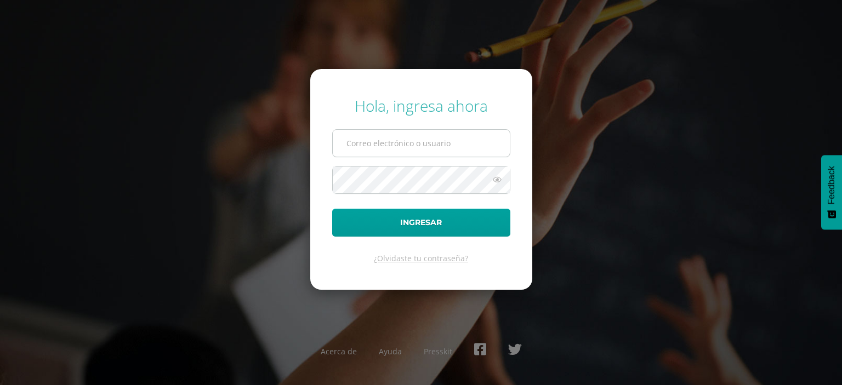
click at [365, 148] on input "text" at bounding box center [421, 143] width 177 height 27
type input "cmartinez@colegiost.edu.gt"
click at [332, 209] on button "Ingresar" at bounding box center [421, 223] width 178 height 28
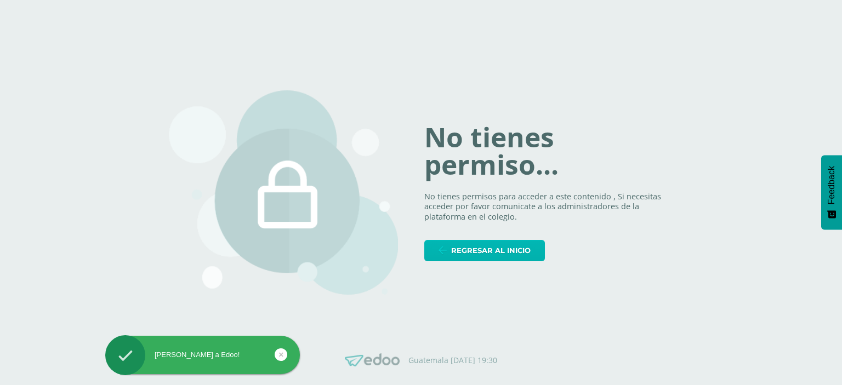
click at [492, 246] on span "Regresar al inicio" at bounding box center [490, 251] width 79 height 20
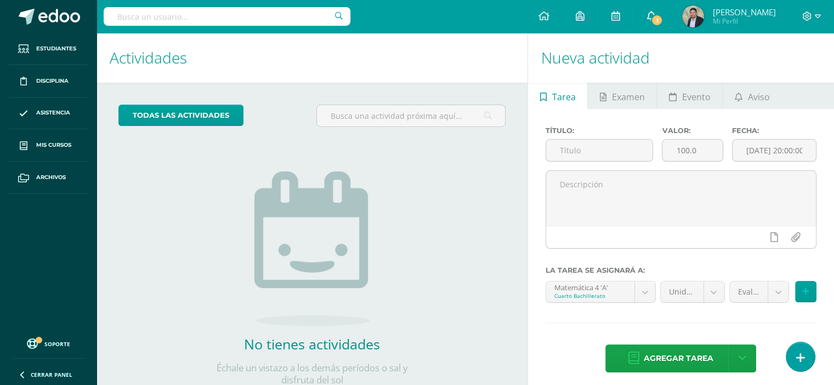
click at [668, 25] on link "1" at bounding box center [650, 16] width 35 height 33
click at [166, 243] on div "todas las Actividades No tienes actividades Échale un vistazo a los demás perío…" at bounding box center [311, 252] width 431 height 339
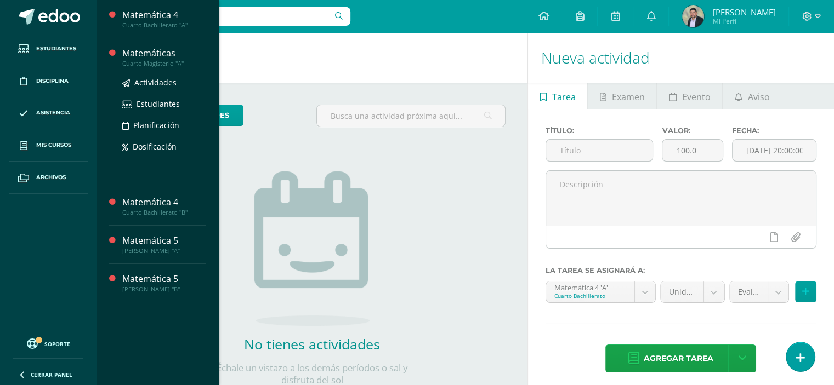
click at [144, 60] on div "Cuarto Magisterio "A"" at bounding box center [163, 64] width 83 height 8
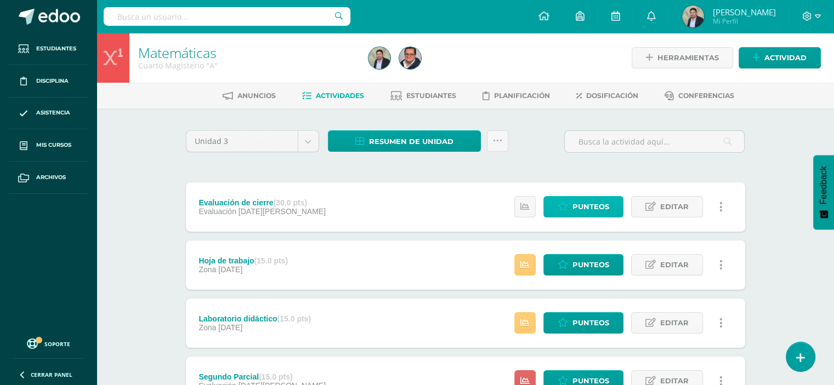
click at [582, 205] on span "Punteos" at bounding box center [590, 207] width 37 height 20
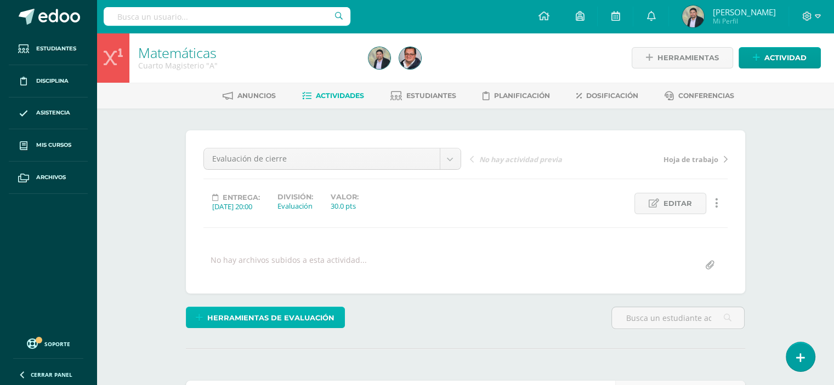
click at [296, 317] on span "Herramientas de evaluación" at bounding box center [270, 318] width 127 height 20
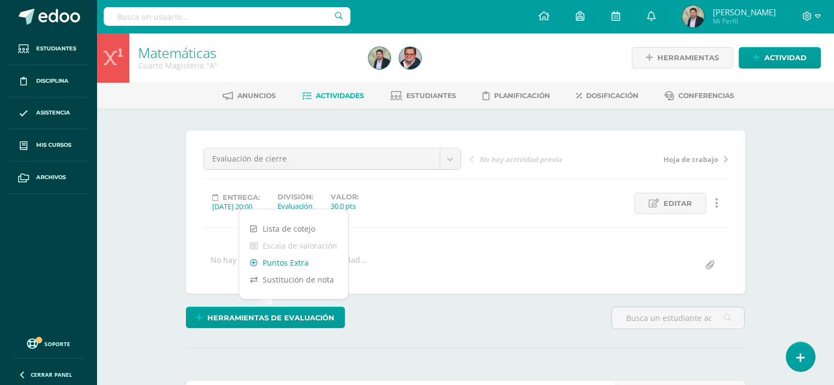
click at [289, 261] on link "Puntos Extra" at bounding box center [293, 262] width 109 height 17
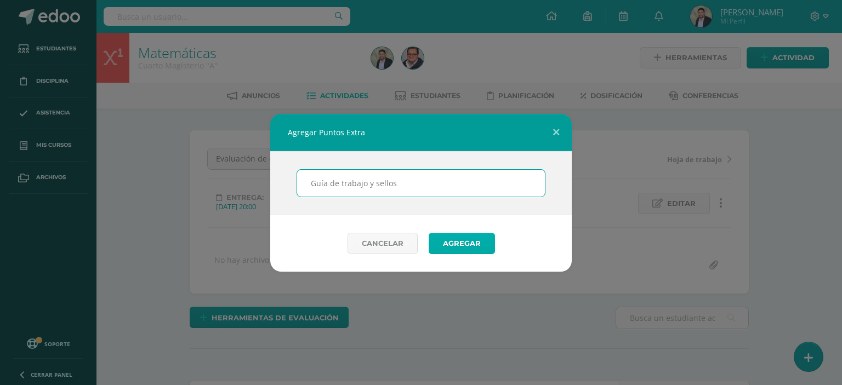
type input "Guía de trabajo y sellos"
click at [470, 245] on button "Agregar" at bounding box center [462, 243] width 66 height 21
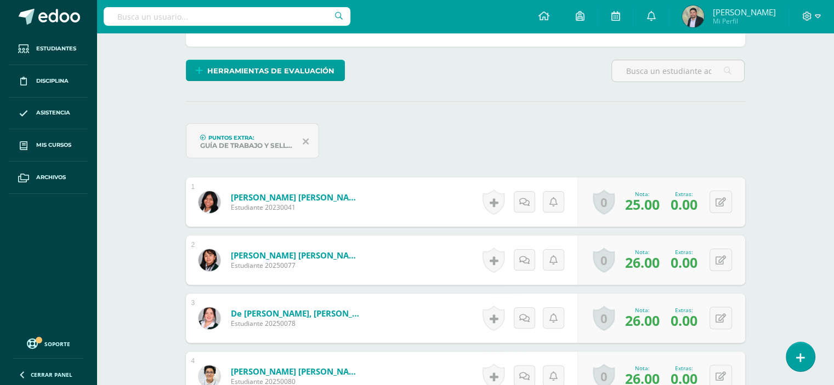
scroll to position [269, 0]
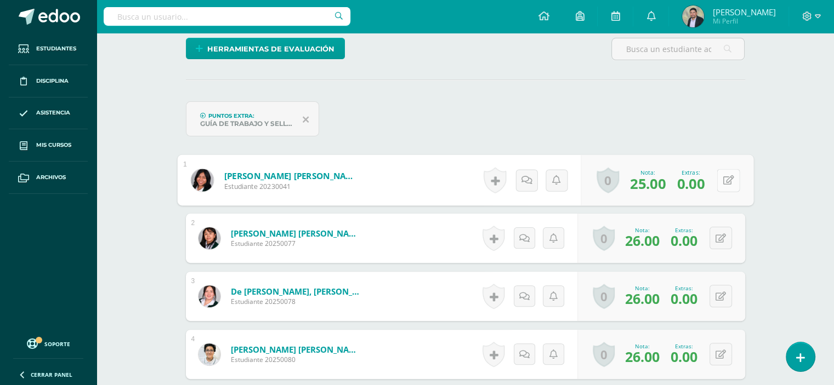
click at [723, 180] on icon at bounding box center [728, 179] width 11 height 9
click at [667, 184] on input "0.00" at bounding box center [657, 184] width 44 height 22
type input "0"
type input "2"
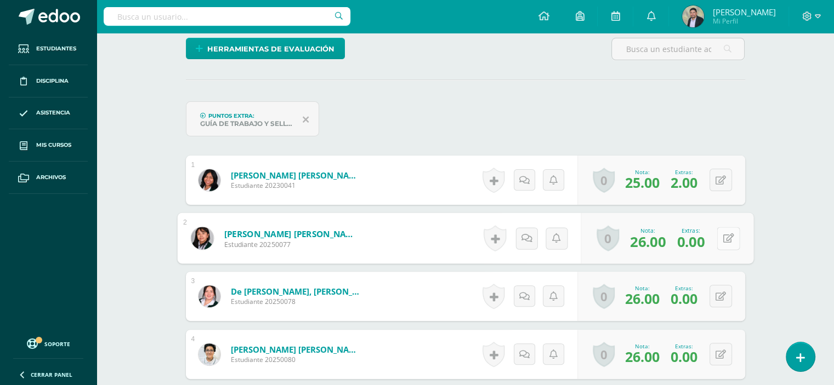
click at [730, 238] on icon at bounding box center [728, 238] width 11 height 9
drag, startPoint x: 665, startPoint y: 240, endPoint x: 641, endPoint y: 241, distance: 23.6
click at [641, 241] on input "0.00" at bounding box center [657, 242] width 44 height 22
type input "4"
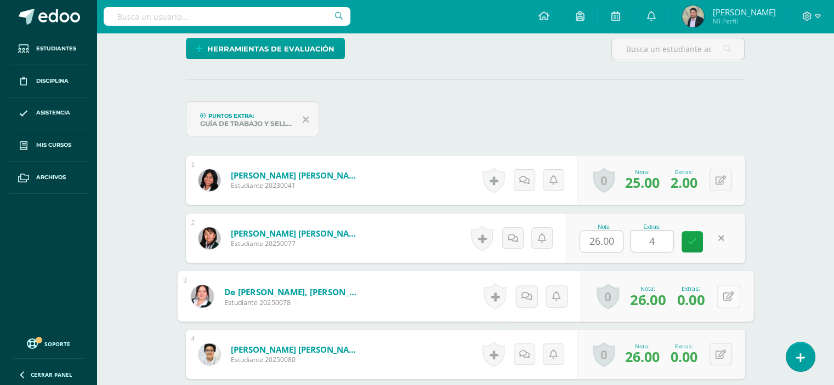
click at [719, 293] on button at bounding box center [728, 296] width 23 height 23
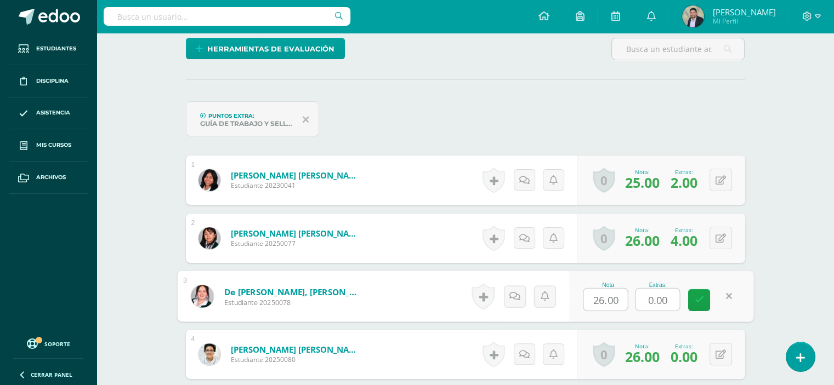
drag, startPoint x: 673, startPoint y: 297, endPoint x: 640, endPoint y: 297, distance: 32.9
click at [640, 297] on input "0.00" at bounding box center [657, 300] width 44 height 22
type input "4"
click at [695, 304] on icon at bounding box center [699, 300] width 10 height 9
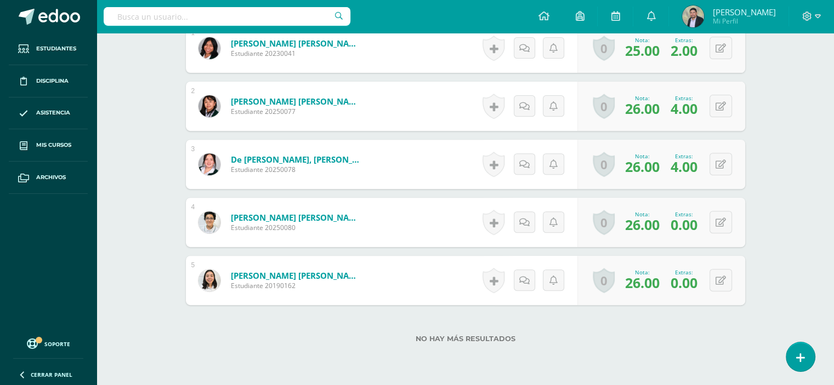
scroll to position [408, 0]
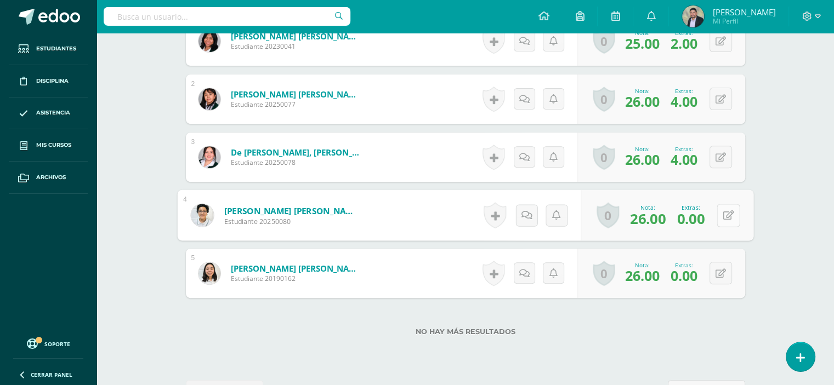
click at [714, 218] on div "0 Logros Logros obtenidos Aún no hay logros agregados Nota: 26.00 Extras: 0.00" at bounding box center [667, 215] width 173 height 51
click at [730, 214] on icon at bounding box center [728, 215] width 11 height 9
drag, startPoint x: 671, startPoint y: 214, endPoint x: 623, endPoint y: 219, distance: 48.4
click at [623, 219] on div "Nota 26.00 Extras: 0.00" at bounding box center [661, 215] width 184 height 51
type input "2"
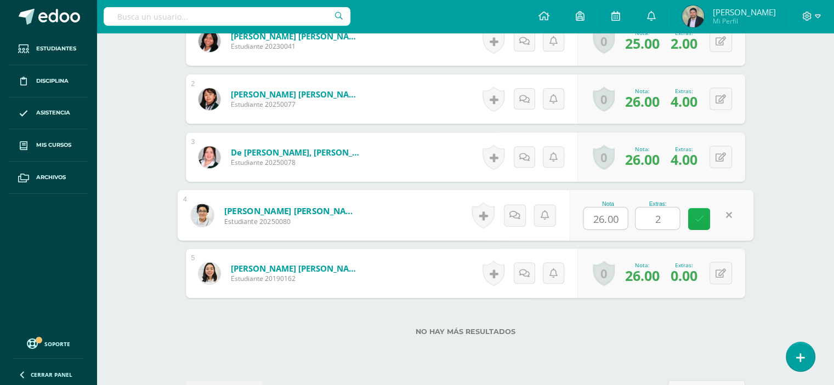
click at [698, 219] on icon at bounding box center [699, 218] width 10 height 9
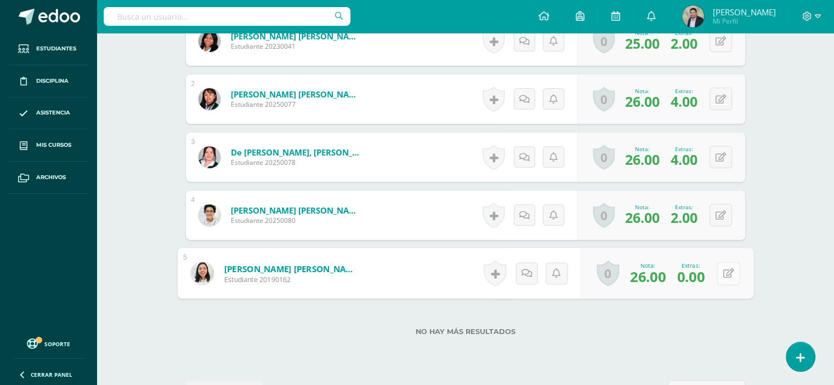
click at [722, 274] on button at bounding box center [728, 273] width 23 height 23
drag, startPoint x: 668, startPoint y: 272, endPoint x: 639, endPoint y: 274, distance: 29.1
drag, startPoint x: 639, startPoint y: 274, endPoint x: 671, endPoint y: 275, distance: 32.4
click at [671, 275] on input "0.00" at bounding box center [657, 277] width 44 height 22
drag, startPoint x: 671, startPoint y: 275, endPoint x: 646, endPoint y: 276, distance: 24.7
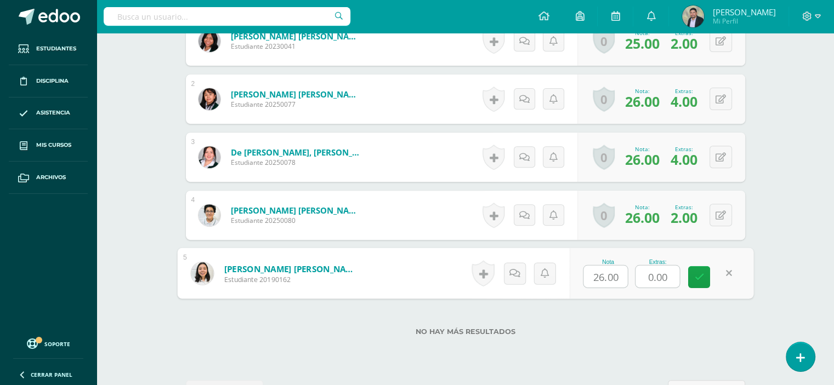
click at [646, 276] on input "0.00" at bounding box center [657, 277] width 44 height 22
drag, startPoint x: 646, startPoint y: 276, endPoint x: 678, endPoint y: 280, distance: 32.0
click at [678, 280] on input "0.00" at bounding box center [657, 277] width 44 height 22
type input "4"
click at [697, 277] on icon at bounding box center [699, 276] width 10 height 9
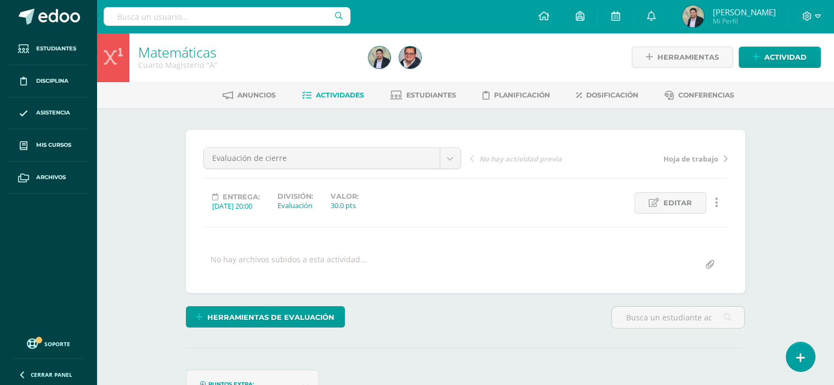
scroll to position [0, 0]
click at [176, 58] on link "Matemáticas" at bounding box center [177, 52] width 78 height 19
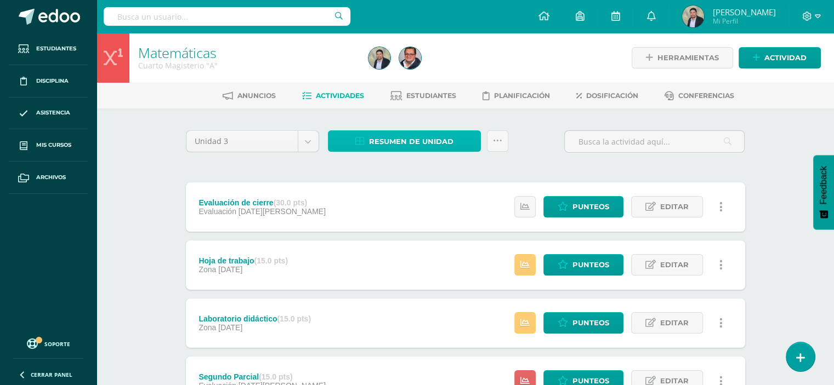
click at [399, 138] on span "Resumen de unidad" at bounding box center [411, 142] width 84 height 20
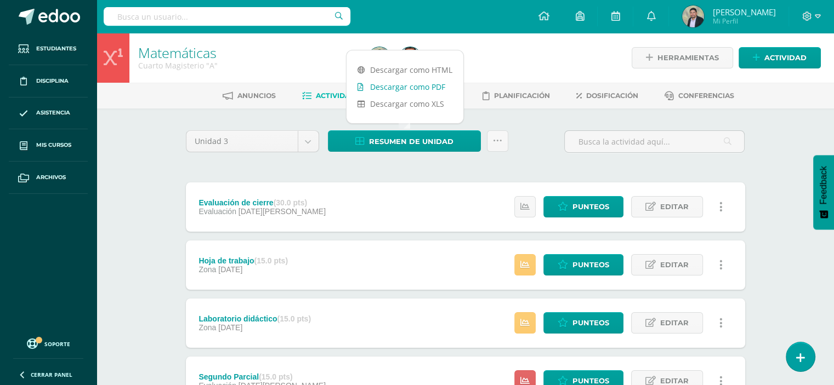
click at [397, 88] on link "Descargar como PDF" at bounding box center [405, 86] width 117 height 17
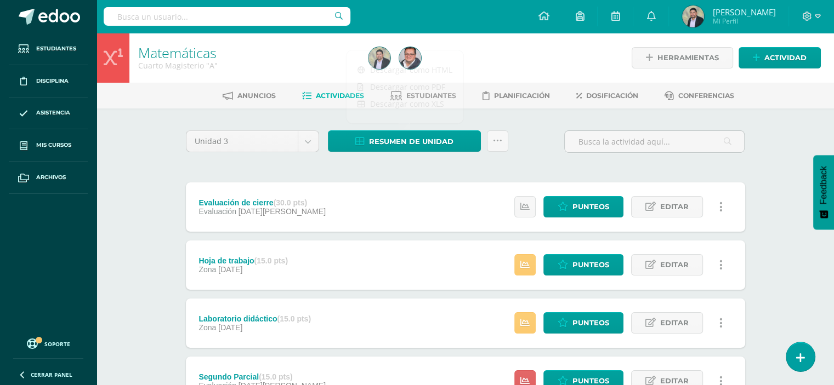
click at [774, 112] on div "Matemáticas Cuarto Magisterio "A" Herramientas Detalle de asistencias Actividad…" at bounding box center [464, 314] width 737 height 563
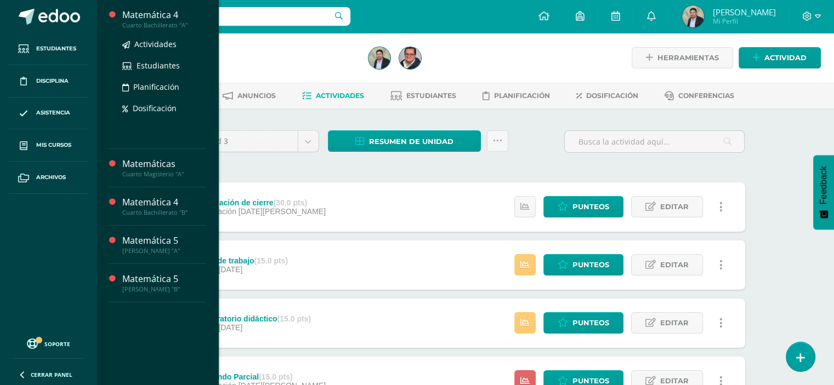
click at [146, 22] on div "Cuarto Bachillerato "A"" at bounding box center [163, 25] width 83 height 8
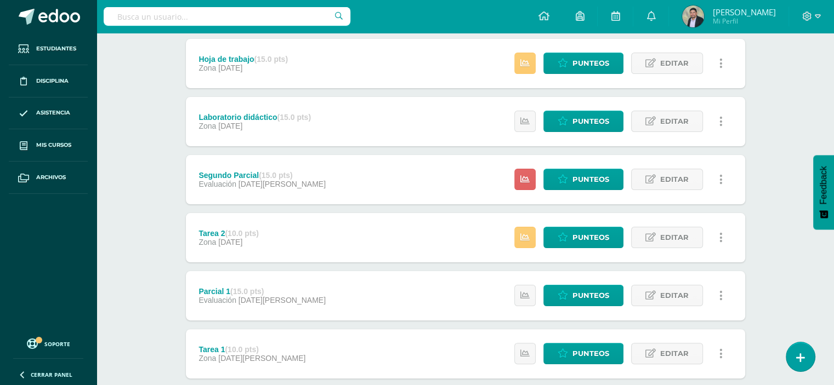
scroll to position [208, 0]
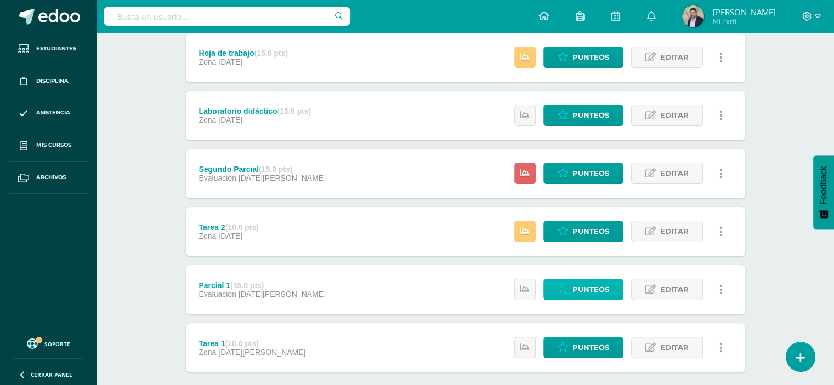
click at [576, 291] on span "Punteos" at bounding box center [590, 290] width 37 height 20
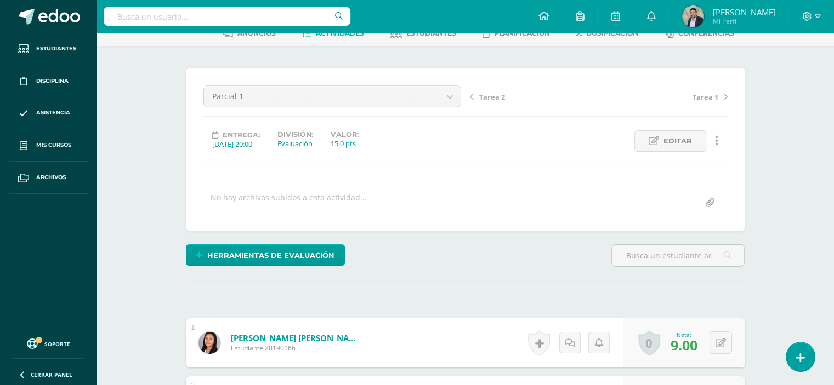
scroll to position [56, 0]
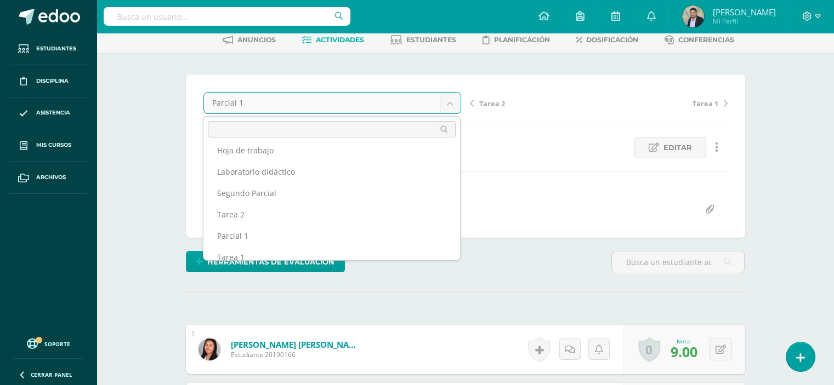
scroll to position [39, 0]
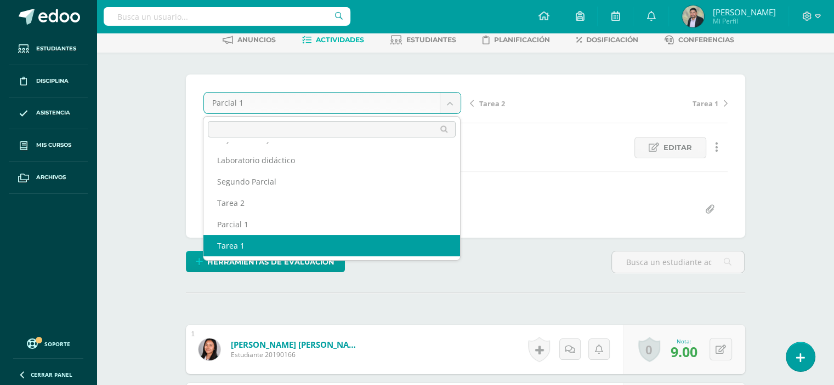
select select "/dashboard/teacher/grade-activity/103112/"
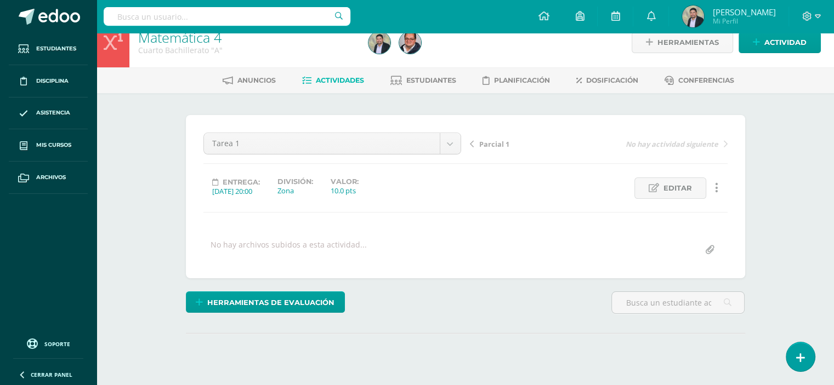
drag, startPoint x: 836, startPoint y: 278, endPoint x: 838, endPoint y: 306, distance: 28.0
click at [834, 298] on html "Estudiantes Disciplina Asistencia Mis cursos Archivos Soporte Centro de ayuda Ú…" at bounding box center [417, 202] width 834 height 434
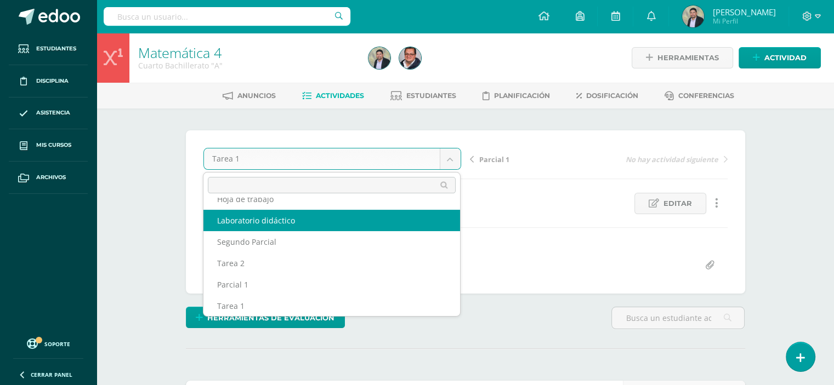
scroll to position [26, 0]
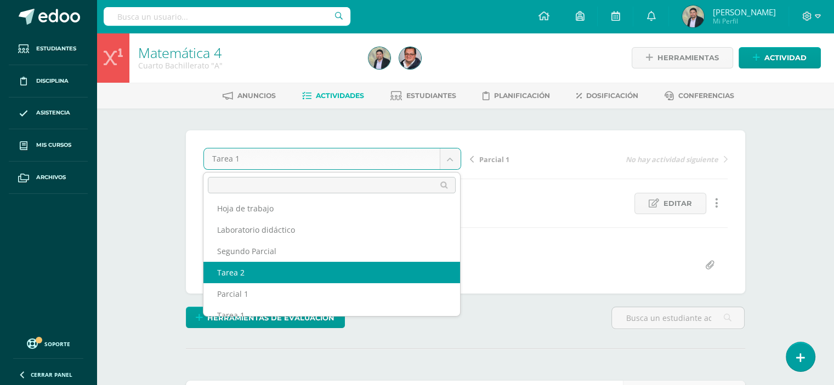
select select "/dashboard/teacher/grade-activity/103113/"
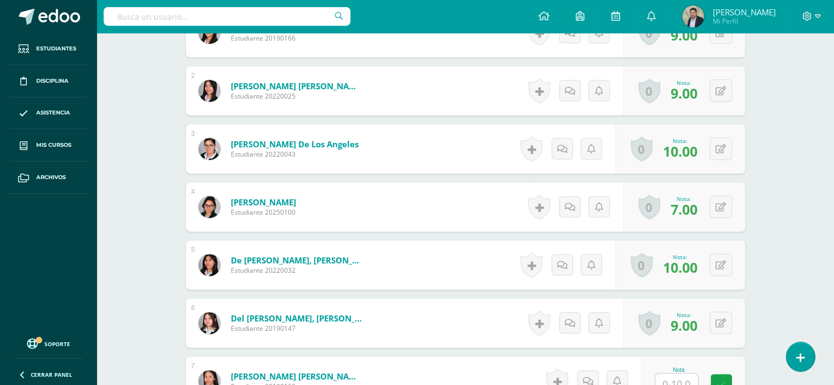
scroll to position [416, 0]
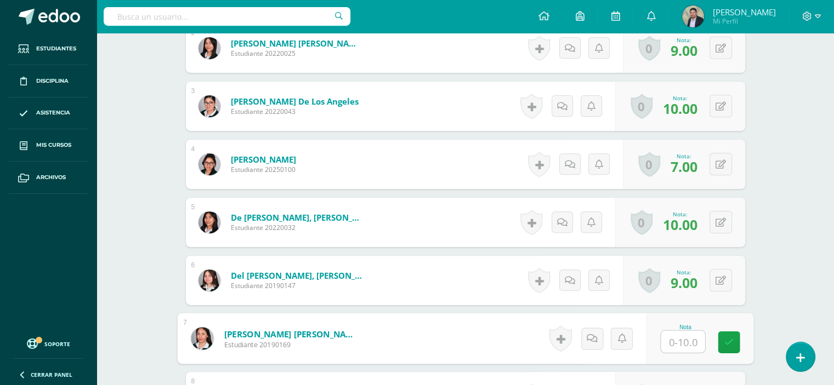
click at [679, 339] on input "text" at bounding box center [683, 342] width 44 height 22
type input "6"
click at [723, 339] on link at bounding box center [729, 343] width 22 height 22
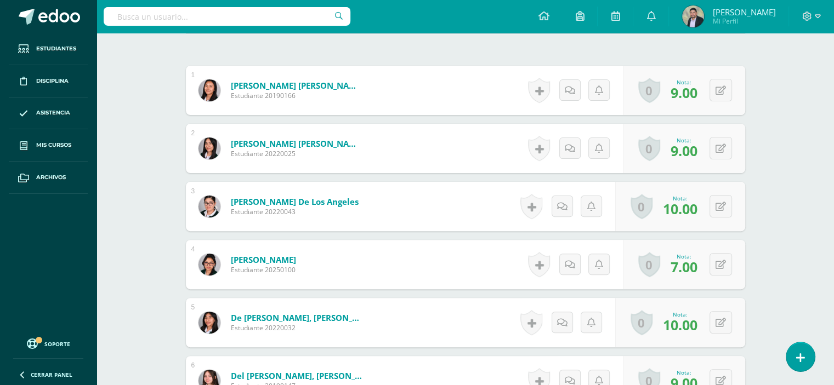
scroll to position [0, 0]
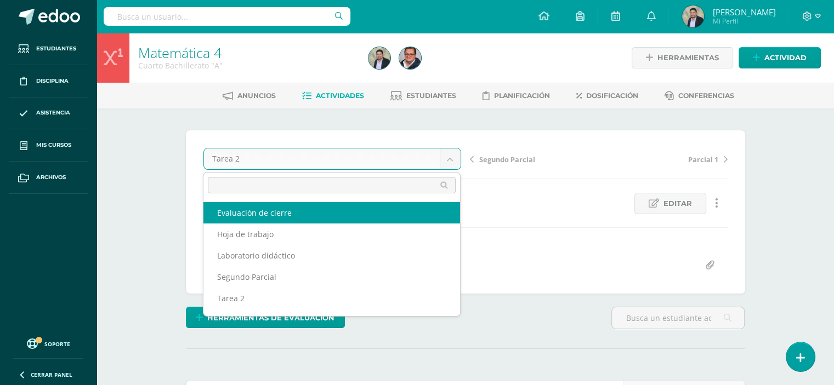
select select "/dashboard/teacher/grade-activity/103118/"
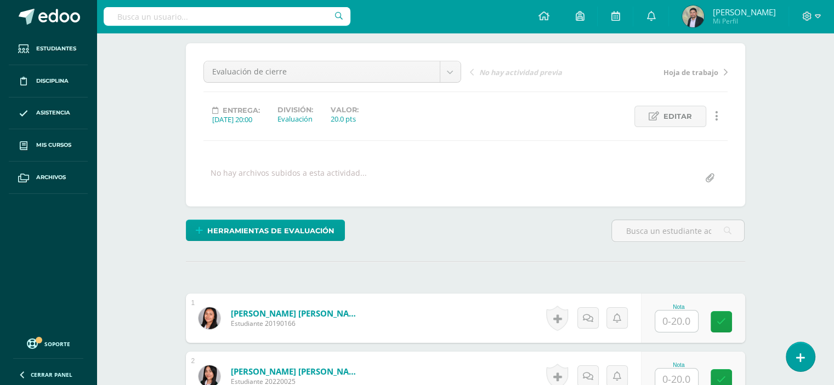
scroll to position [88, 0]
click at [318, 230] on span "Herramientas de evaluación" at bounding box center [270, 230] width 127 height 20
click at [297, 172] on link "Puntos Extra" at bounding box center [293, 175] width 109 height 17
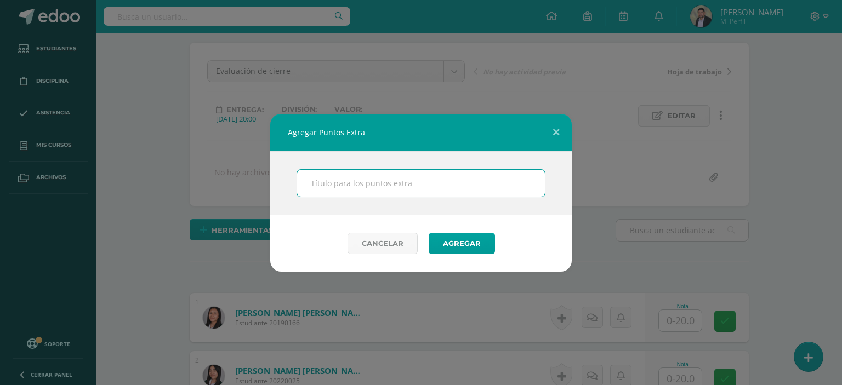
click at [314, 179] on input "text" at bounding box center [421, 183] width 248 height 27
type input "Guía de trabajo y sellos"
click at [429, 233] on button "Agregar" at bounding box center [462, 243] width 66 height 21
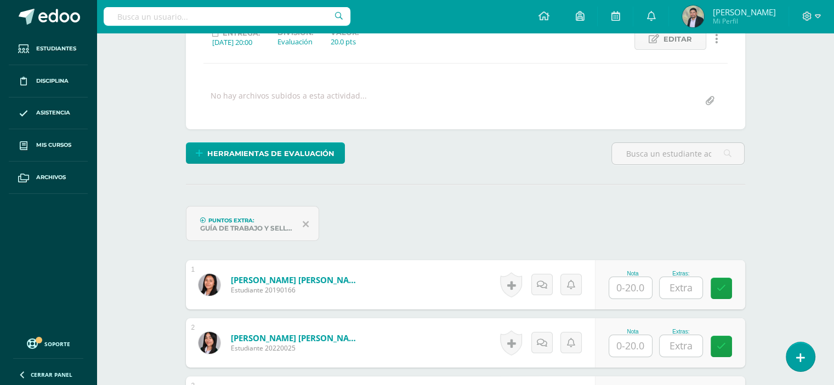
scroll to position [165, 0]
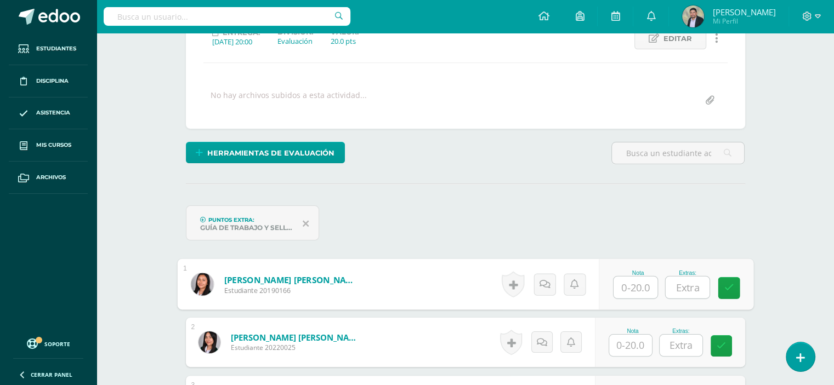
click at [632, 282] on input "text" at bounding box center [636, 288] width 44 height 22
type input "11"
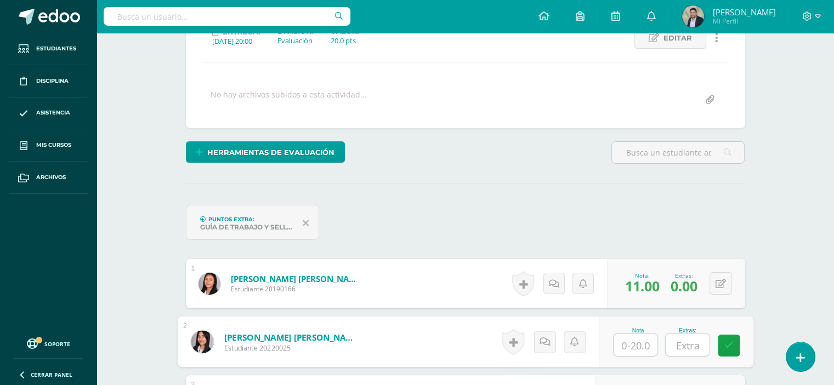
click at [629, 342] on input "text" at bounding box center [636, 345] width 44 height 22
type input "9"
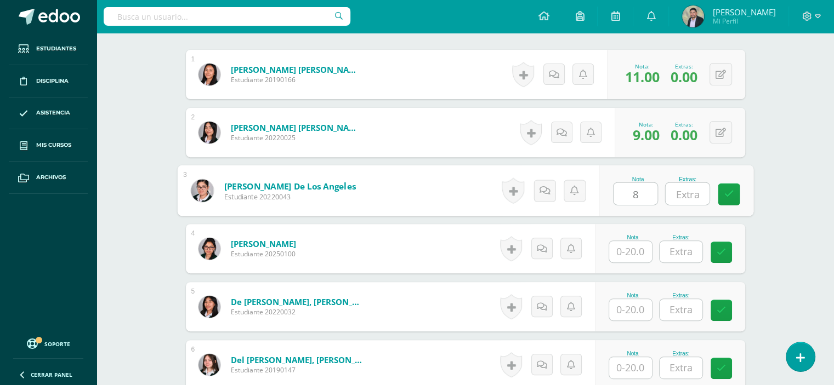
type input "8"
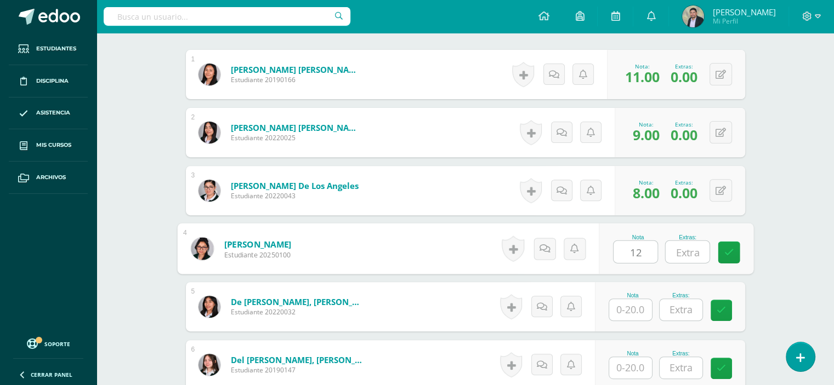
type input "12"
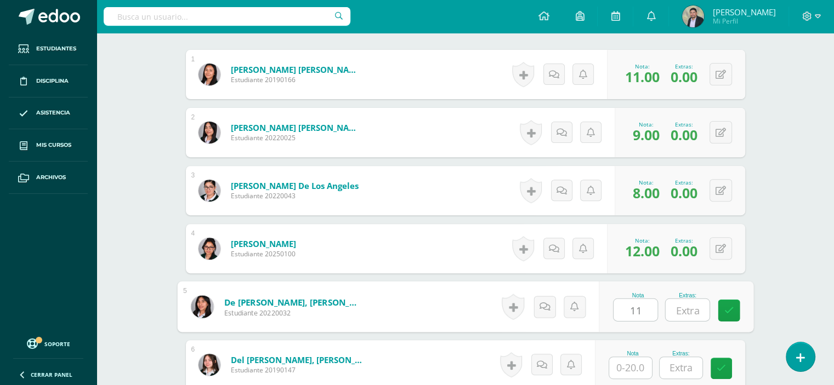
type input "11"
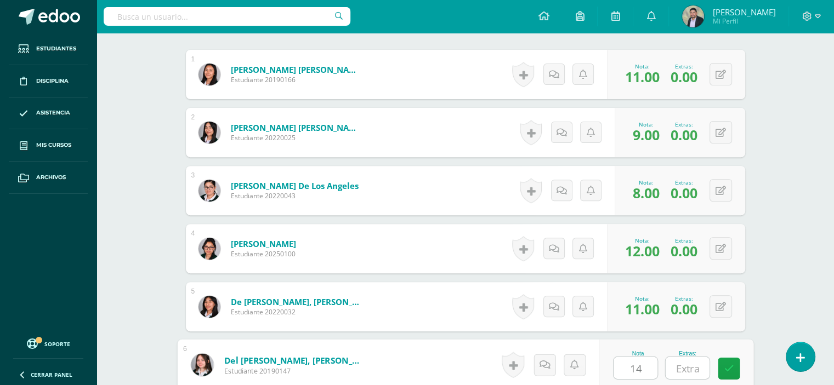
type input "14"
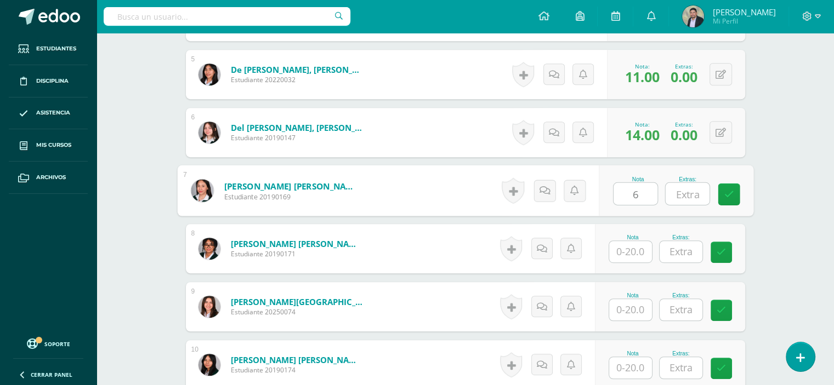
type input "6"
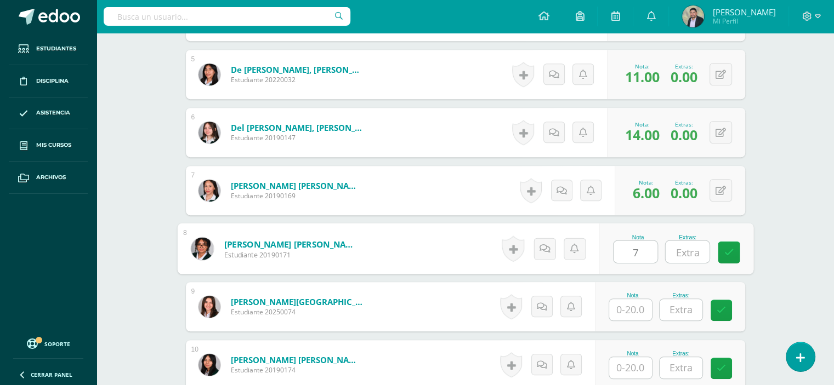
type input "7"
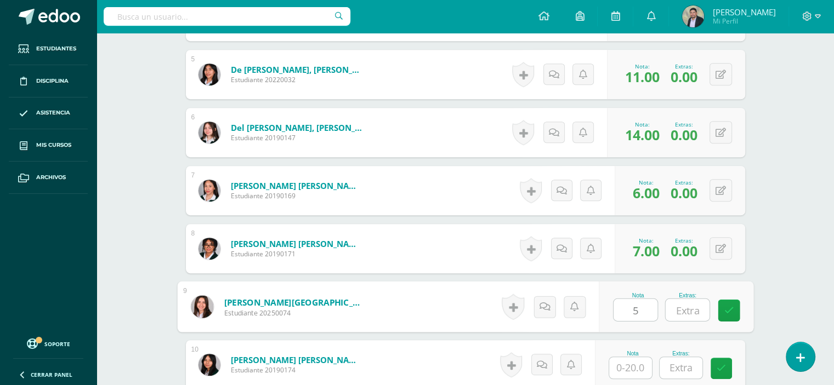
type input "5"
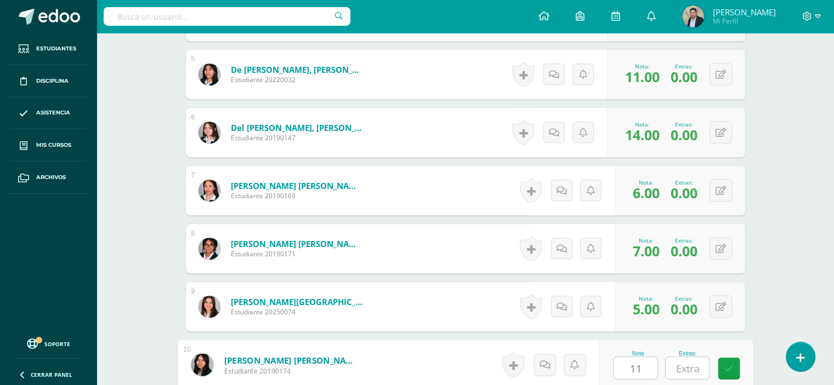
type input "11"
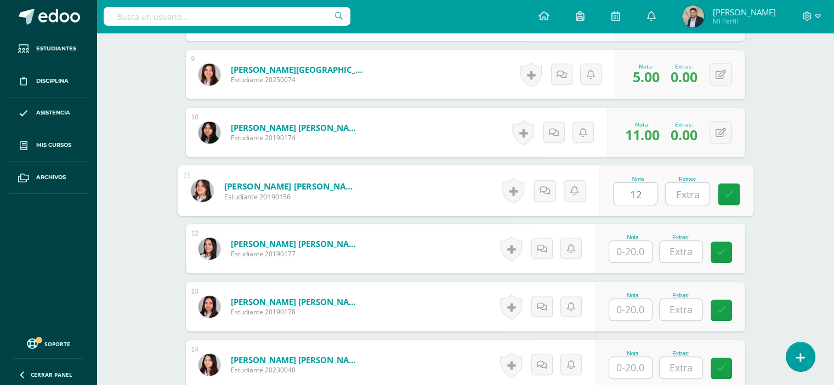
type input "12"
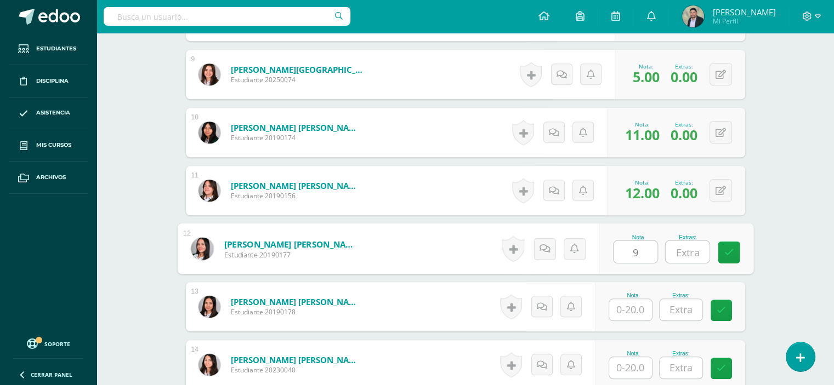
type input "9"
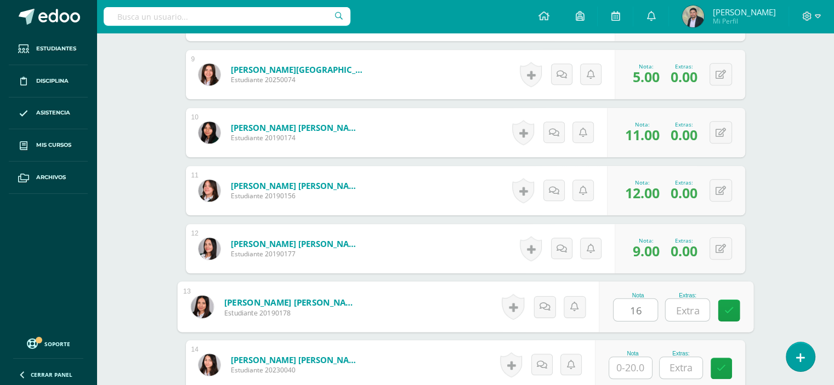
type input "16"
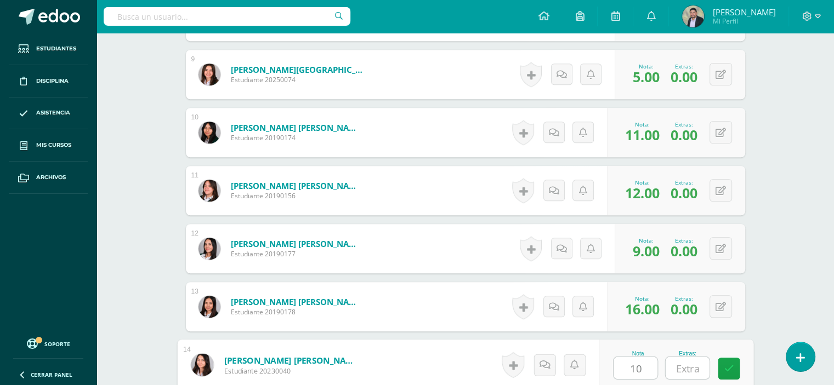
type input "10"
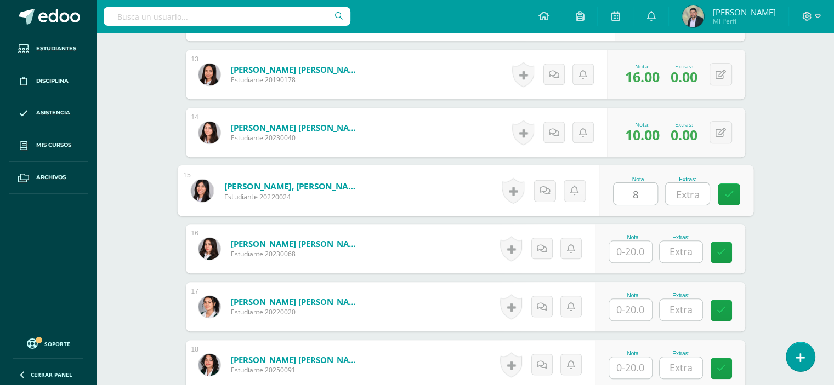
type input "8"
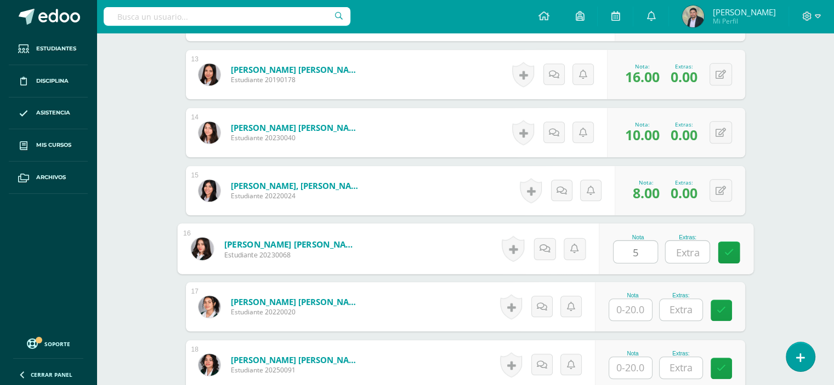
type input "5"
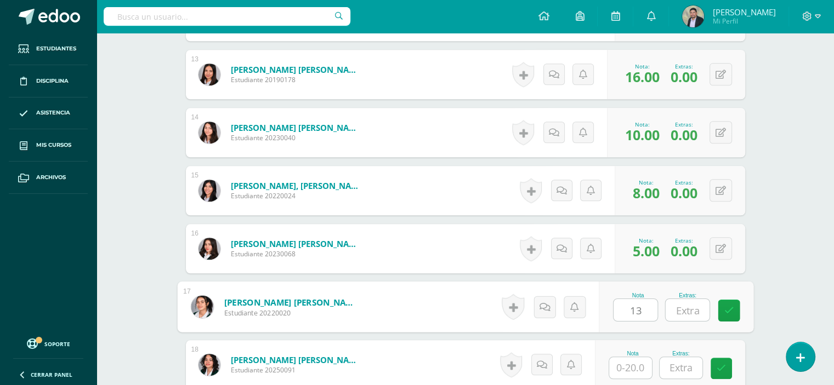
type input "13"
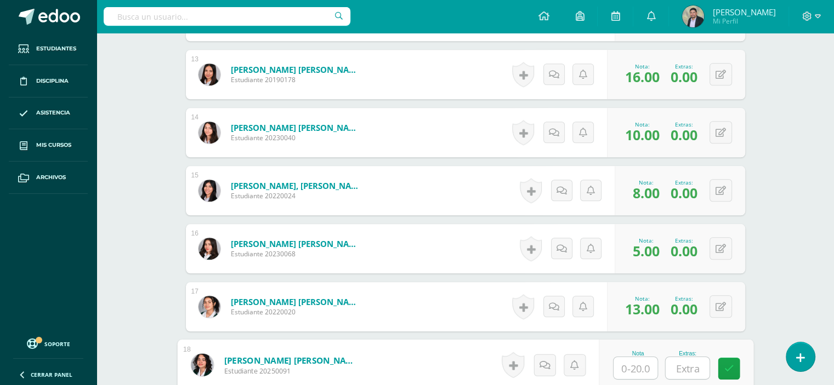
type input "9"
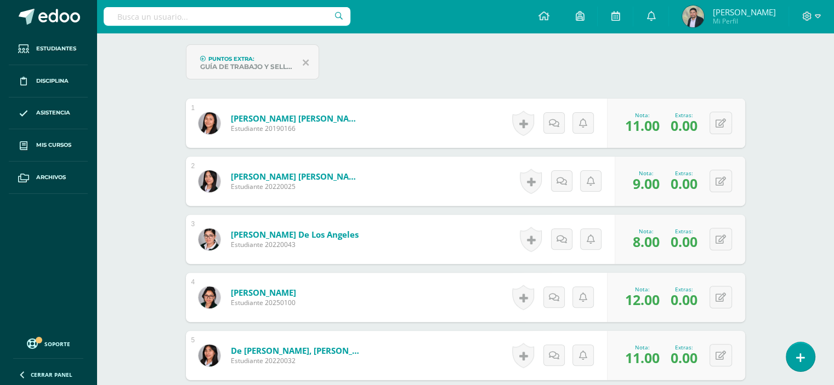
scroll to position [320, 0]
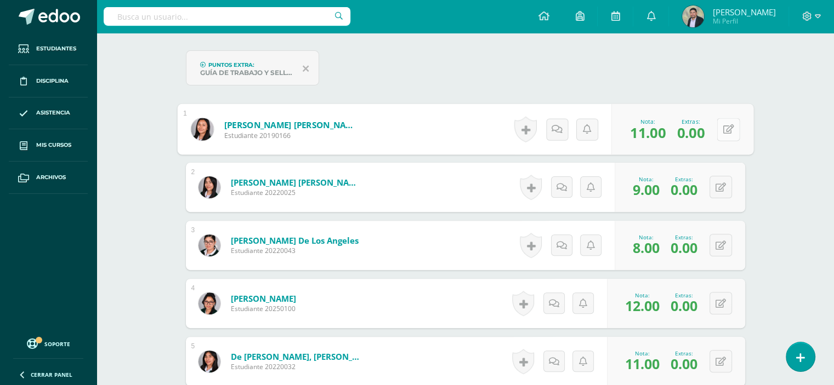
click at [722, 124] on button at bounding box center [728, 129] width 23 height 23
click at [666, 133] on input "text" at bounding box center [657, 133] width 44 height 22
type input "8"
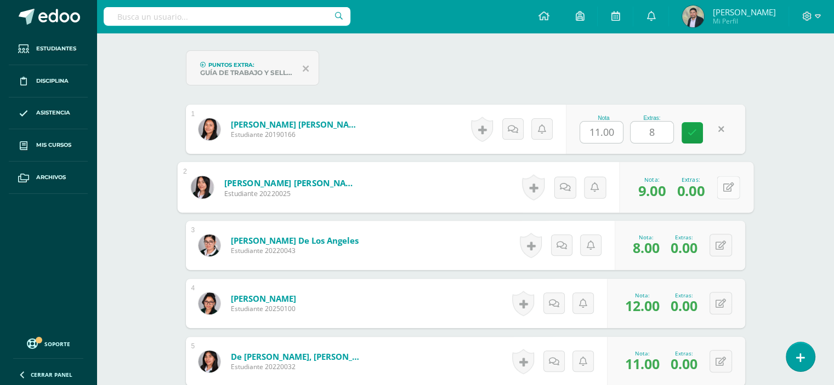
click at [720, 185] on button at bounding box center [728, 187] width 23 height 23
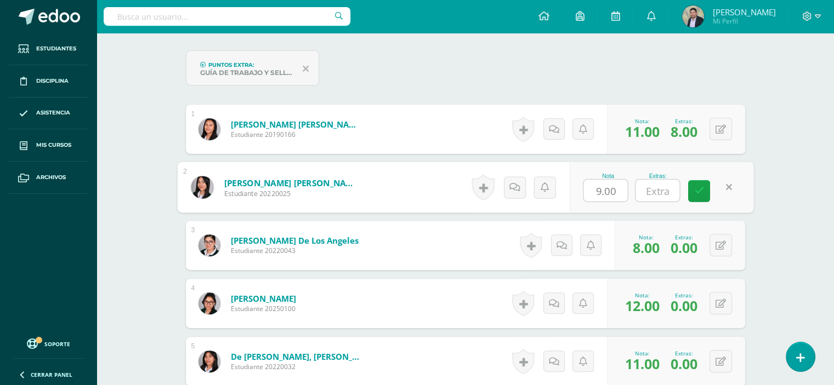
click at [662, 187] on input "text" at bounding box center [657, 191] width 44 height 22
type input "8"
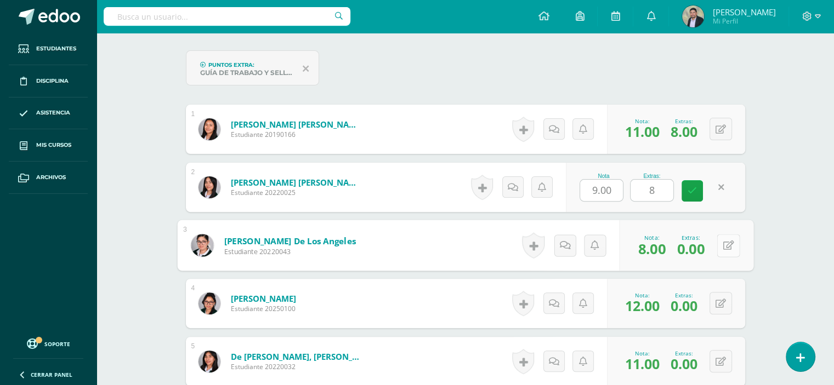
click at [719, 247] on button at bounding box center [728, 245] width 23 height 23
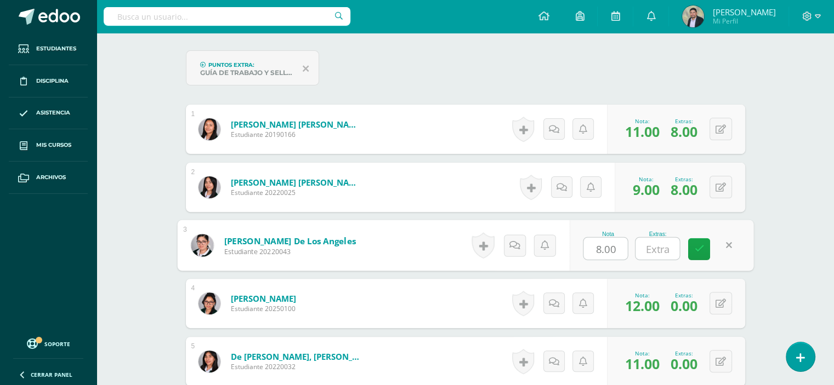
click at [667, 245] on input "text" at bounding box center [657, 249] width 44 height 22
type input "8"
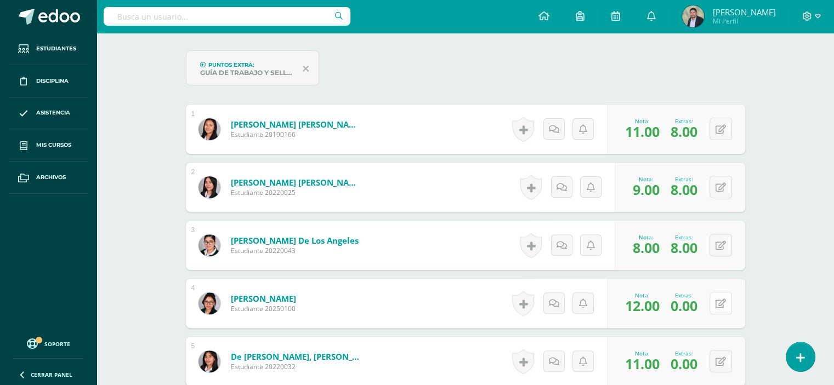
click at [721, 306] on button at bounding box center [720, 303] width 22 height 22
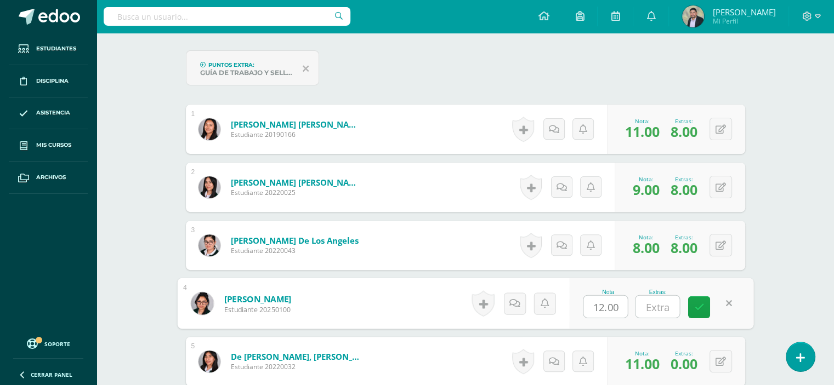
click at [654, 305] on input "text" at bounding box center [657, 307] width 44 height 22
type input "8"
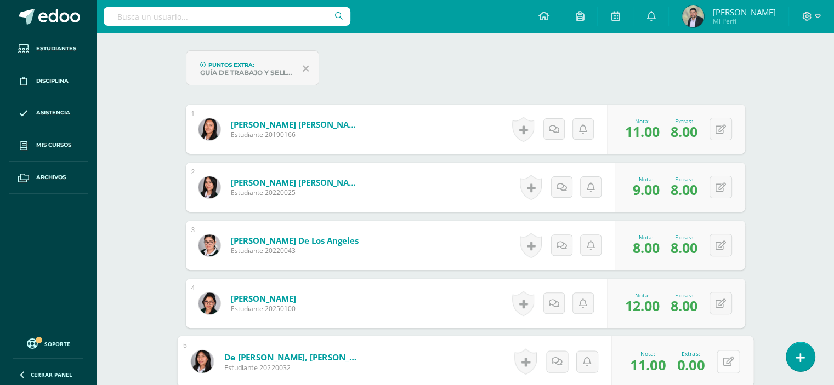
click at [724, 358] on icon at bounding box center [728, 361] width 11 height 9
click at [659, 371] on input "text" at bounding box center [657, 365] width 44 height 22
type input "7"
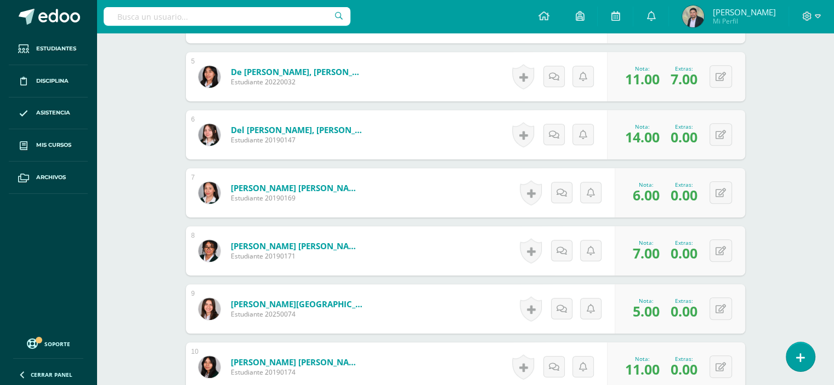
scroll to position [613, 0]
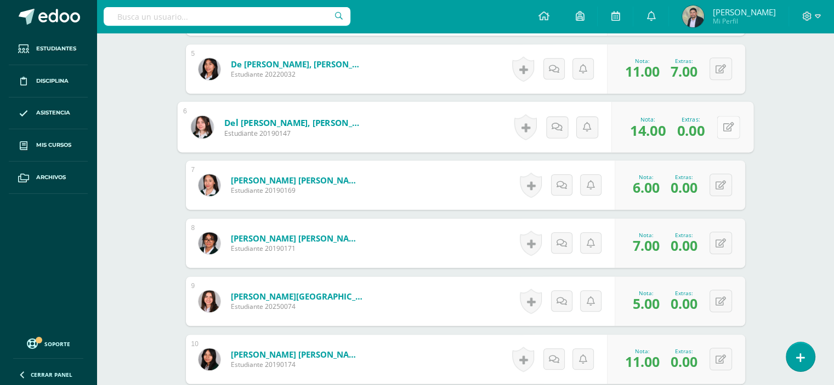
click at [719, 127] on button at bounding box center [728, 127] width 23 height 23
click at [651, 130] on input "text" at bounding box center [657, 131] width 44 height 22
type input "8"
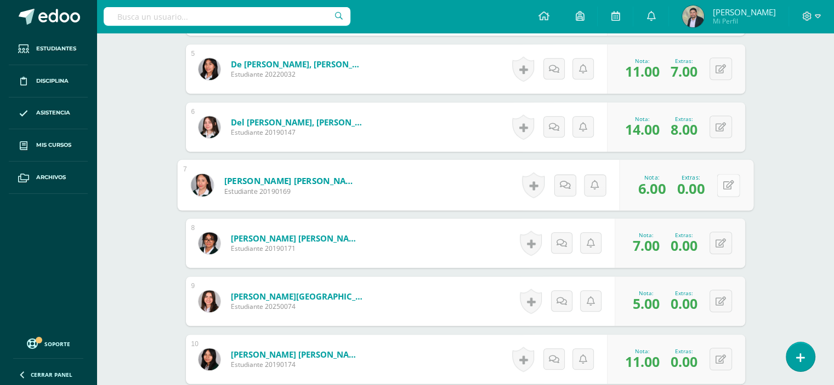
click at [719, 183] on button at bounding box center [728, 185] width 23 height 23
type input "4"
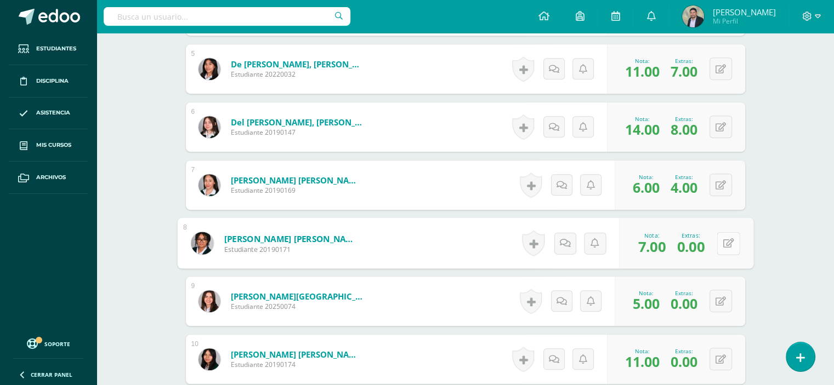
click at [722, 243] on button at bounding box center [728, 243] width 23 height 23
type input "8"
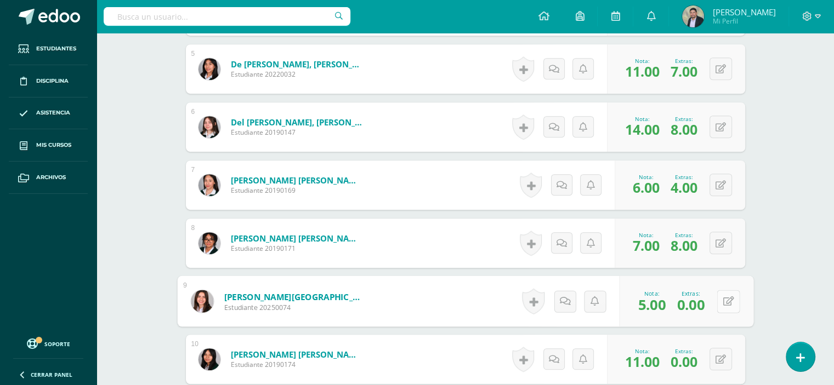
click at [721, 304] on button at bounding box center [728, 301] width 23 height 23
type input "8"
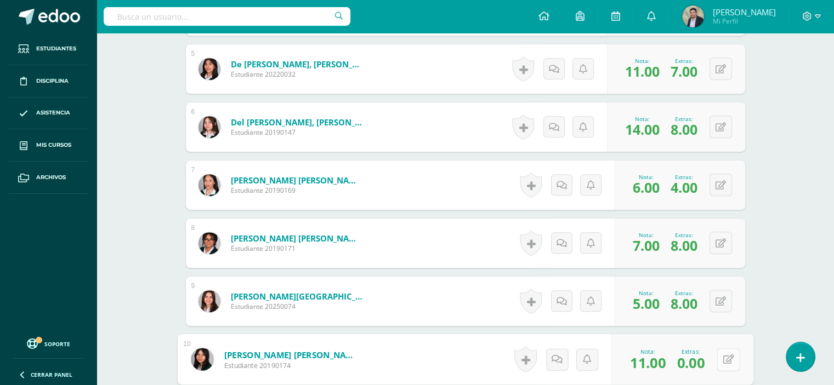
click at [720, 360] on button at bounding box center [728, 359] width 23 height 23
type input "7"
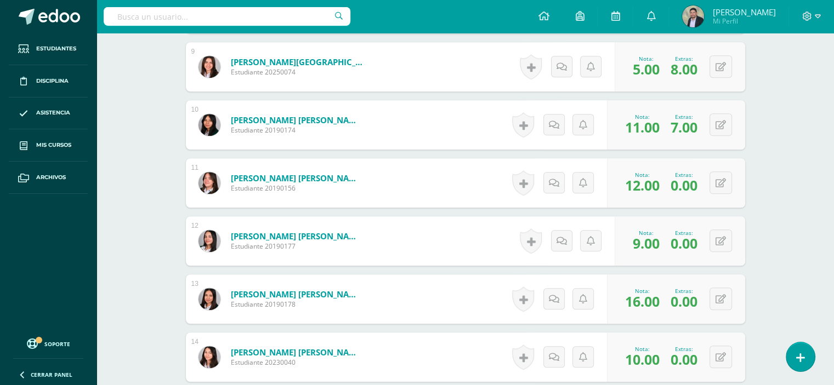
scroll to position [854, 0]
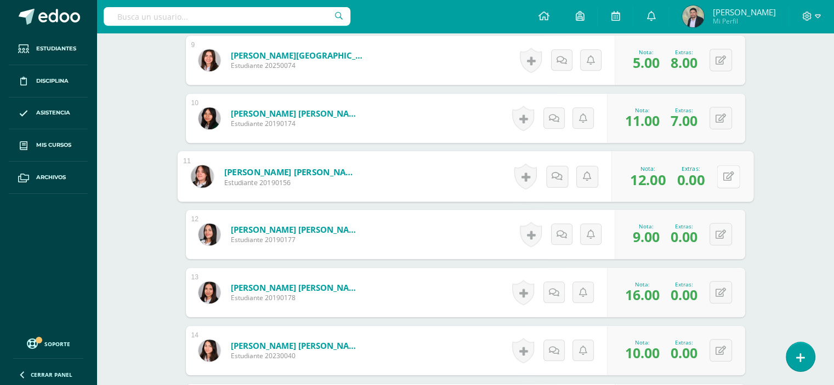
click at [716, 175] on div "0 Logros Logros obtenidos Aún no hay logros agregados Nota: 12.00 Extras: 0.00" at bounding box center [682, 176] width 142 height 51
click at [726, 178] on icon at bounding box center [728, 176] width 11 height 9
type input "8"
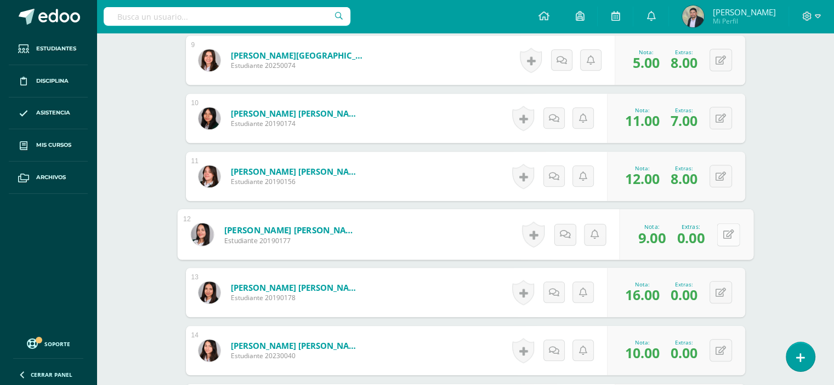
click at [719, 236] on button at bounding box center [728, 234] width 23 height 23
type input "8"
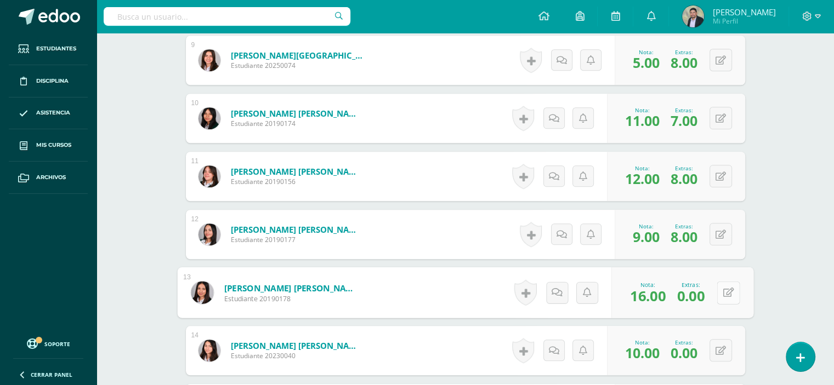
click at [717, 291] on button at bounding box center [728, 292] width 23 height 23
type input "8"
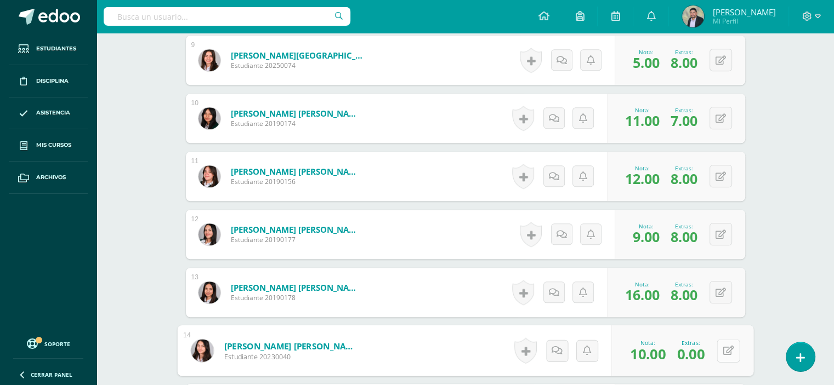
click at [721, 351] on button at bounding box center [728, 350] width 23 height 23
type input "5"
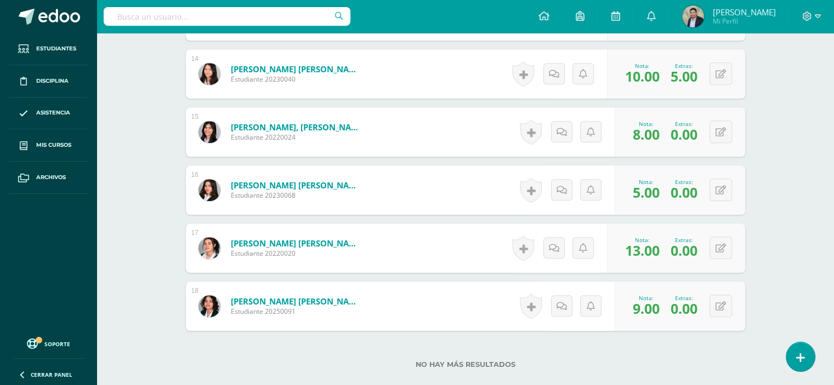
scroll to position [1140, 0]
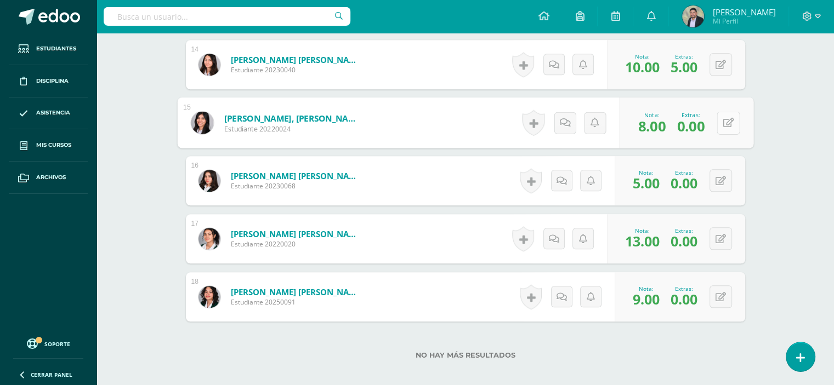
click at [723, 124] on icon at bounding box center [728, 122] width 11 height 9
type input "7"
click at [704, 122] on link at bounding box center [699, 127] width 22 height 22
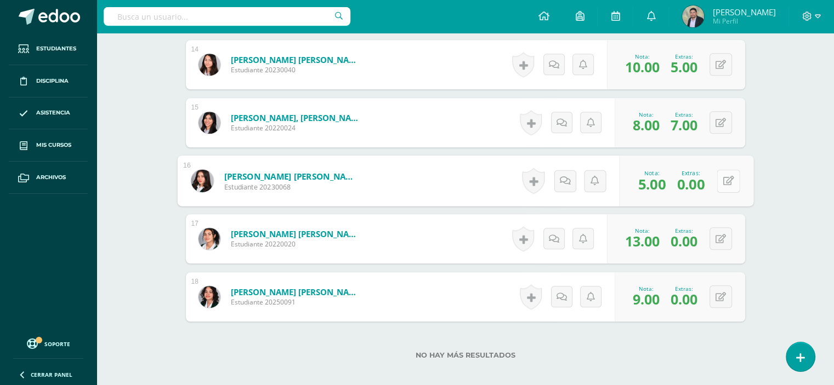
click at [721, 181] on button at bounding box center [728, 180] width 23 height 23
type input "4"
click at [725, 238] on icon at bounding box center [720, 239] width 10 height 9
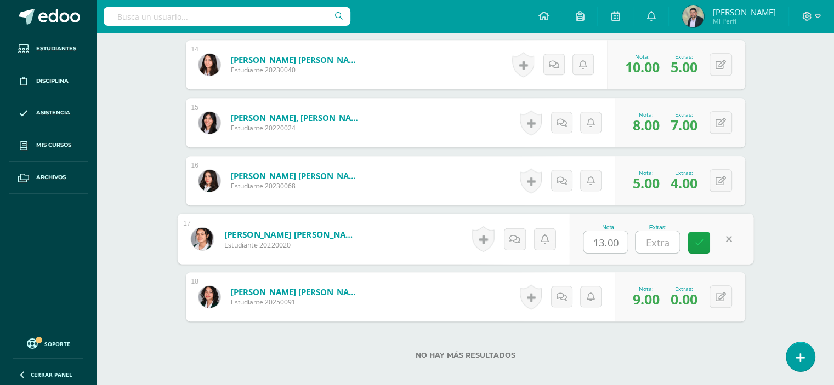
type input "8"
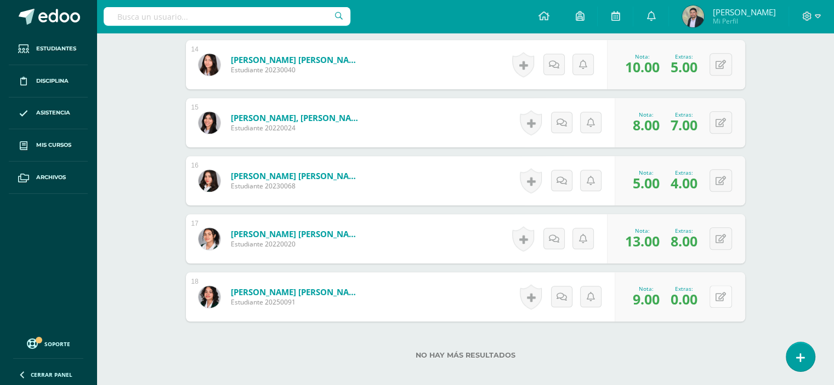
click at [720, 298] on button at bounding box center [720, 297] width 22 height 22
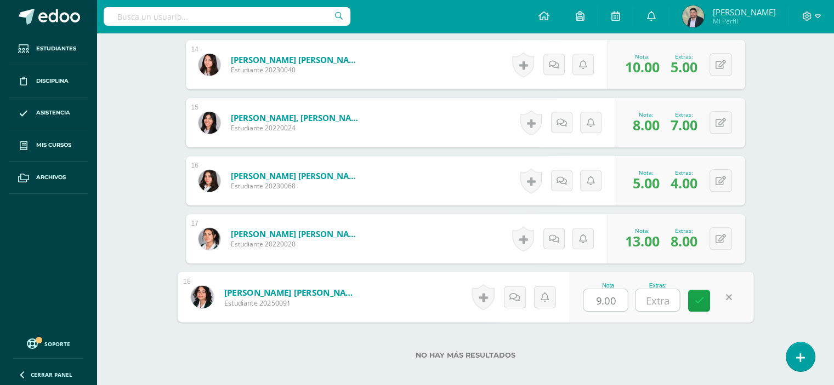
type input "8"
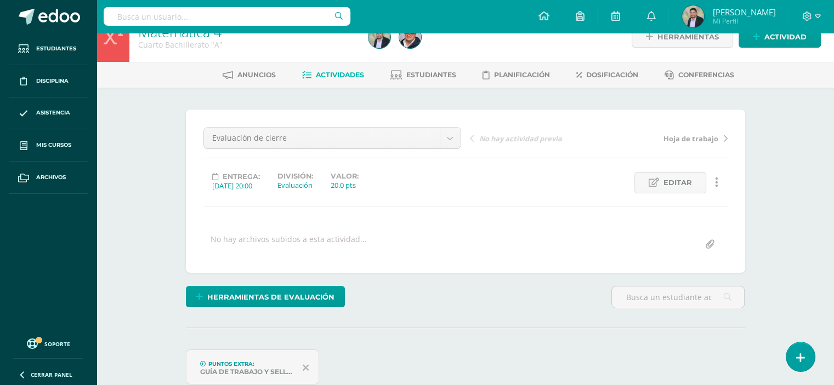
scroll to position [0, 0]
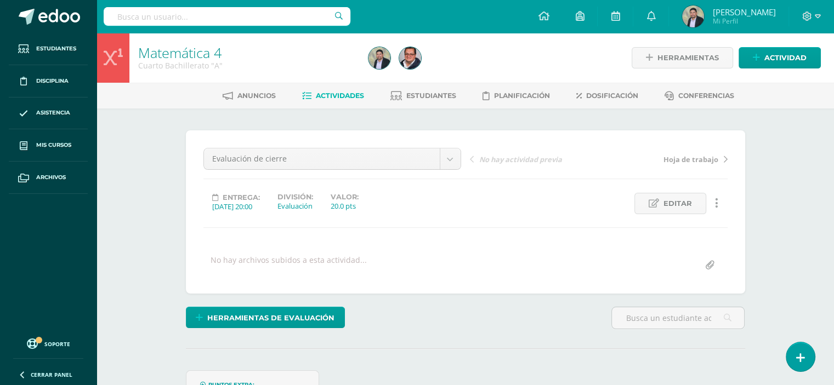
click at [180, 56] on link "Matemática 4" at bounding box center [179, 52] width 83 height 19
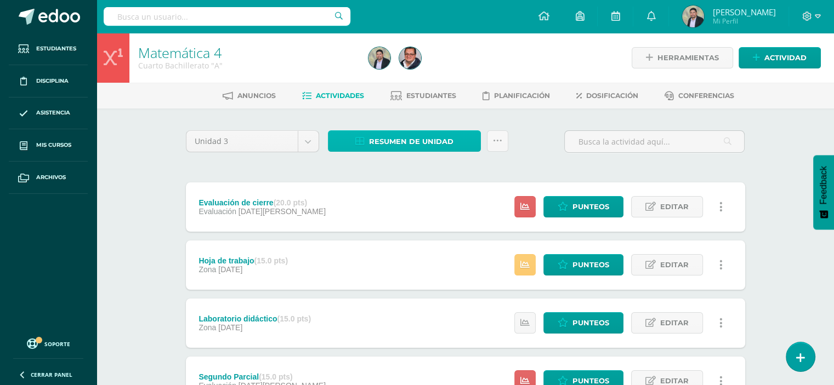
click at [385, 137] on span "Resumen de unidad" at bounding box center [411, 142] width 84 height 20
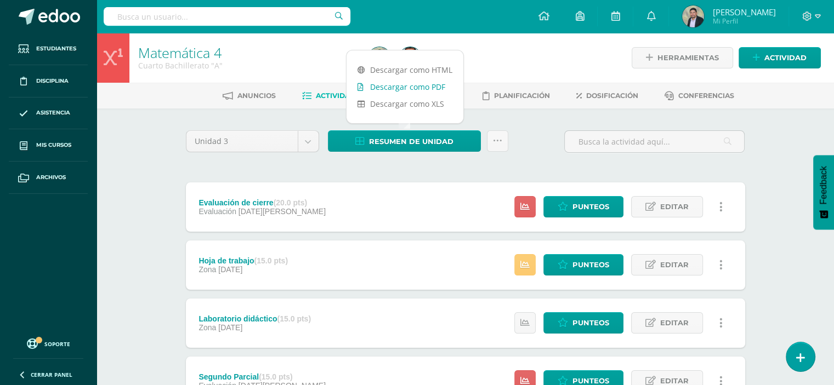
click at [384, 81] on link "Descargar como PDF" at bounding box center [405, 86] width 117 height 17
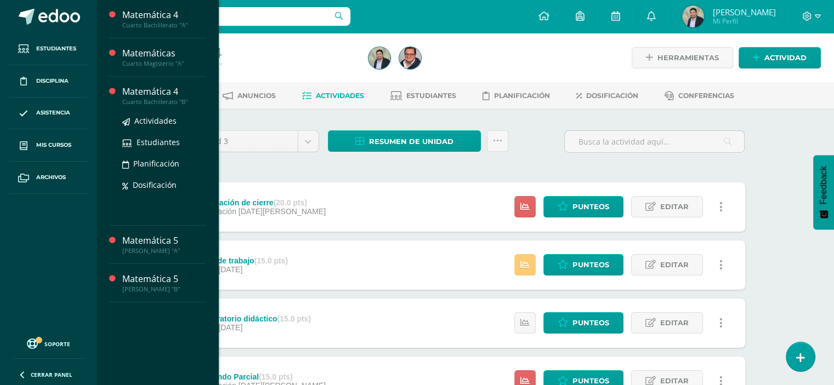
click at [165, 100] on div "Cuarto Bachillerato "B"" at bounding box center [163, 102] width 83 height 8
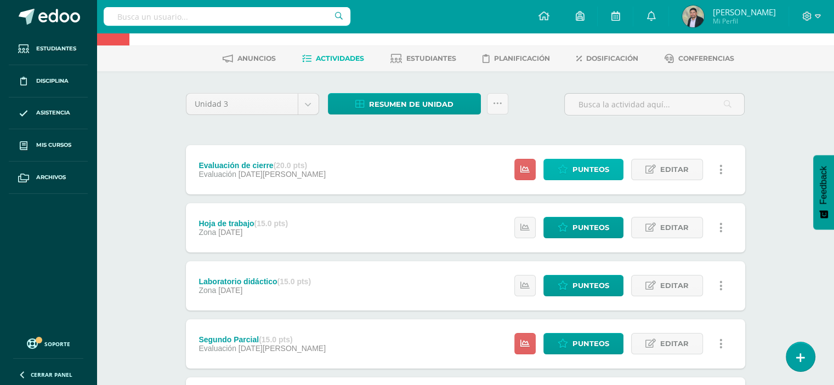
scroll to position [44, 0]
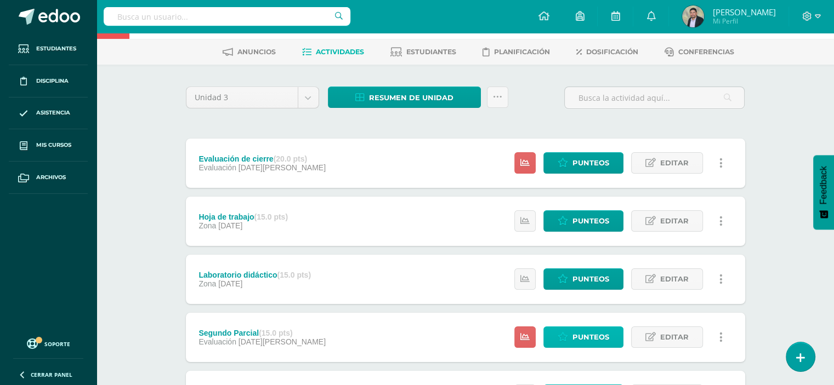
click at [562, 341] on icon at bounding box center [563, 337] width 10 height 9
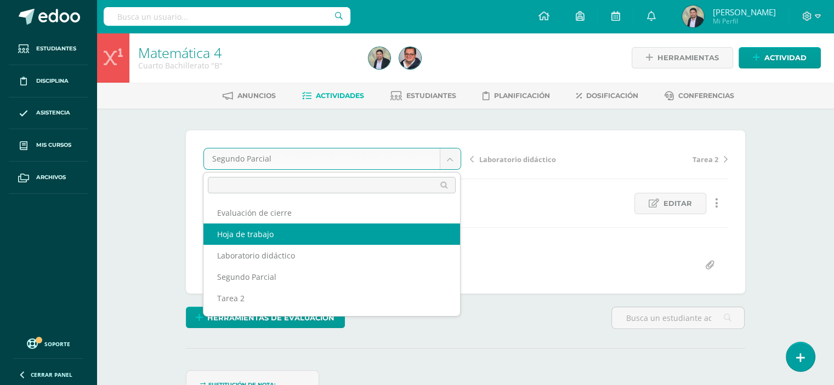
select select "/dashboard/teacher/grade-activity/103137/"
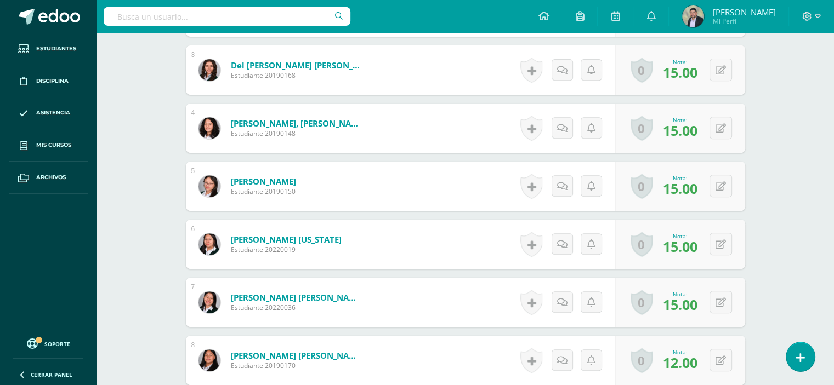
scroll to position [452, 0]
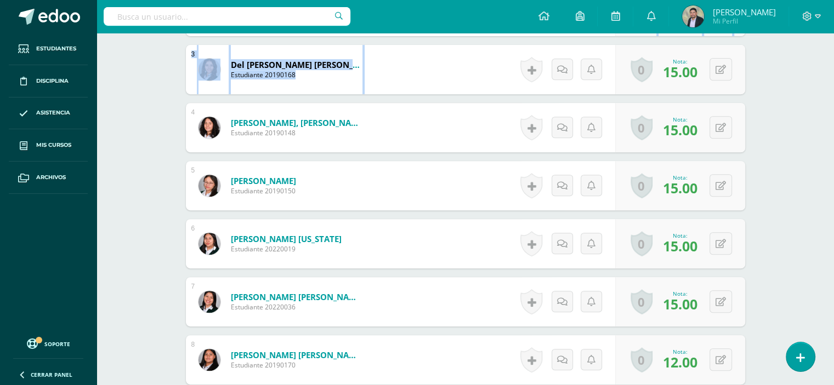
drag, startPoint x: 831, startPoint y: 52, endPoint x: 839, endPoint y: 32, distance: 21.7
click at [834, 32] on html "Estudiantes Disciplina Asistencia Mis cursos Archivos Soporte Centro de ayuda Ú…" at bounding box center [417, 378] width 834 height 1660
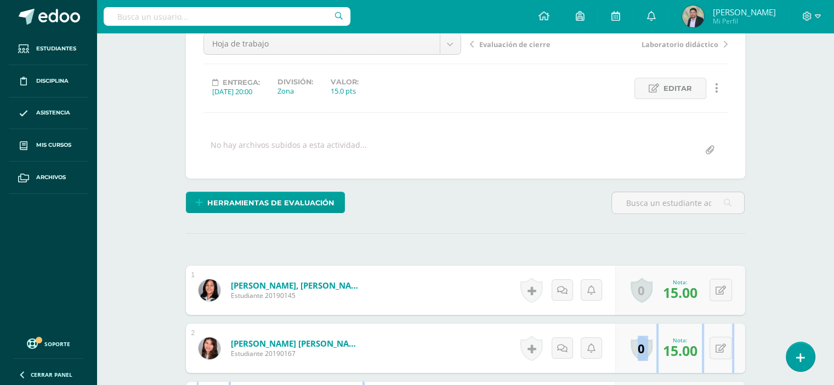
scroll to position [0, 0]
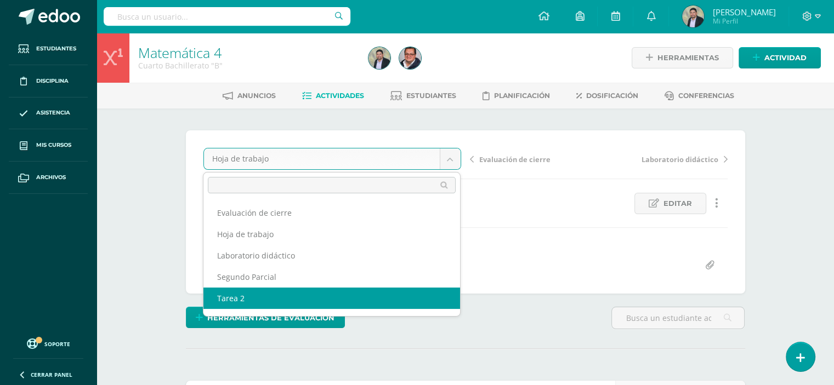
select select "/dashboard/teacher/grade-activity/103139/"
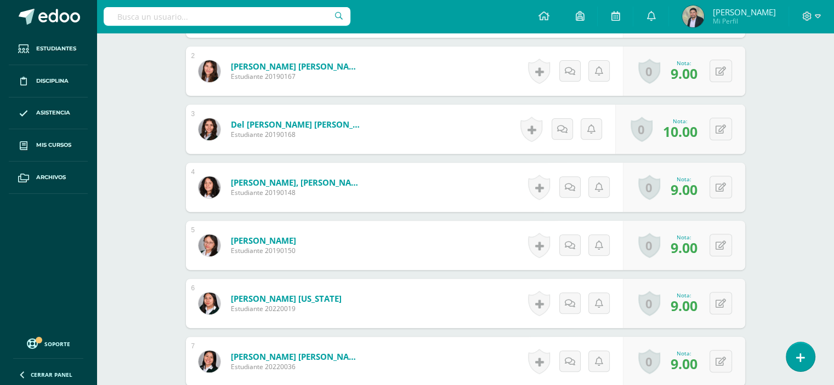
scroll to position [55, 0]
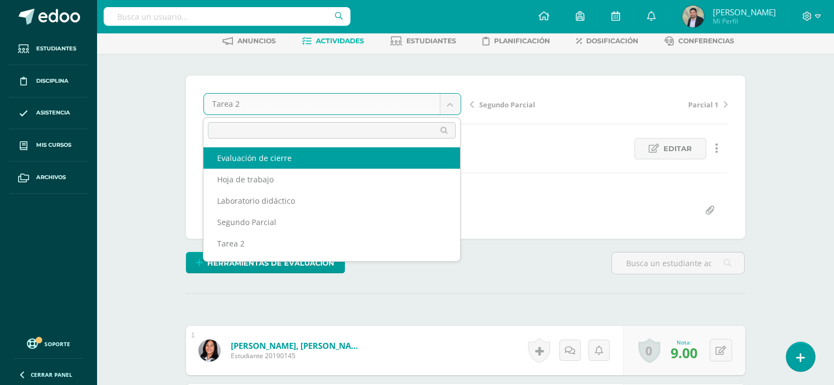
select select "/dashboard/teacher/grade-activity/103133/"
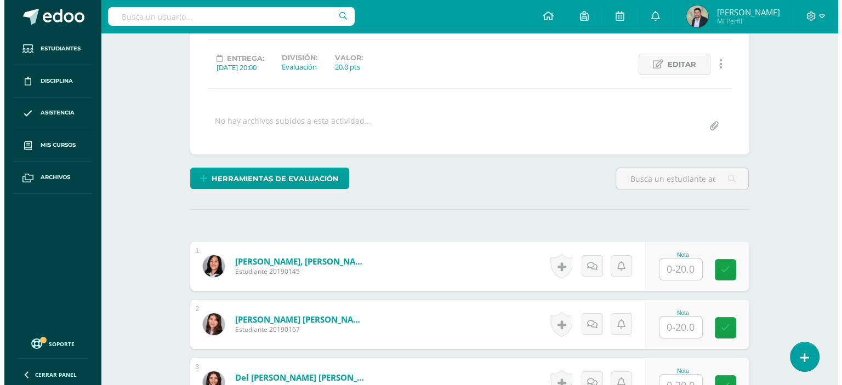
scroll to position [140, 0]
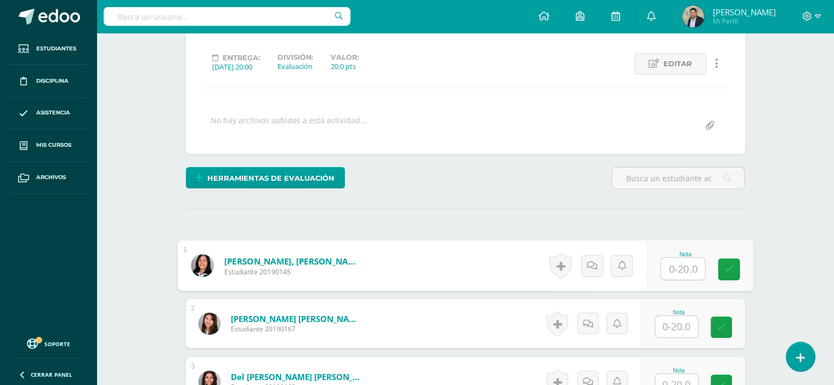
click at [672, 265] on input "text" at bounding box center [683, 269] width 44 height 22
drag, startPoint x: 672, startPoint y: 265, endPoint x: 254, endPoint y: 201, distance: 422.1
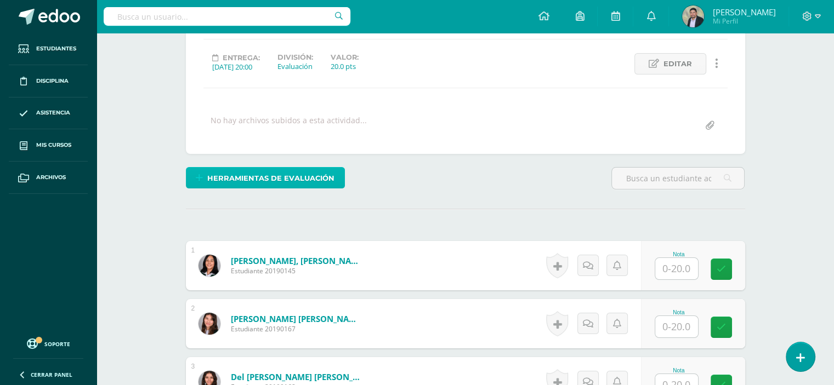
click at [260, 172] on span "Herramientas de evaluación" at bounding box center [270, 178] width 127 height 20
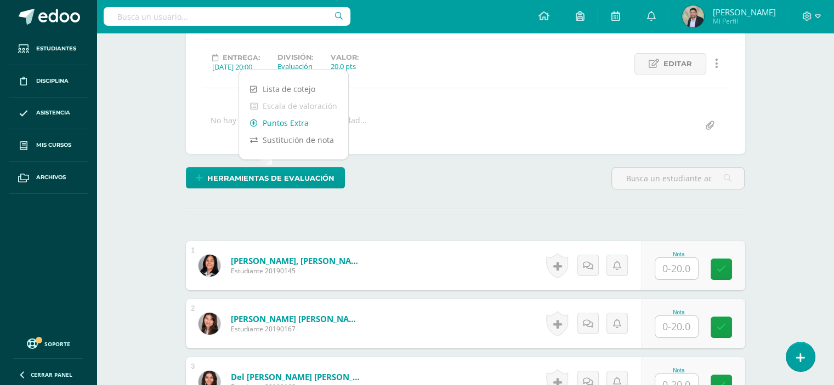
click at [274, 125] on link "Puntos Extra" at bounding box center [293, 123] width 109 height 17
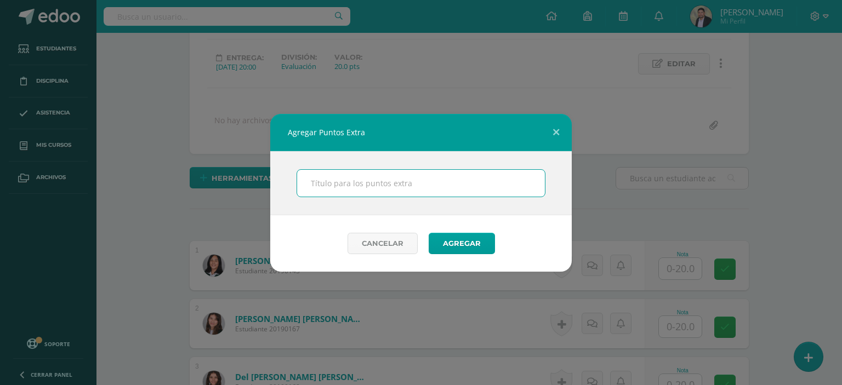
click at [331, 183] on input "text" at bounding box center [421, 183] width 248 height 27
type input "Guía de trabajo y sellos"
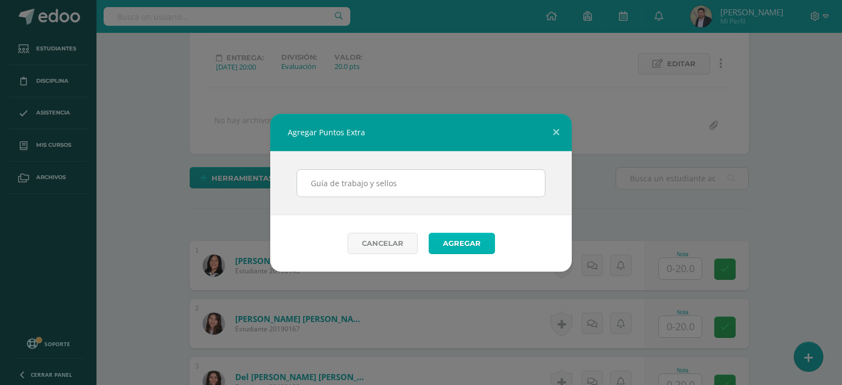
click at [472, 243] on button "Agregar" at bounding box center [462, 243] width 66 height 21
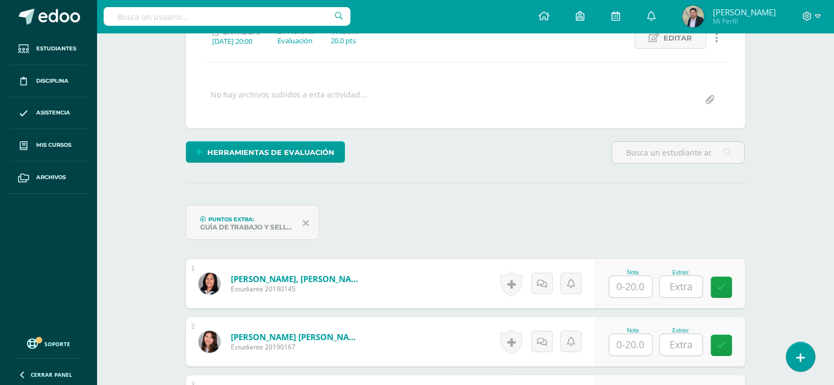
scroll to position [166, 0]
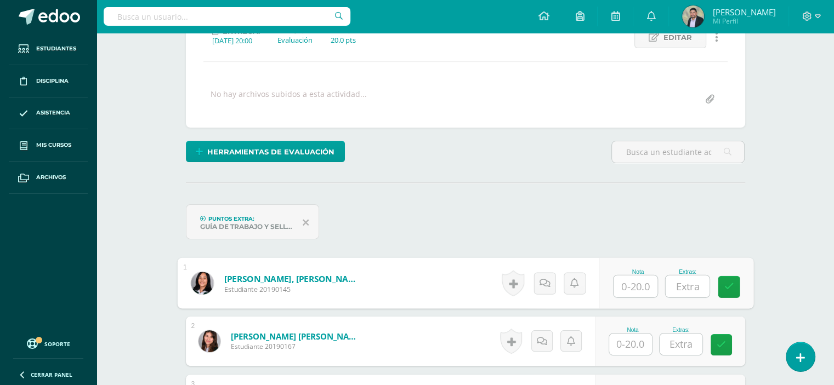
click at [632, 286] on input "text" at bounding box center [636, 287] width 44 height 22
type input "3"
type input "4"
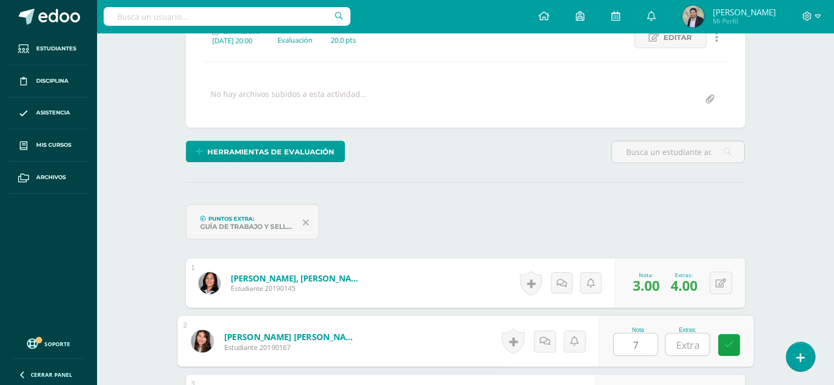
type input "7"
type input "8"
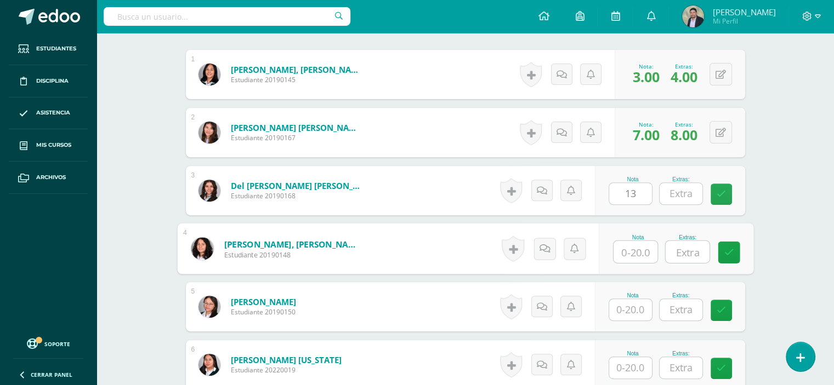
type input "13.00"
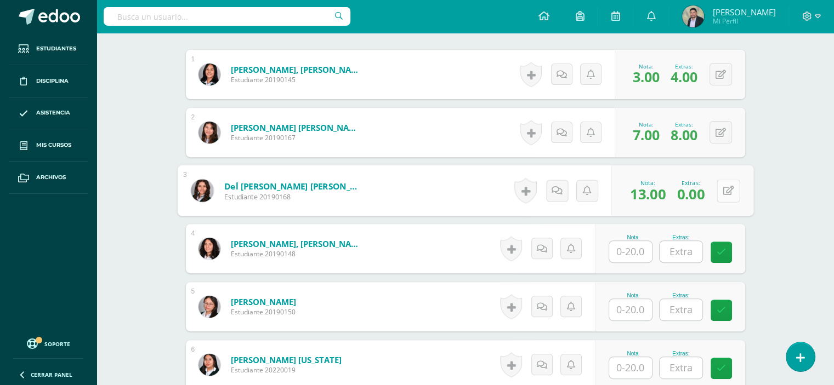
click at [718, 190] on button at bounding box center [728, 190] width 23 height 23
type input "8"
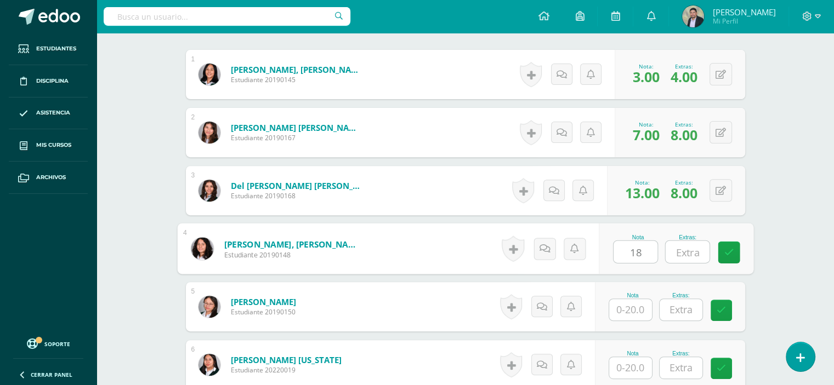
type input "18"
type input "5"
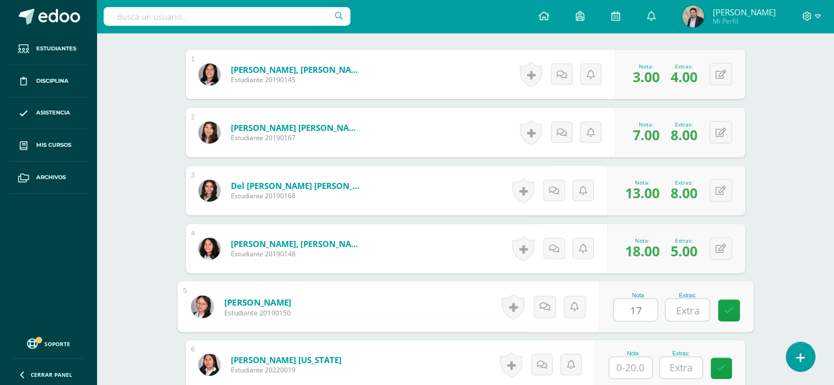
type input "17"
type input "8"
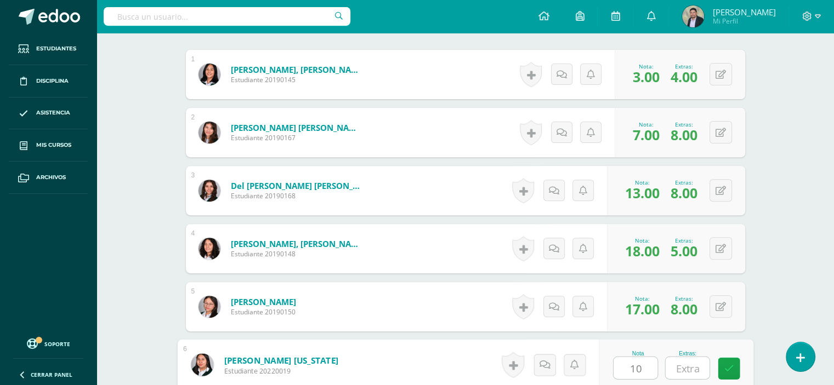
type input "10"
type input "5"
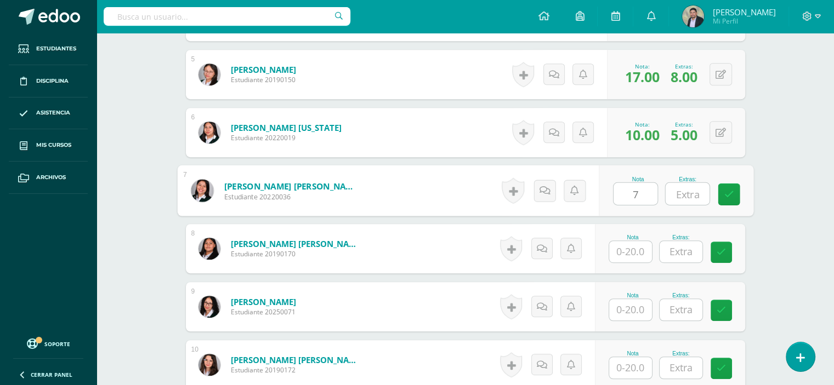
type input "7"
type input "6"
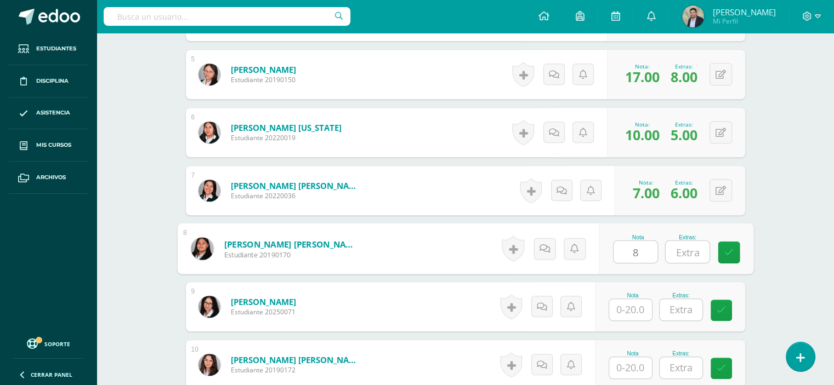
type input "8"
type input "5"
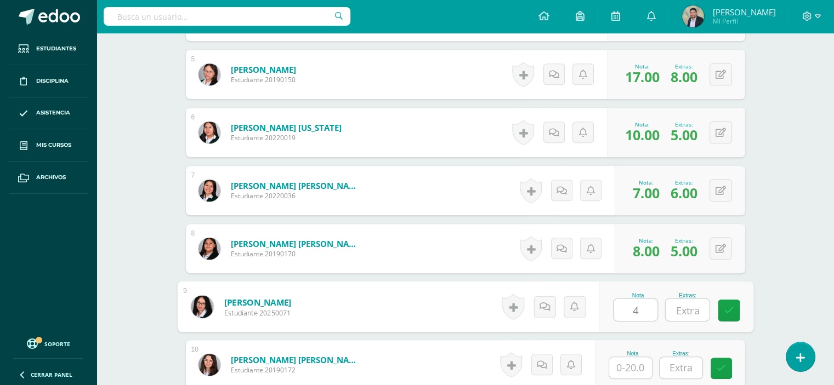
type input "4"
type input "8"
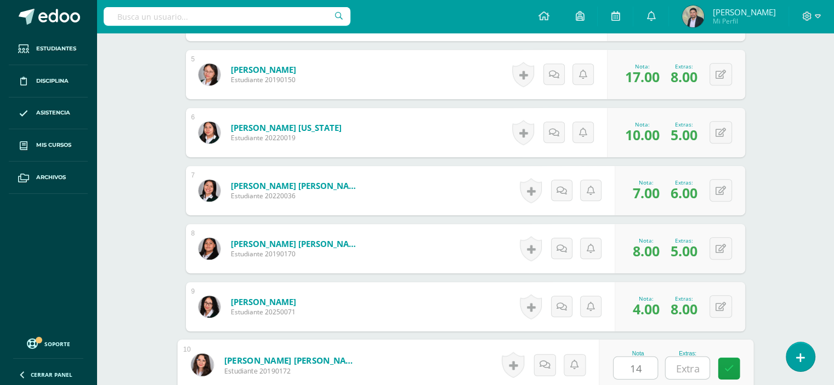
type input "14"
type input "8"
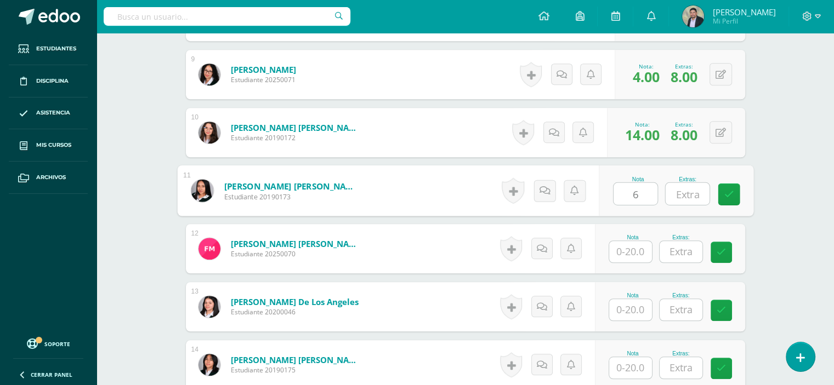
type input "6"
type input "4"
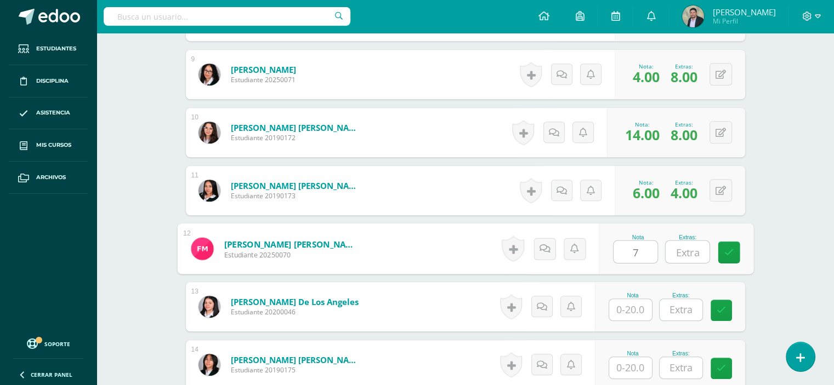
type input "7"
type input "4"
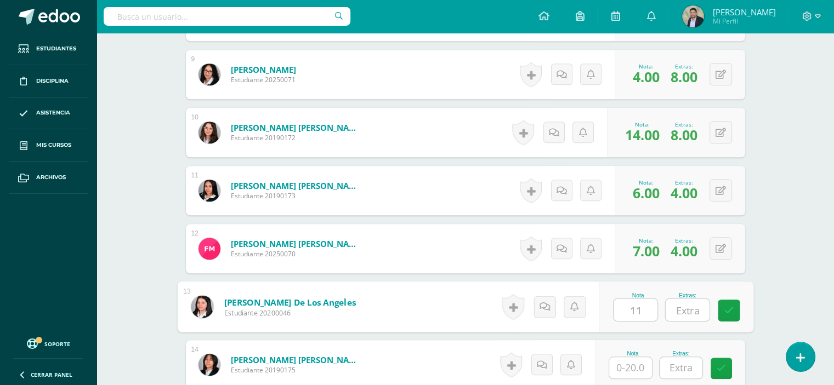
type input "11"
type input "8"
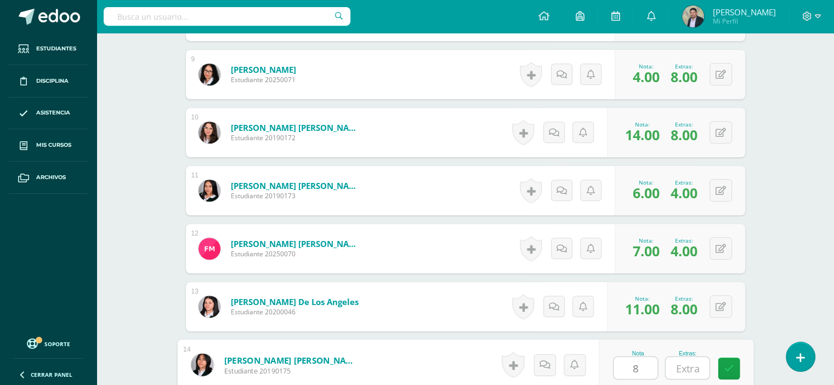
type input "8"
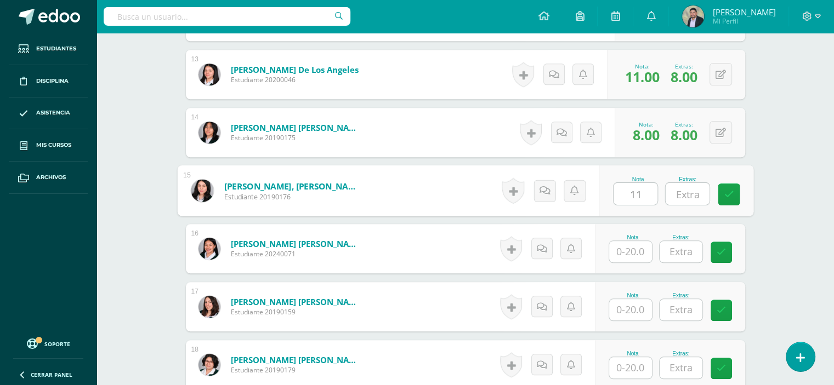
type input "11"
type input "8"
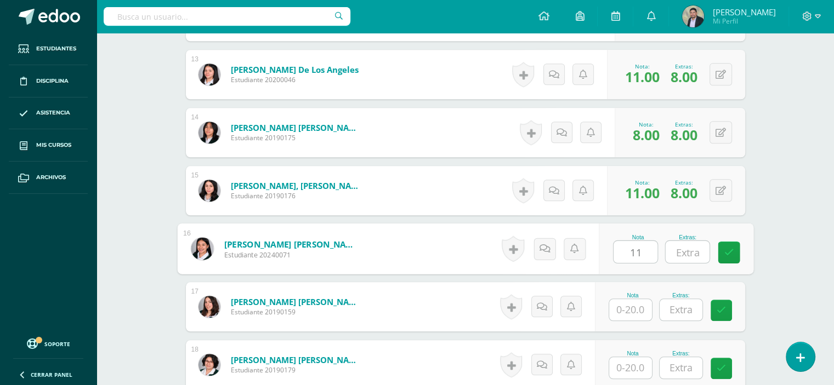
type input "11"
type input "8"
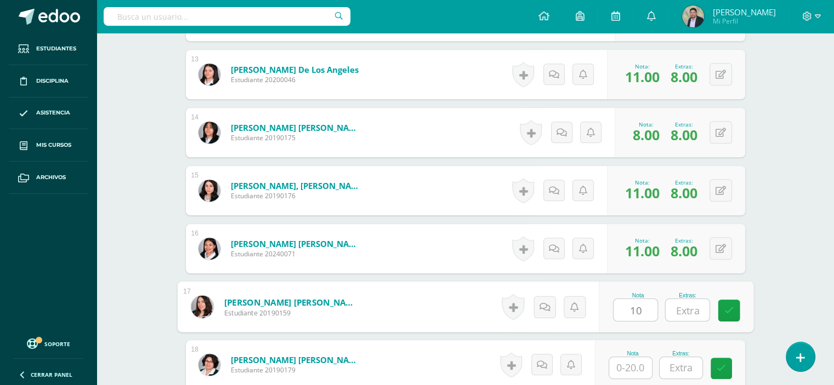
type input "10"
type input "6"
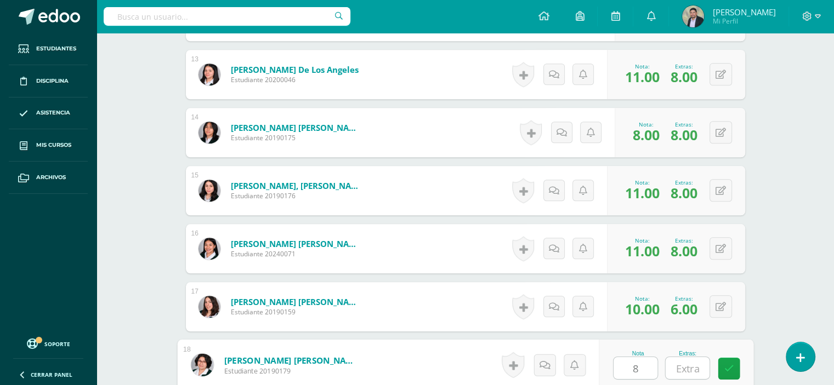
type input "8"
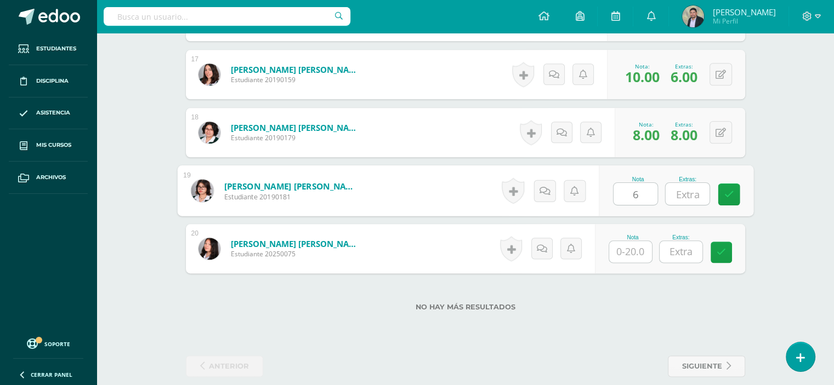
type input "6"
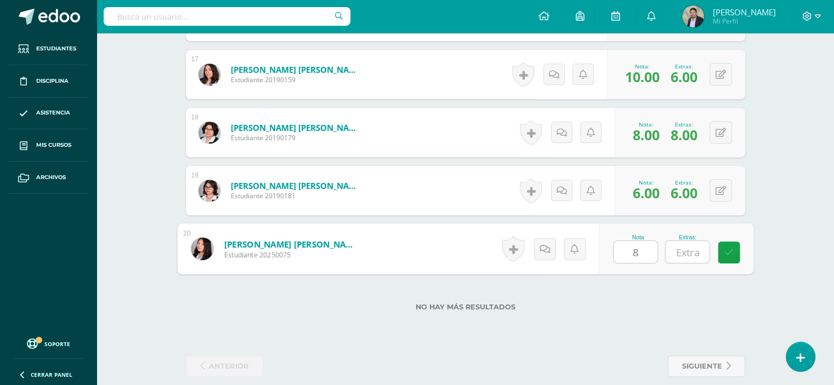
type input "8"
type input "4"
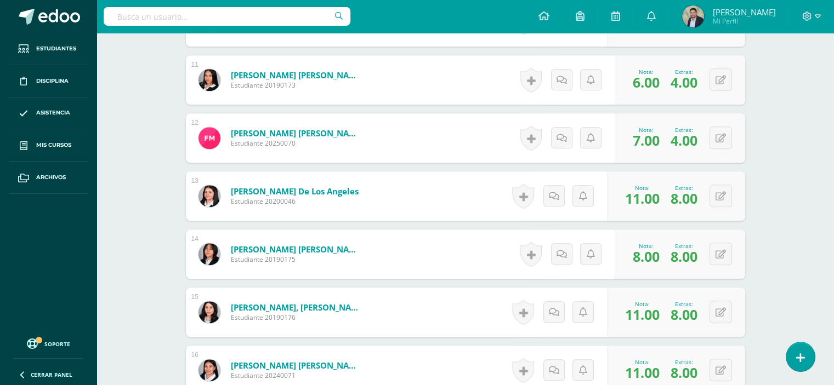
scroll to position [0, 0]
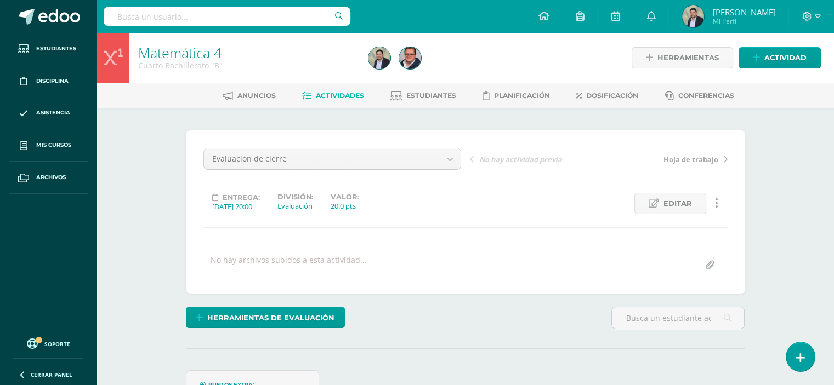
click at [241, 64] on div "Cuarto Bachillerato "B"" at bounding box center [246, 65] width 217 height 10
click at [152, 48] on link "Matemática 4" at bounding box center [179, 52] width 83 height 19
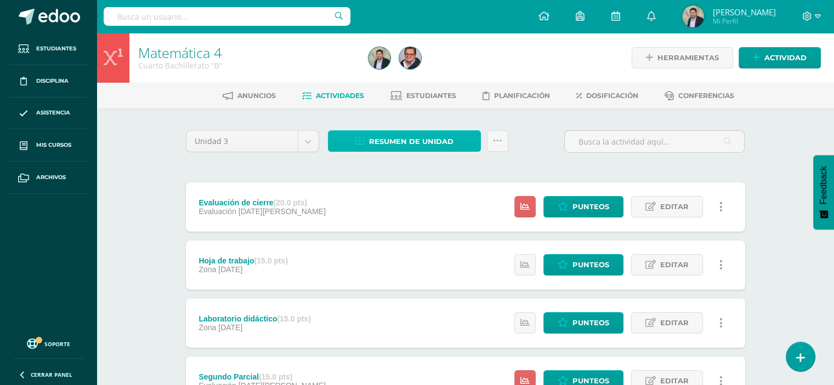
click at [377, 140] on span "Resumen de unidad" at bounding box center [411, 142] width 84 height 20
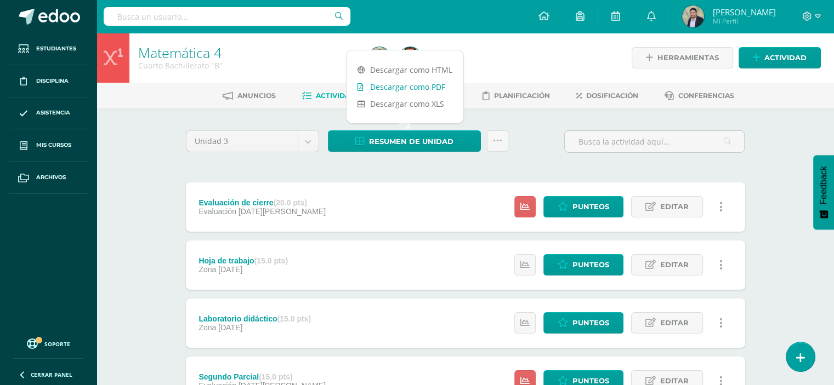
click at [382, 91] on link "Descargar como PDF" at bounding box center [405, 86] width 117 height 17
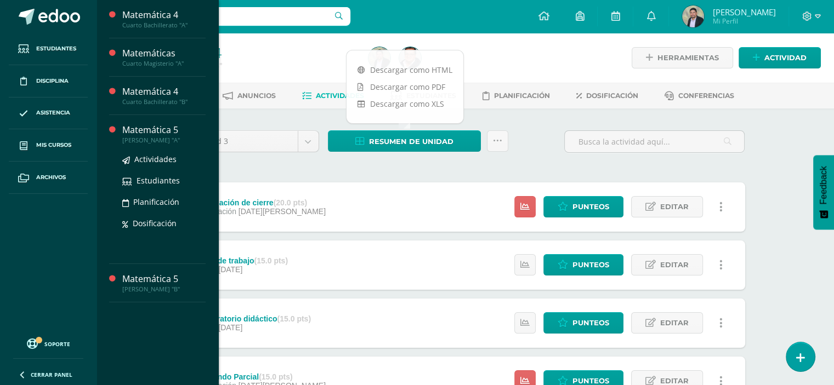
click at [157, 135] on div "Matemática 5" at bounding box center [163, 130] width 83 height 13
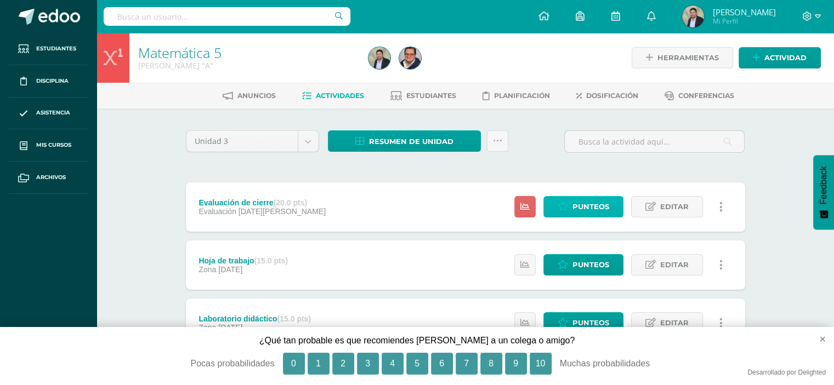
click at [561, 209] on icon at bounding box center [563, 206] width 10 height 9
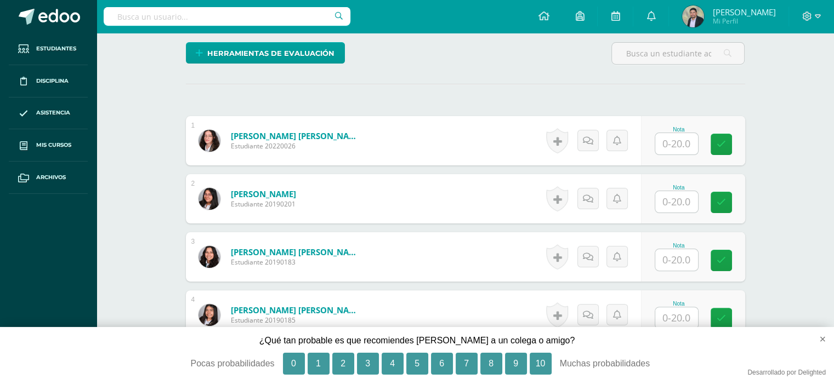
scroll to position [267, 0]
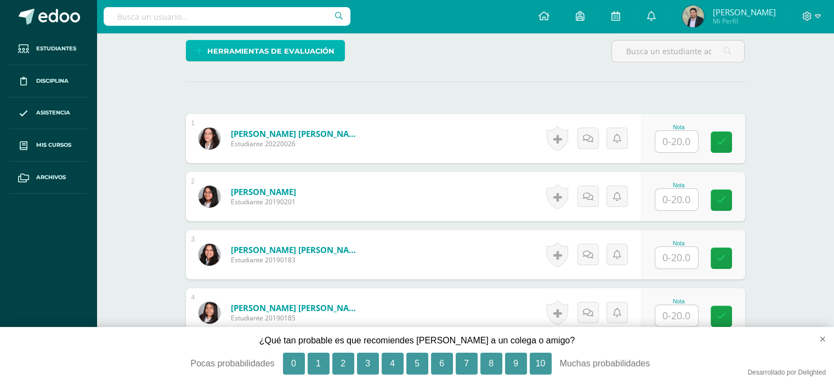
click at [301, 49] on span "Herramientas de evaluación" at bounding box center [270, 51] width 127 height 20
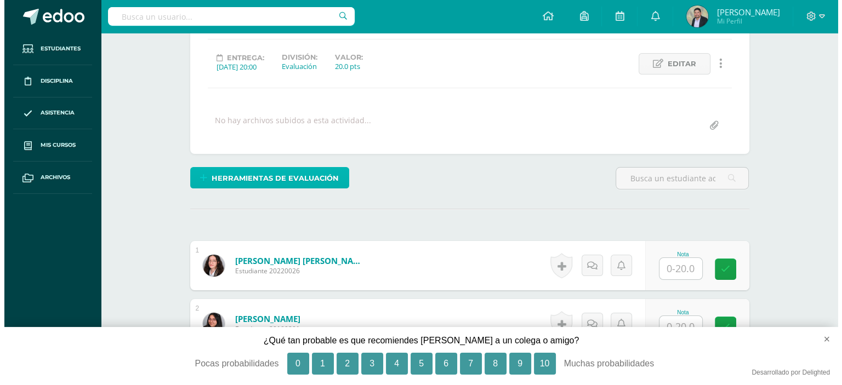
scroll to position [138, 0]
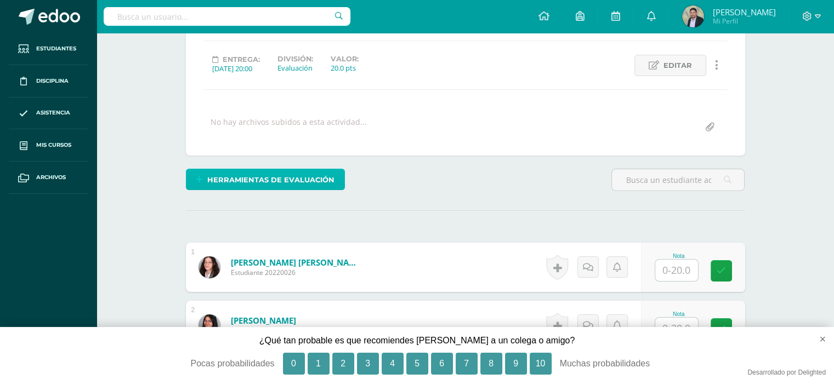
click at [307, 174] on span "Herramientas de evaluación" at bounding box center [270, 180] width 127 height 20
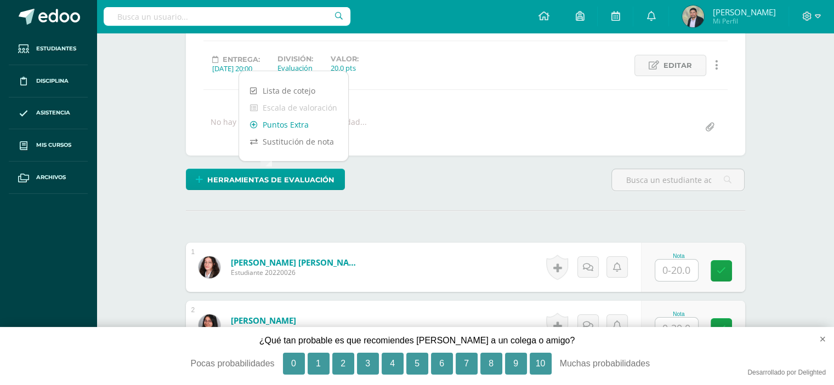
click at [287, 124] on link "Puntos Extra" at bounding box center [293, 124] width 109 height 17
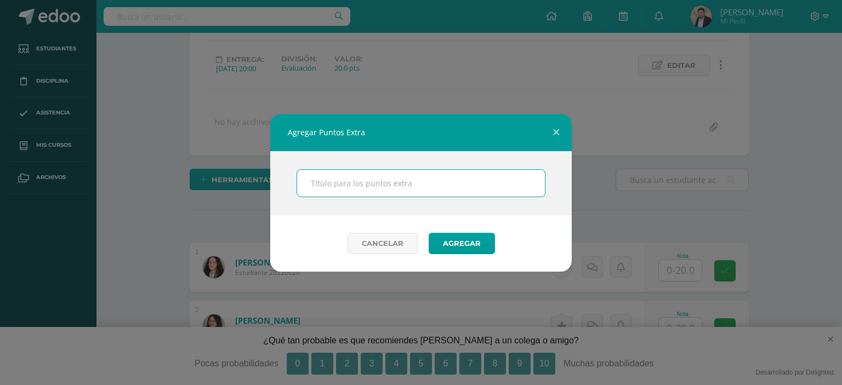
click at [320, 190] on input "text" at bounding box center [421, 183] width 248 height 27
type input "Guía de trabajo y sellos"
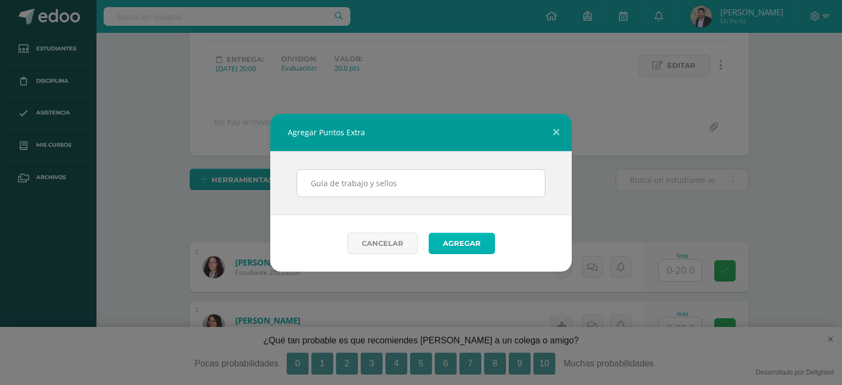
click at [463, 234] on button "Agregar" at bounding box center [462, 243] width 66 height 21
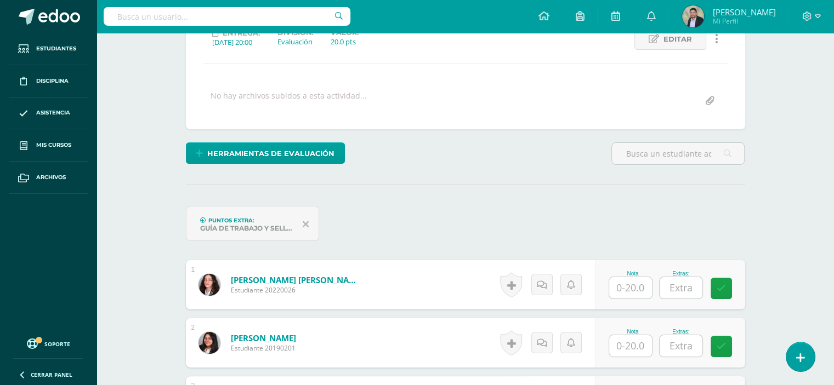
scroll to position [165, 0]
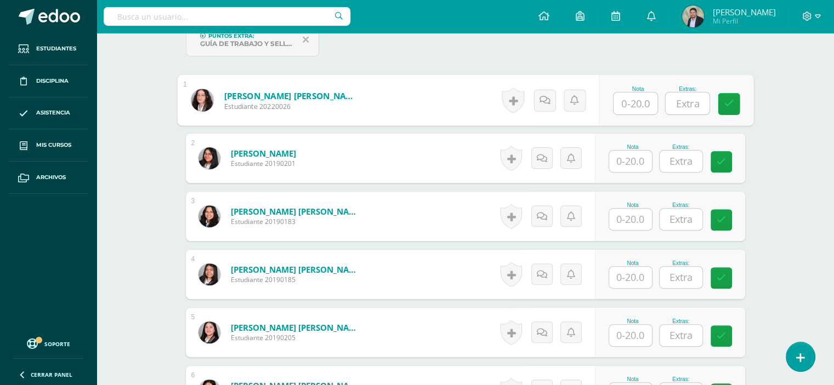
click at [632, 102] on input "text" at bounding box center [636, 104] width 44 height 22
type input "18"
type input "5"
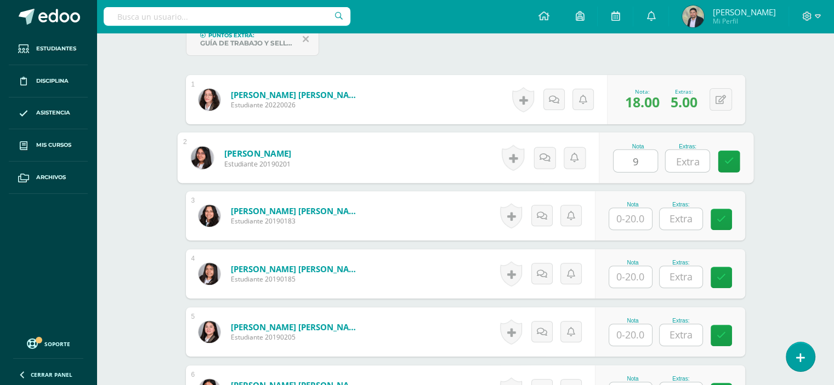
type input "9"
type input "5"
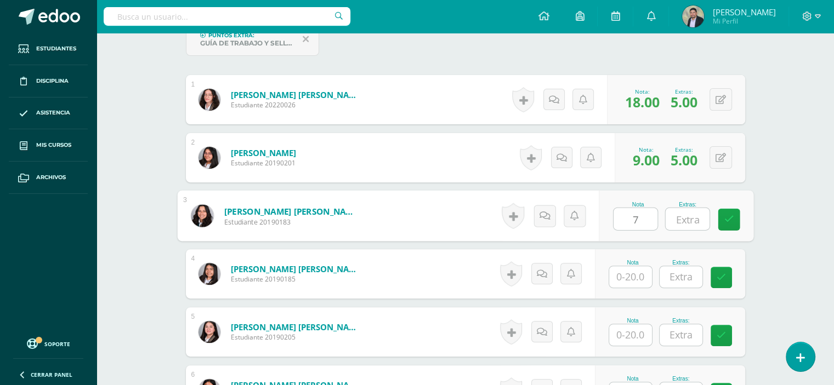
type input "7"
type input "5"
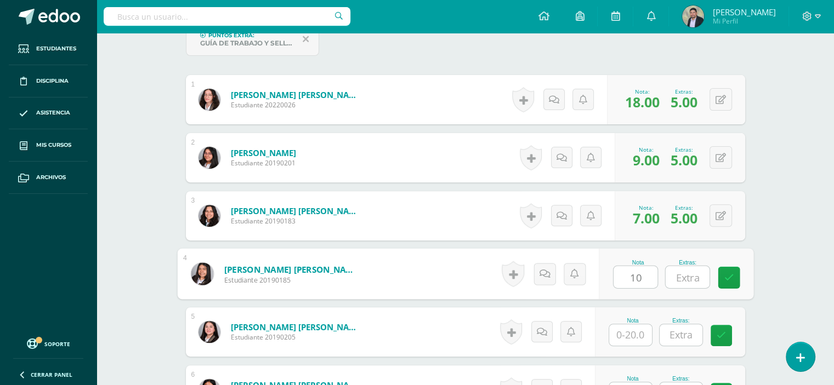
type input "10"
type input "5"
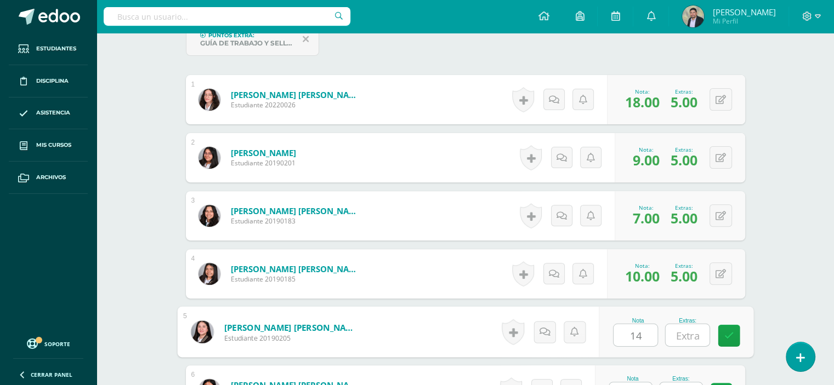
type input "14"
type input "5"
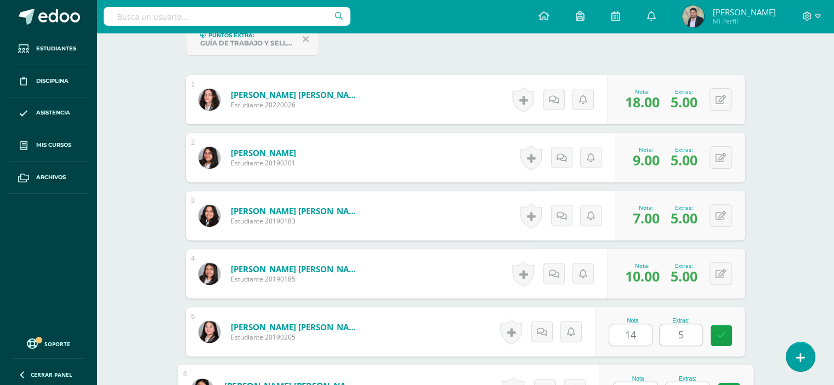
scroll to position [367, 0]
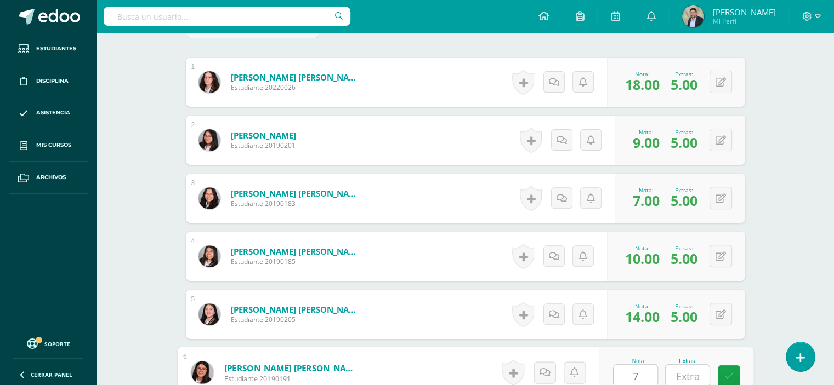
type input "7"
type input "5"
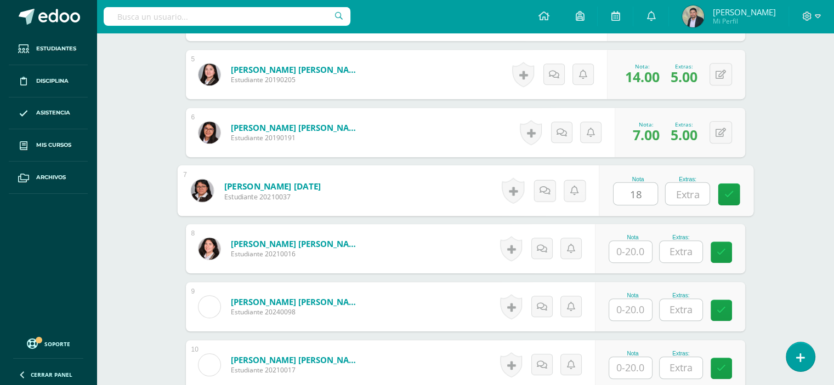
type input "18"
type input "5"
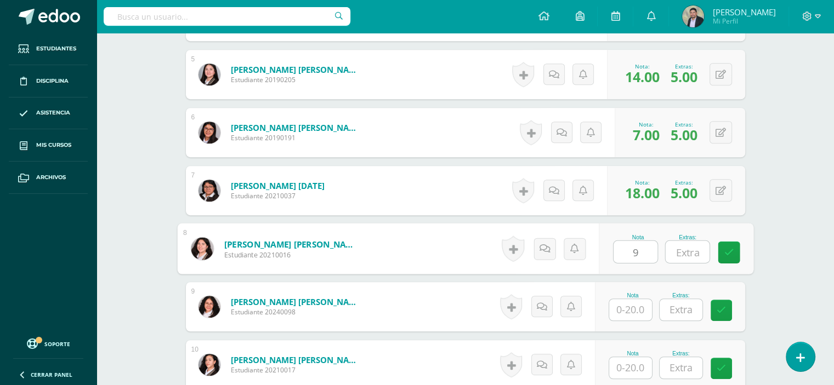
type input "9"
type input "5"
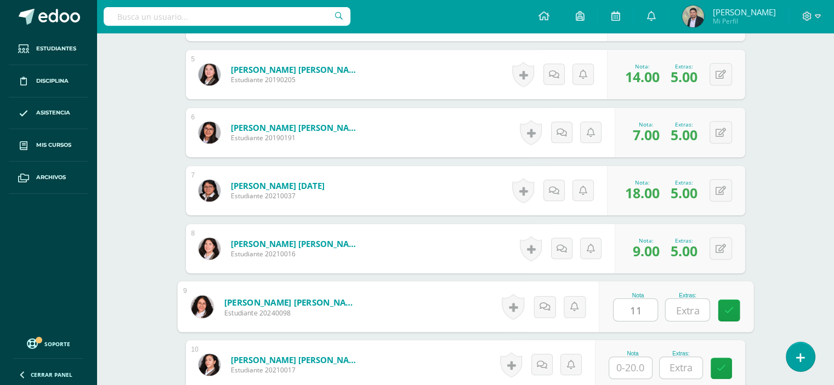
type input "11"
type input "5"
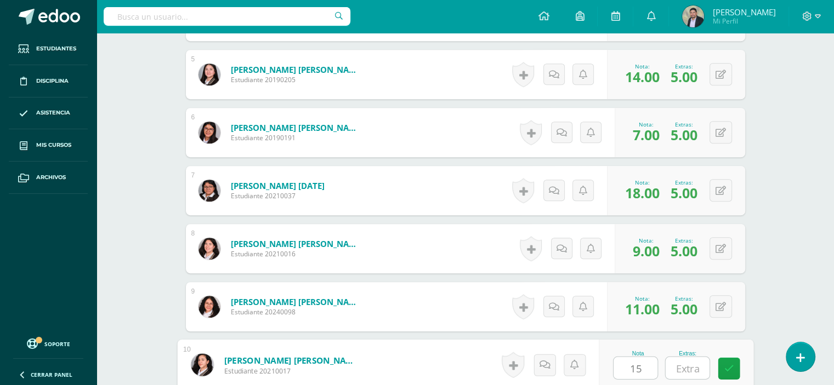
type input "15"
type input "5"
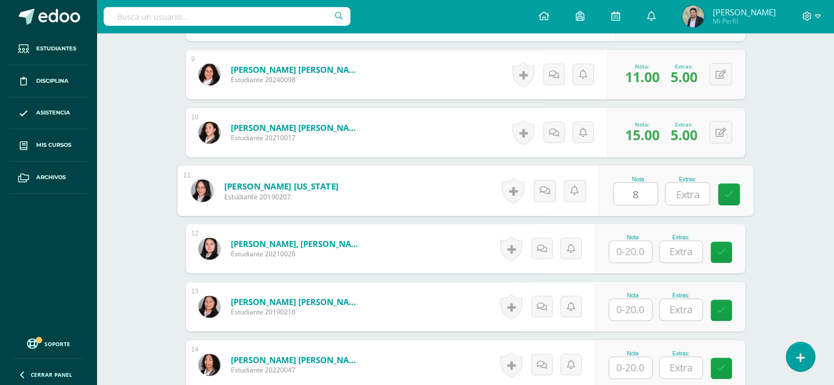
type input "8"
type input "5"
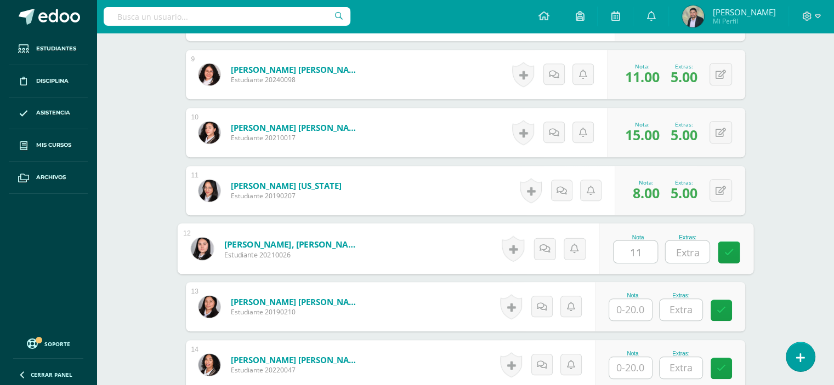
type input "11"
type input "5"
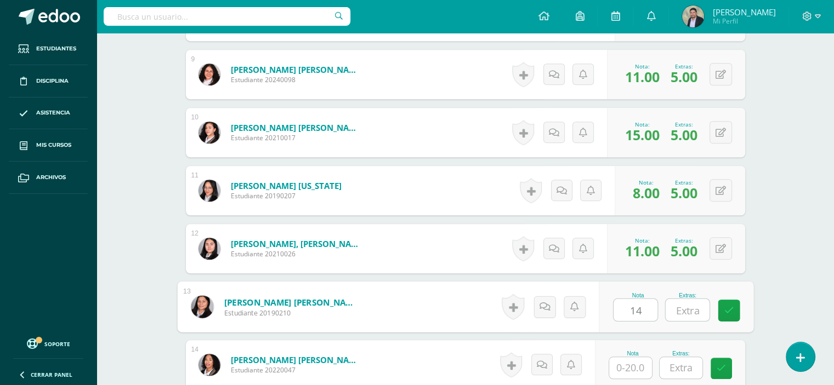
type input "14"
type input "5"
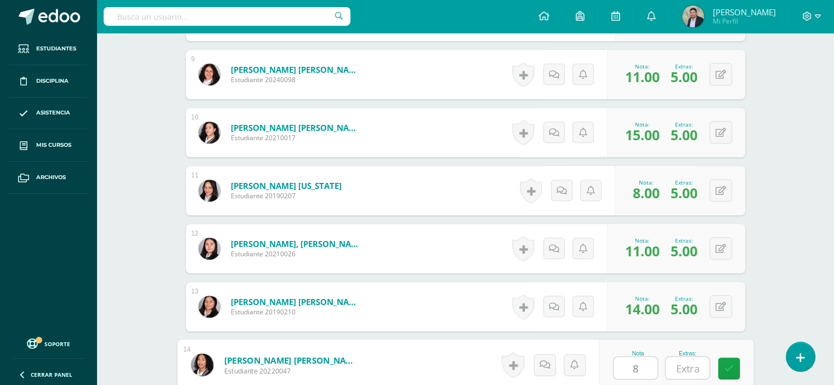
type input "8"
type input "5"
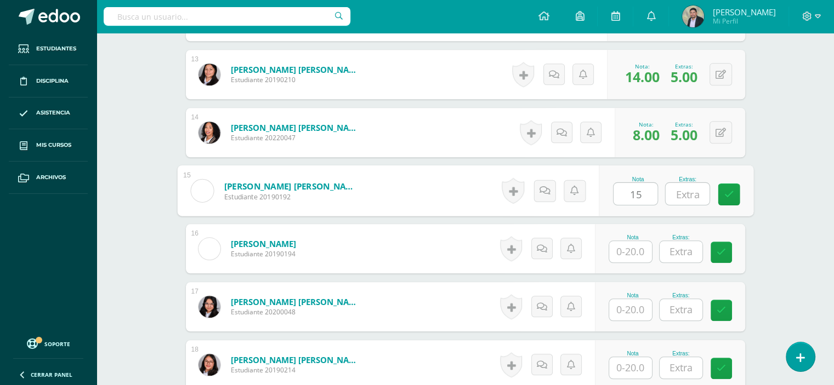
type input "15"
type input "5"
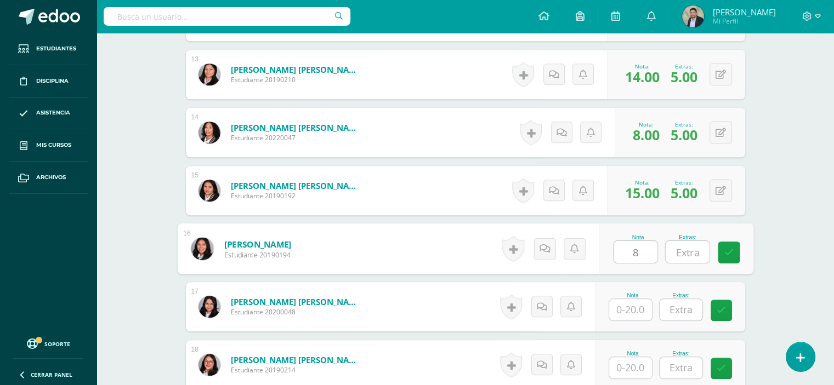
type input "8"
type input "5"
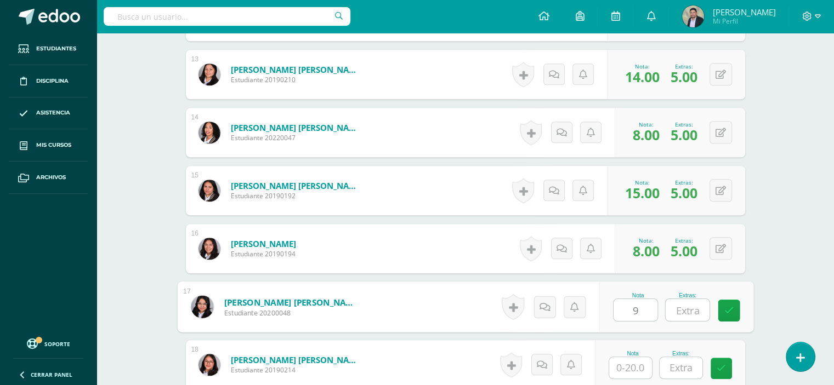
type input "9"
type input "5"
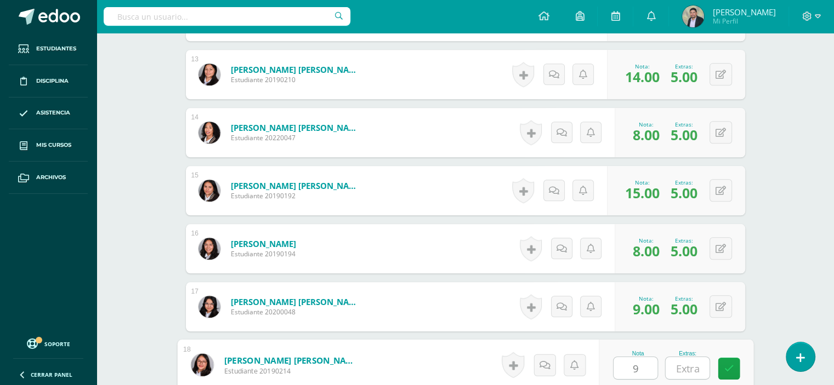
type input "9"
type input "5"
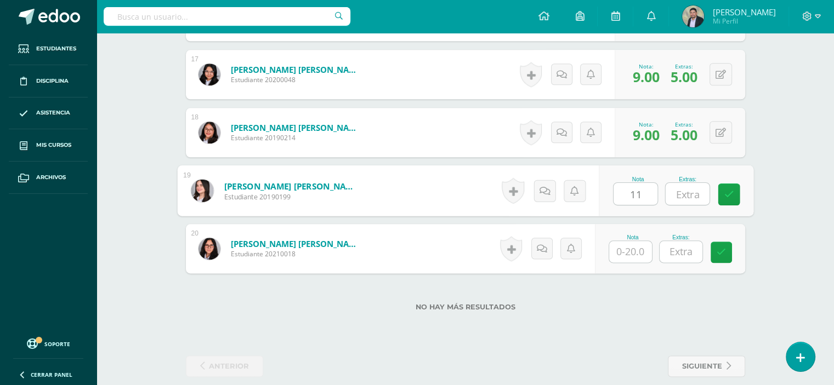
type input "11"
type input "5"
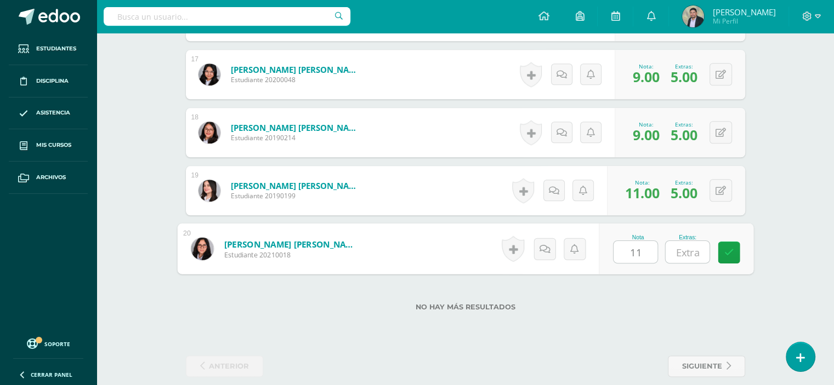
type input "11"
type input "5"
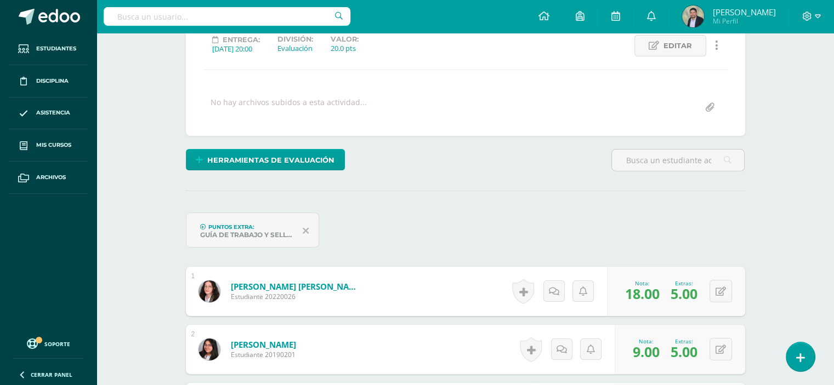
scroll to position [0, 0]
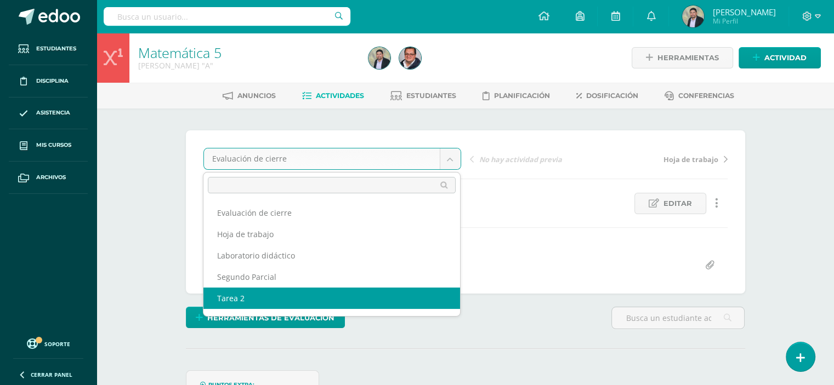
select select "/dashboard/teacher/grade-activity/103149/"
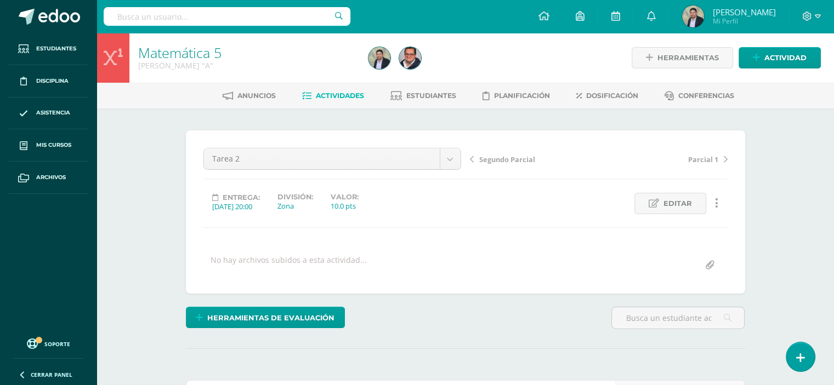
click at [496, 161] on span "Segundo Parcial" at bounding box center [507, 160] width 56 height 10
click at [171, 51] on link "Matemática 5" at bounding box center [179, 52] width 83 height 19
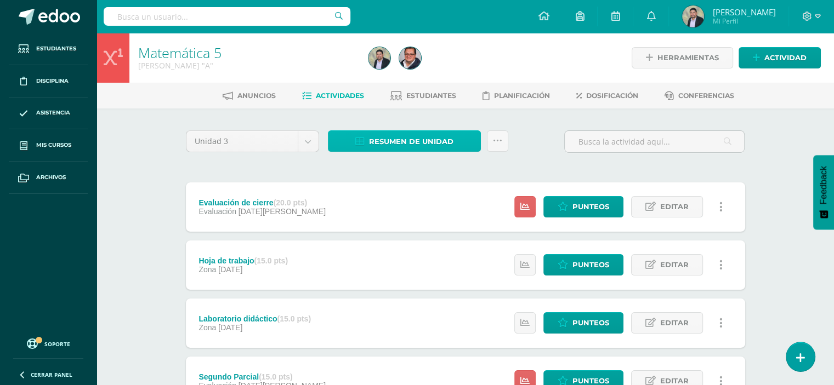
click at [377, 142] on span "Resumen de unidad" at bounding box center [411, 142] width 84 height 20
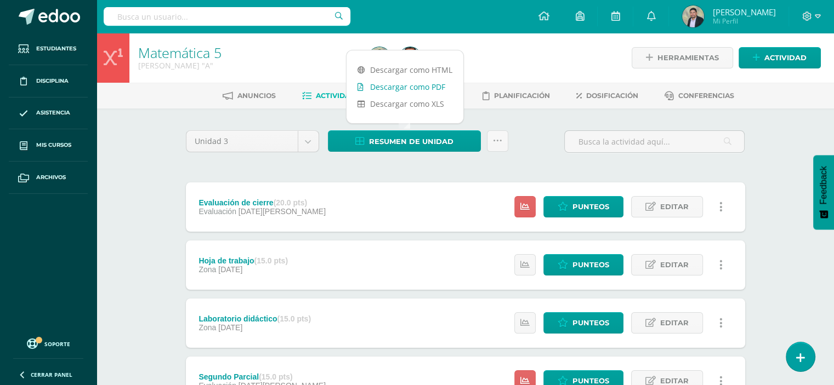
click at [392, 89] on link "Descargar como PDF" at bounding box center [405, 86] width 117 height 17
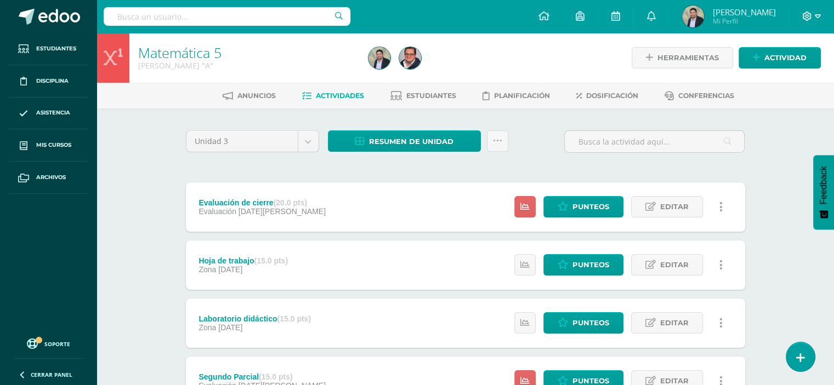
click at [816, 18] on icon at bounding box center [818, 17] width 6 height 10
click at [777, 77] on span "Cerrar sesión" at bounding box center [782, 74] width 49 height 10
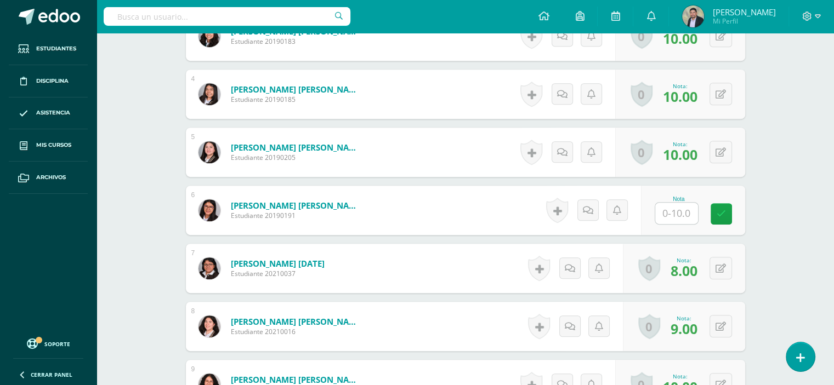
scroll to position [495, 0]
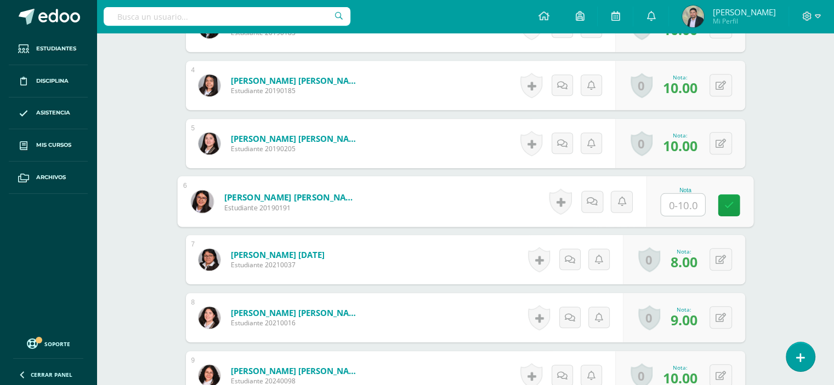
click at [668, 202] on input "text" at bounding box center [683, 205] width 44 height 22
type input "10"
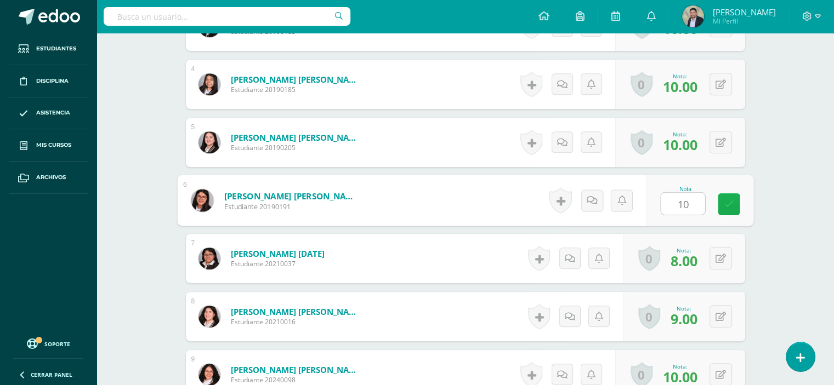
click at [728, 200] on icon at bounding box center [729, 204] width 10 height 9
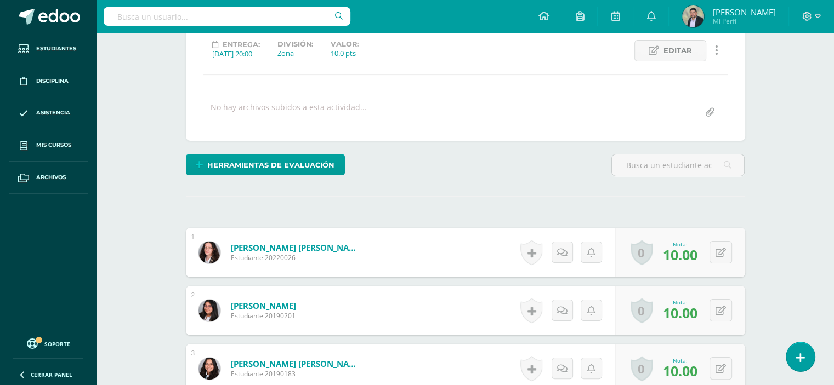
scroll to position [0, 0]
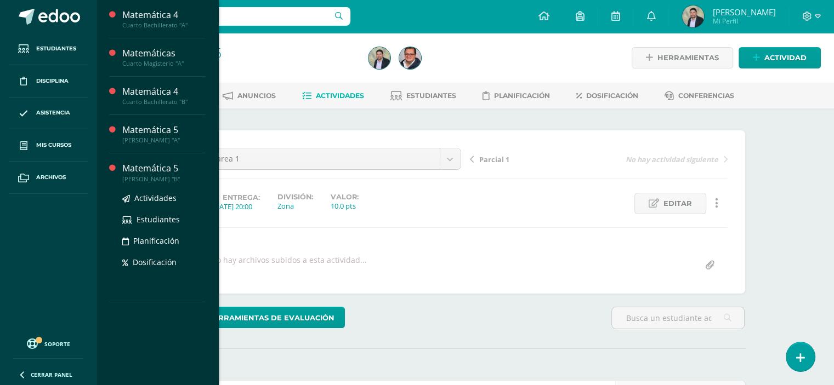
click at [154, 177] on div "[PERSON_NAME] "B"" at bounding box center [163, 179] width 83 height 8
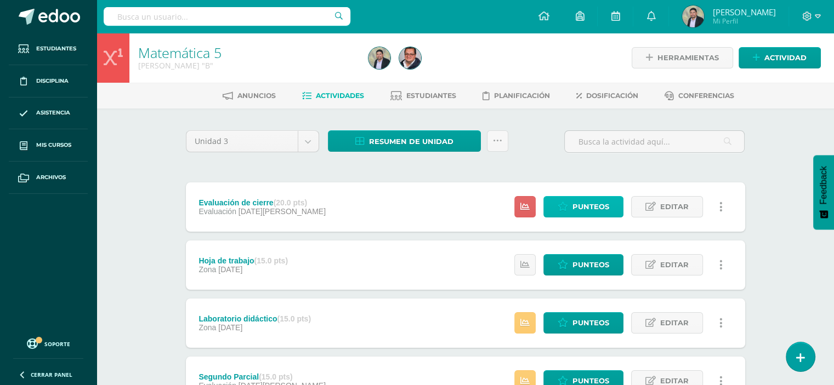
click at [571, 205] on link "Punteos" at bounding box center [583, 206] width 80 height 21
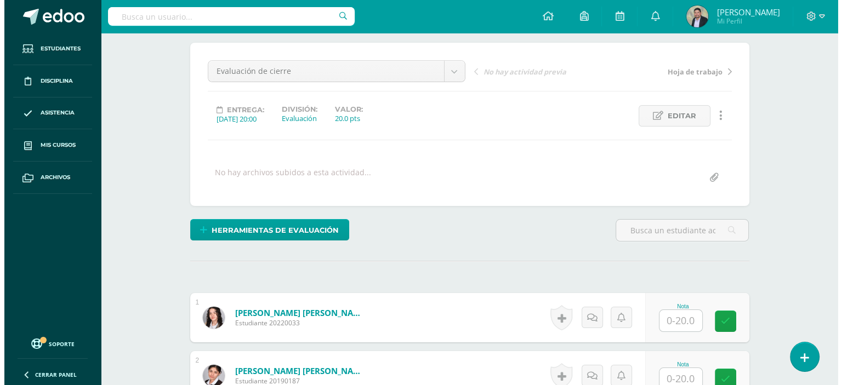
scroll to position [89, 0]
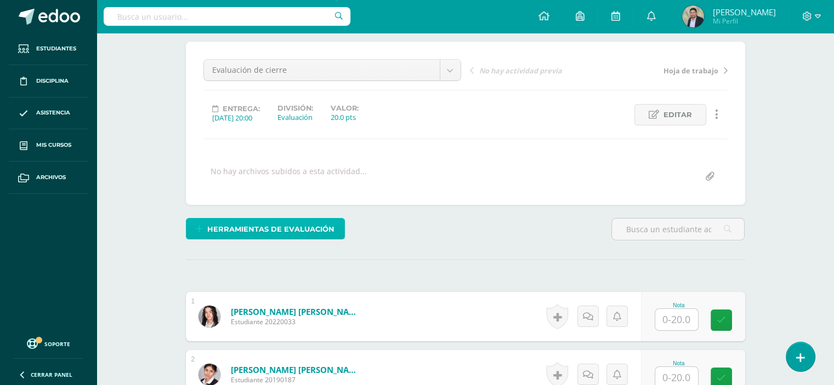
click at [254, 225] on span "Herramientas de evaluación" at bounding box center [270, 229] width 127 height 20
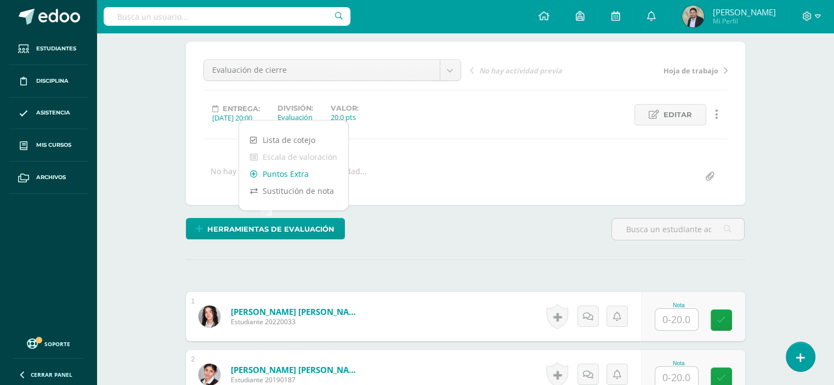
click at [287, 177] on link "Puntos Extra" at bounding box center [293, 174] width 109 height 17
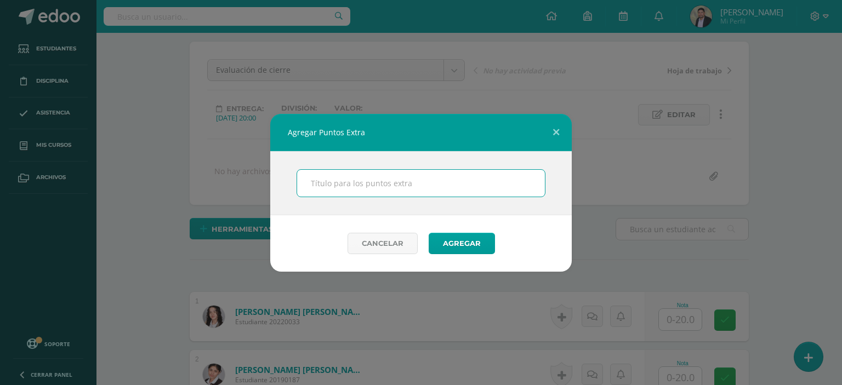
click at [336, 186] on input "text" at bounding box center [421, 183] width 248 height 27
type input "Guía de trabajo y sellos"
click at [439, 244] on button "Agregar" at bounding box center [462, 243] width 66 height 21
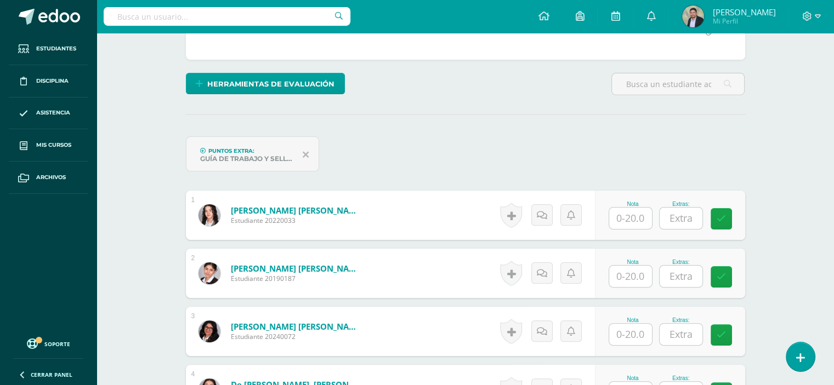
scroll to position [242, 0]
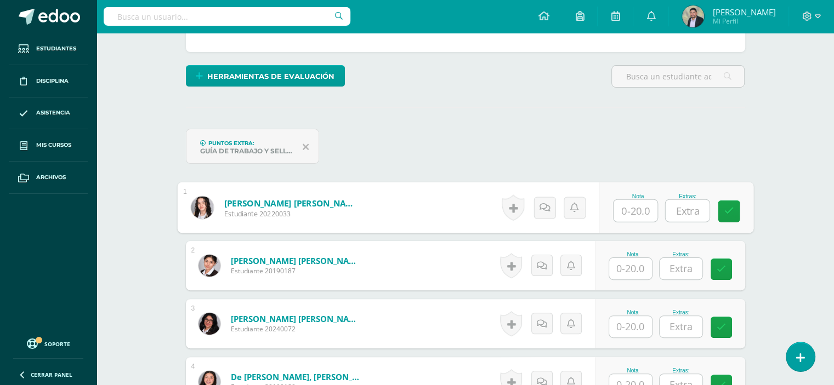
click at [628, 209] on input "text" at bounding box center [636, 211] width 44 height 22
type input "5"
type input "6"
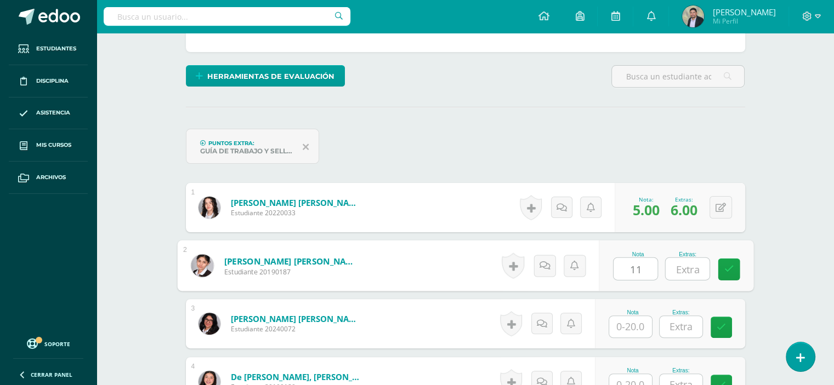
type input "11"
type input "8"
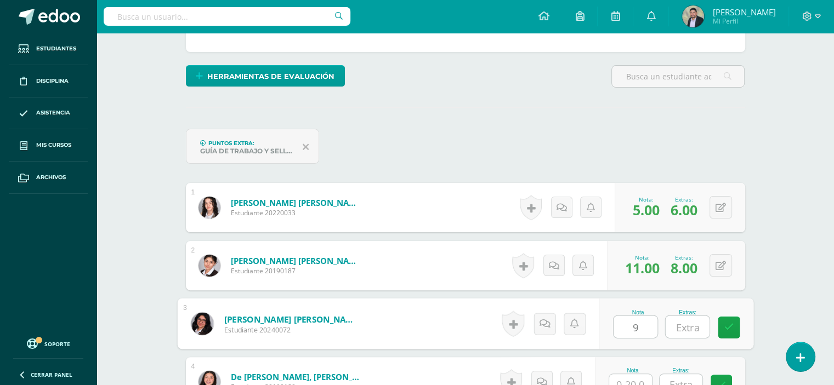
type input "9"
type input "8"
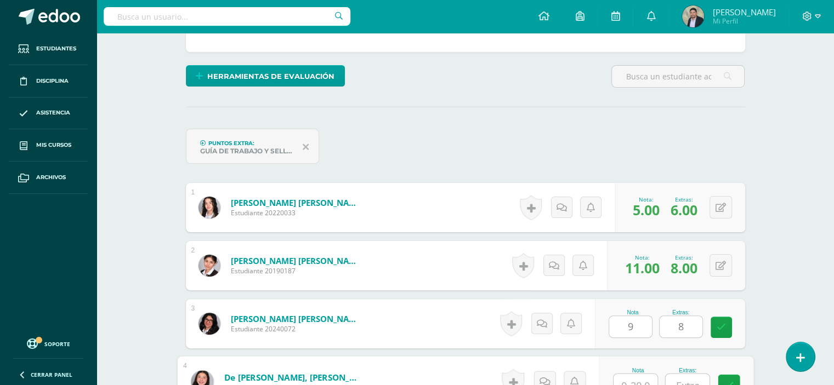
scroll to position [251, 0]
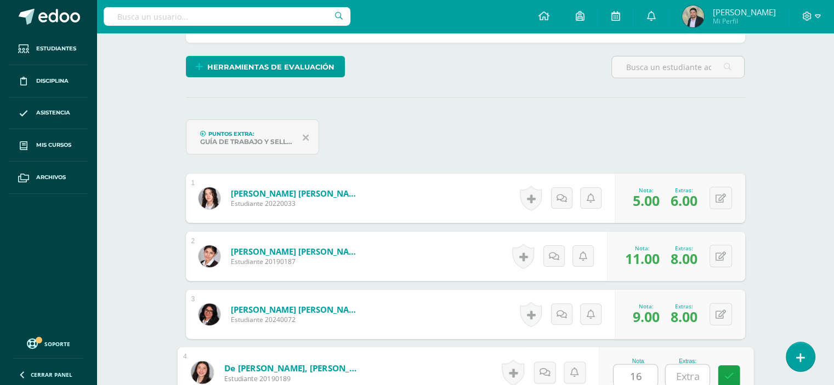
type input "16"
type input "8"
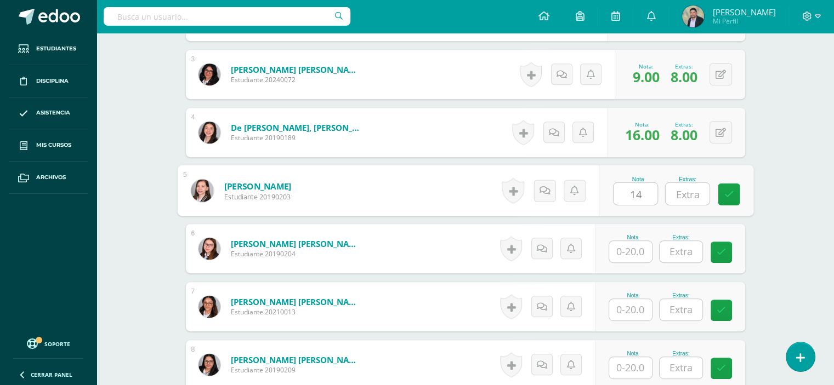
type input "14"
type input "8"
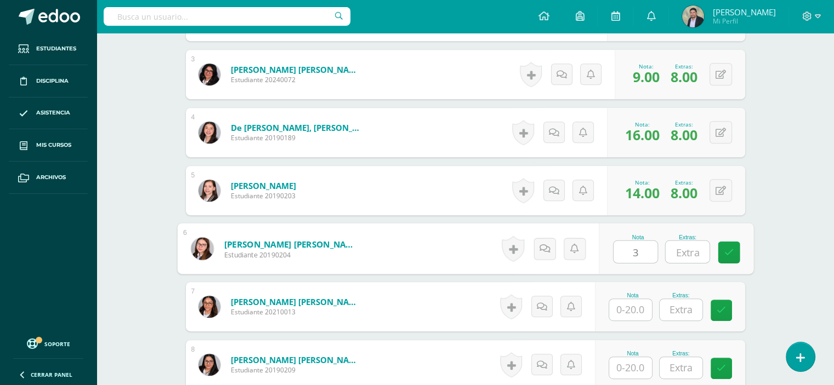
type input "3"
type input "8"
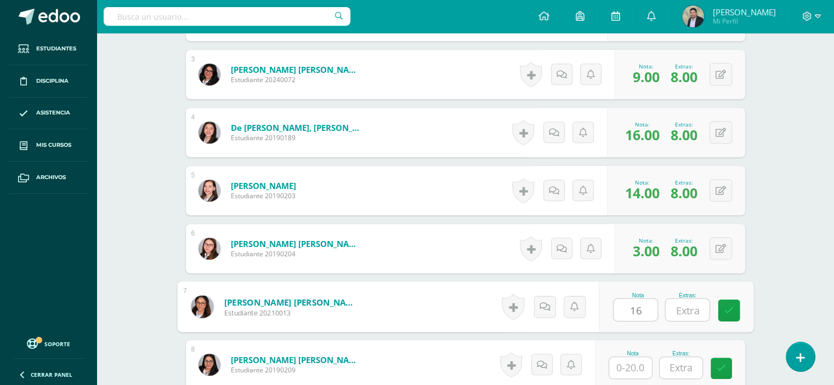
type input "16"
type input "5"
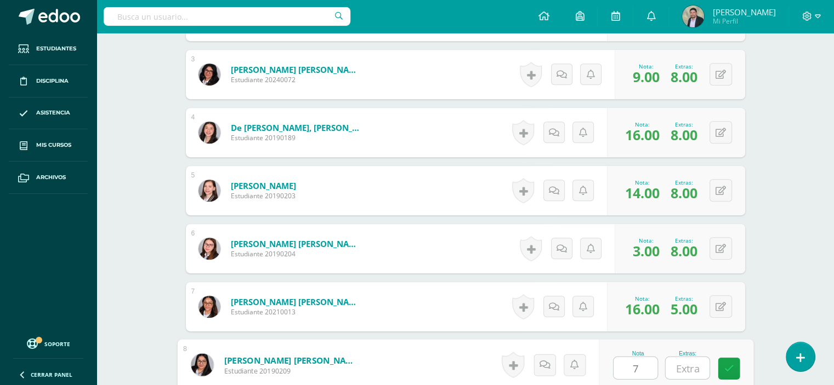
type input "7"
type input "4"
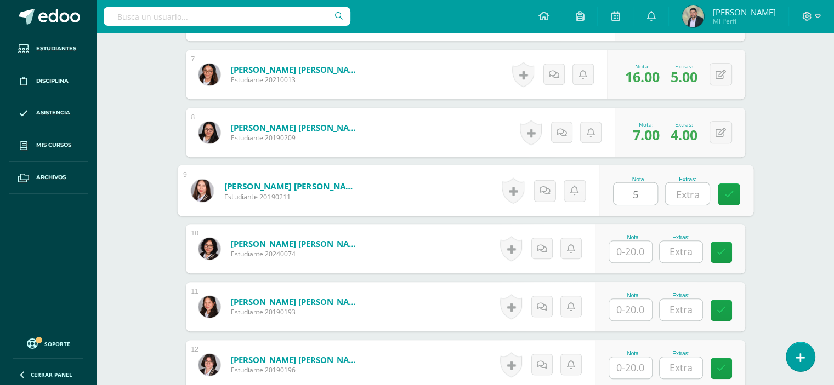
type input "5"
type input "8"
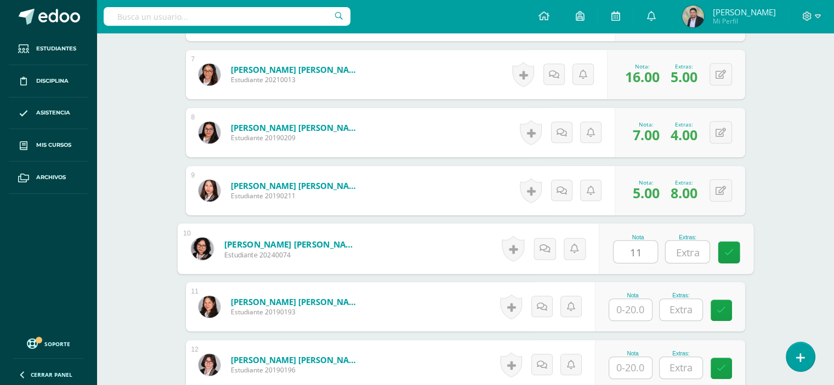
type input "11"
type input "4"
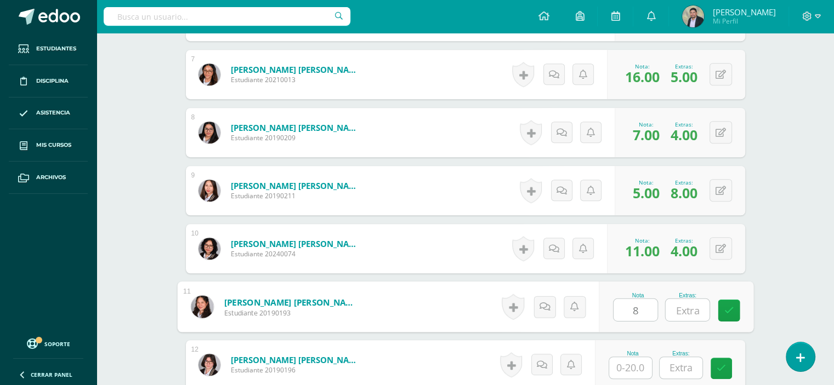
type input "8"
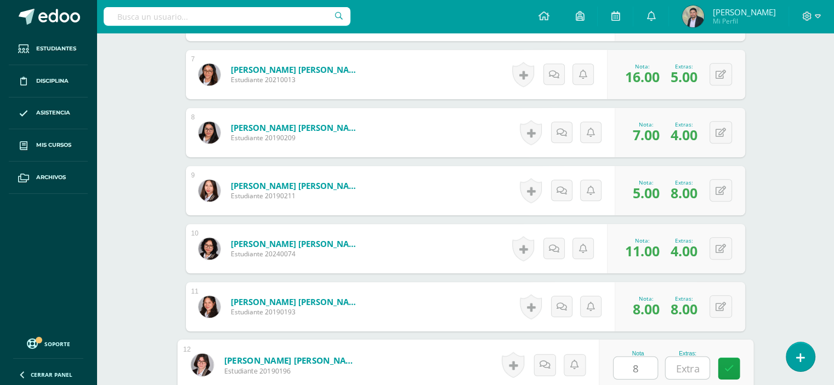
type input "8"
type input "6"
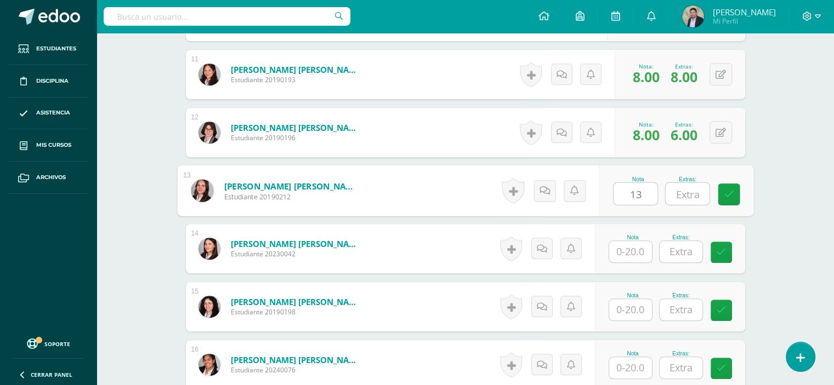
type input "13"
type input "8"
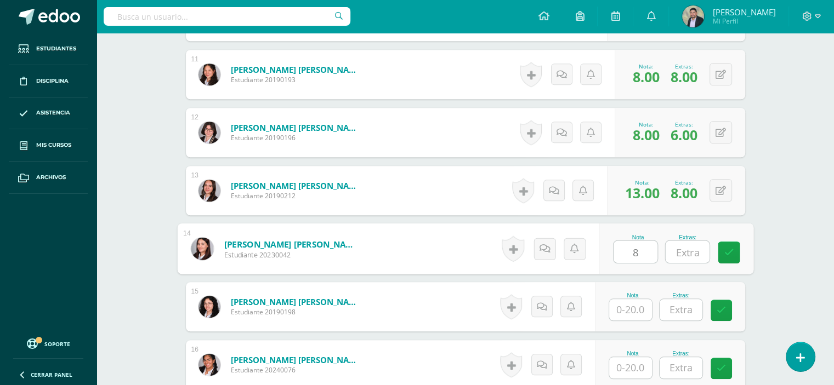
type input "8"
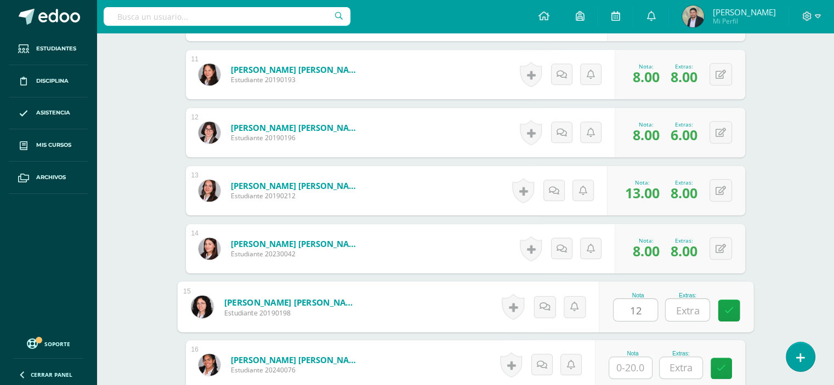
type input "12"
type input "8"
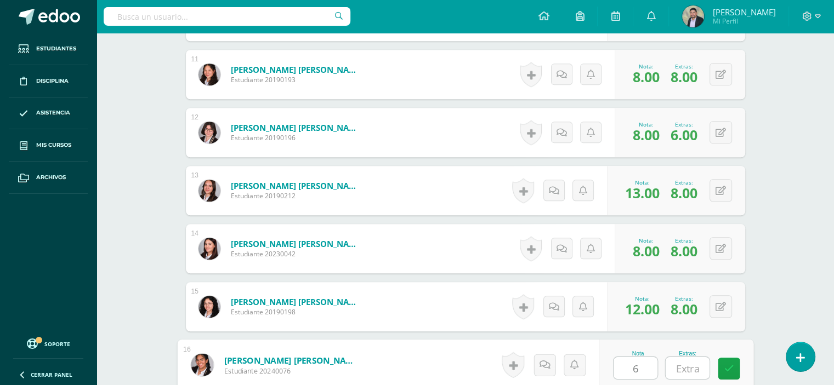
type input "6"
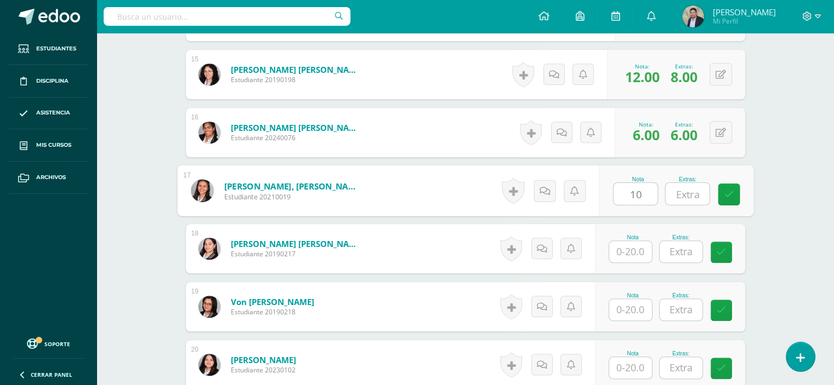
type input "10"
type input "8"
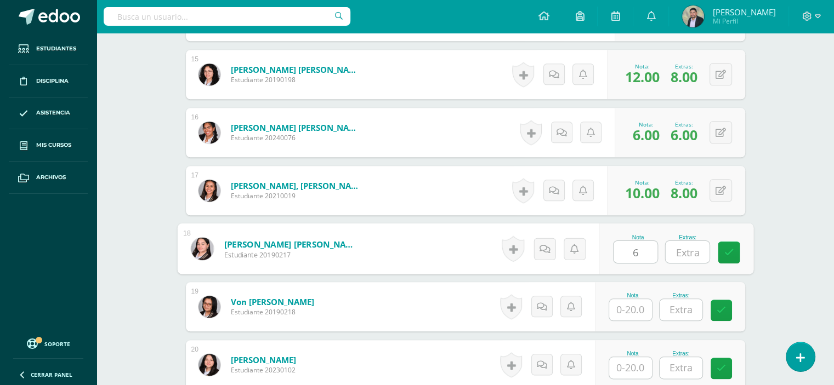
type input "6"
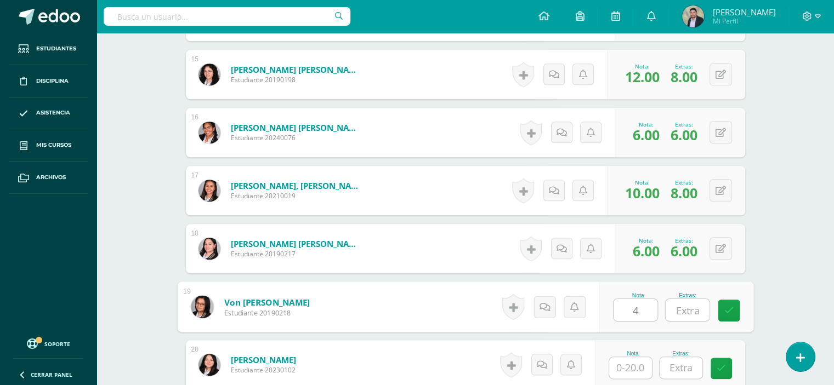
type input "4"
type input "6"
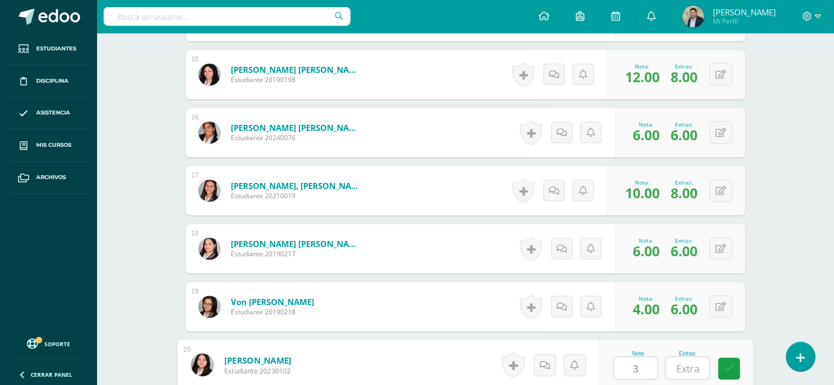
type input "3"
type input "4"
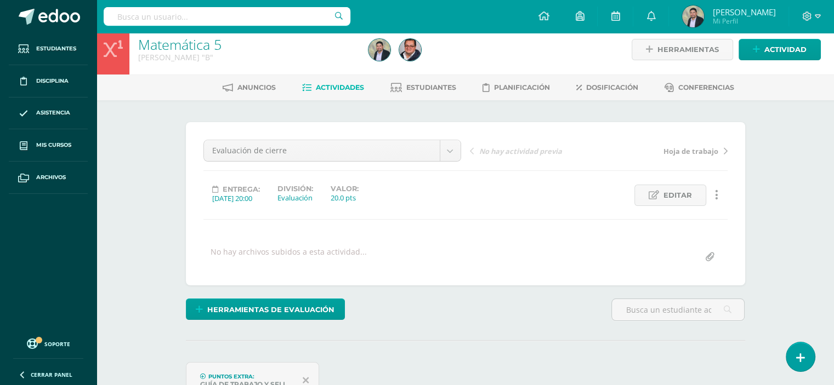
scroll to position [0, 0]
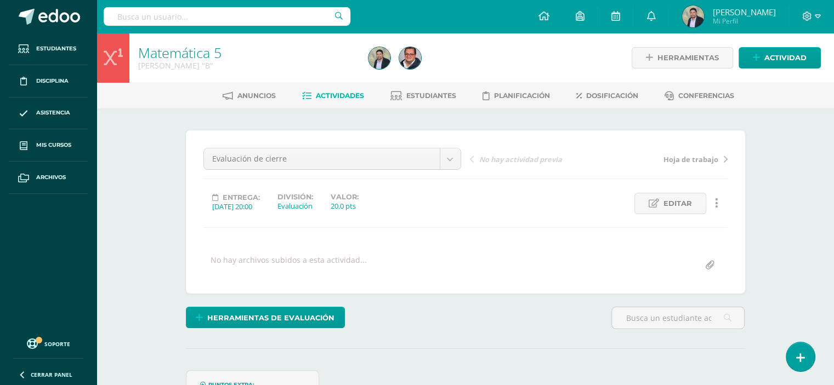
click at [174, 63] on div "Quinto Bachillerato "B"" at bounding box center [246, 65] width 217 height 10
click at [167, 54] on link "Matemática 5" at bounding box center [179, 52] width 83 height 19
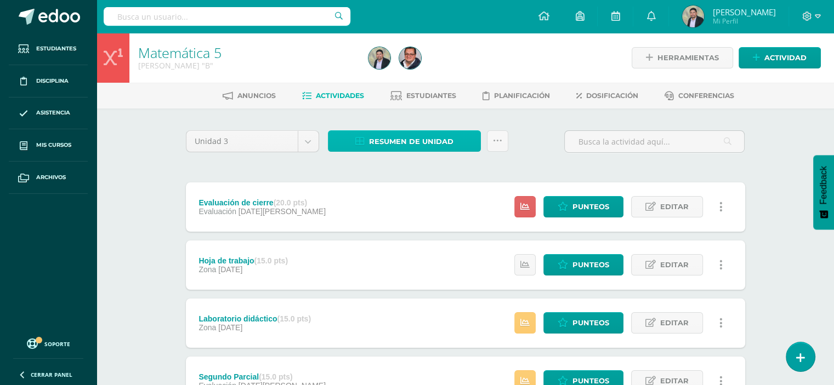
click at [399, 140] on span "Resumen de unidad" at bounding box center [411, 142] width 84 height 20
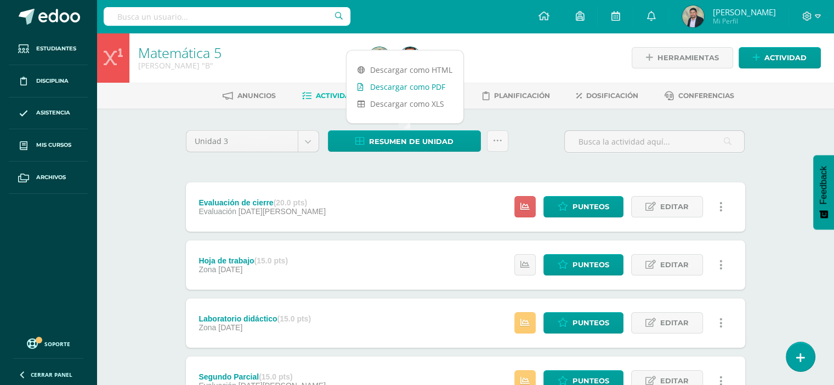
click at [399, 87] on link "Descargar como PDF" at bounding box center [405, 86] width 117 height 17
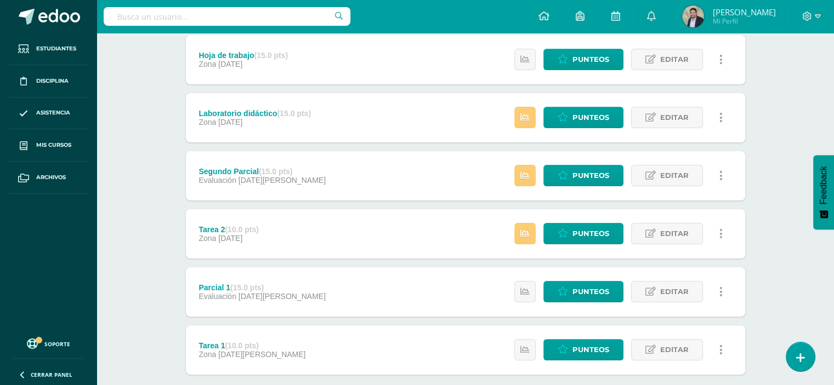
scroll to position [207, 0]
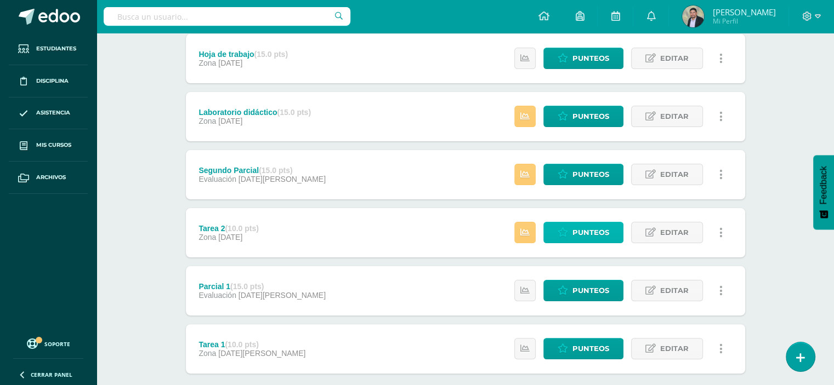
click at [578, 228] on span "Punteos" at bounding box center [590, 233] width 37 height 20
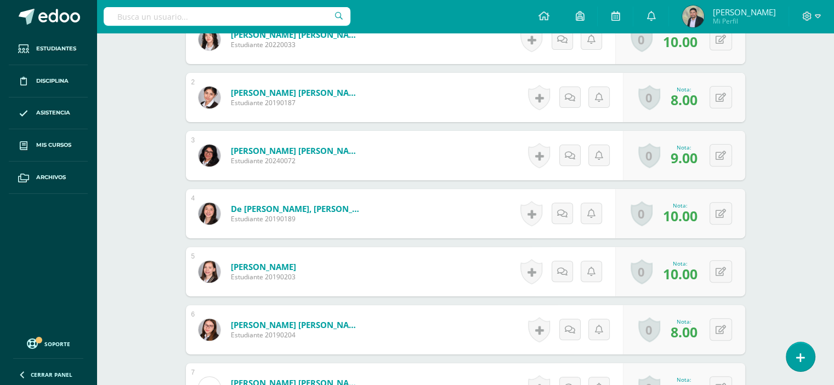
scroll to position [378, 0]
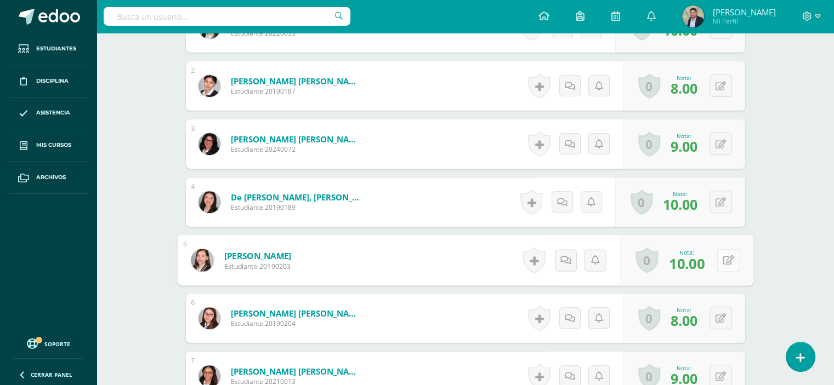
click at [719, 261] on button at bounding box center [728, 260] width 23 height 23
type input "8"
click at [719, 322] on button at bounding box center [720, 318] width 22 height 22
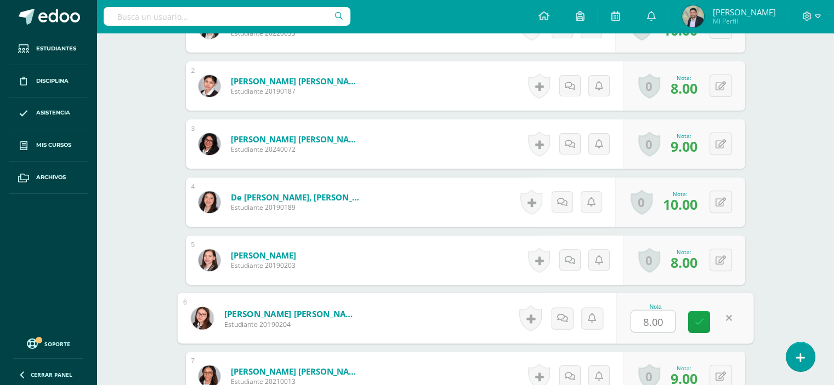
type input "9"
click at [701, 322] on icon at bounding box center [699, 321] width 10 height 9
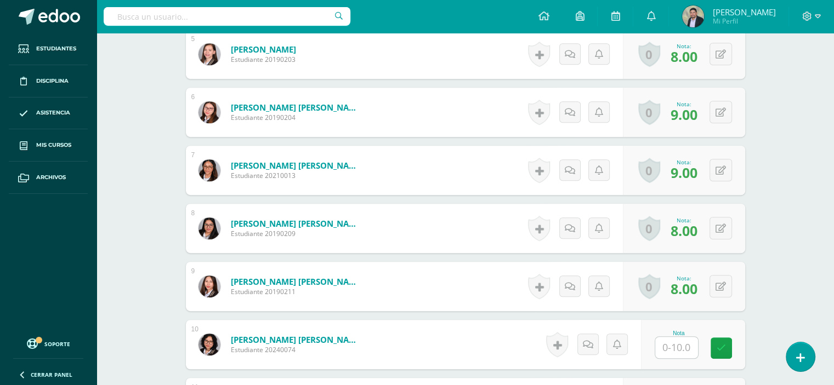
scroll to position [586, 0]
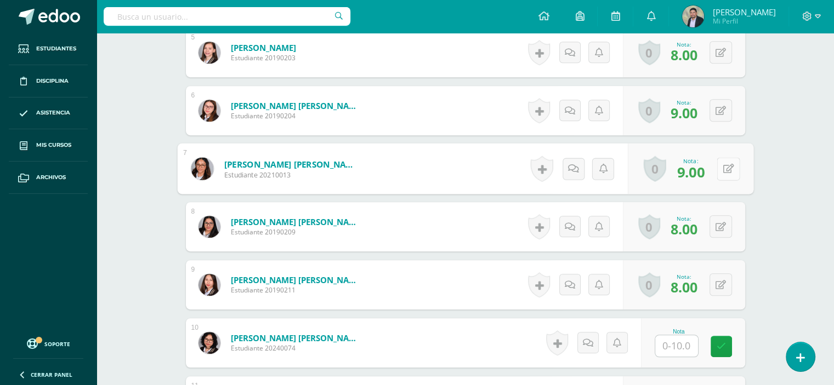
click at [722, 173] on button at bounding box center [728, 168] width 23 height 23
type input "8"
click at [696, 175] on icon at bounding box center [699, 172] width 10 height 9
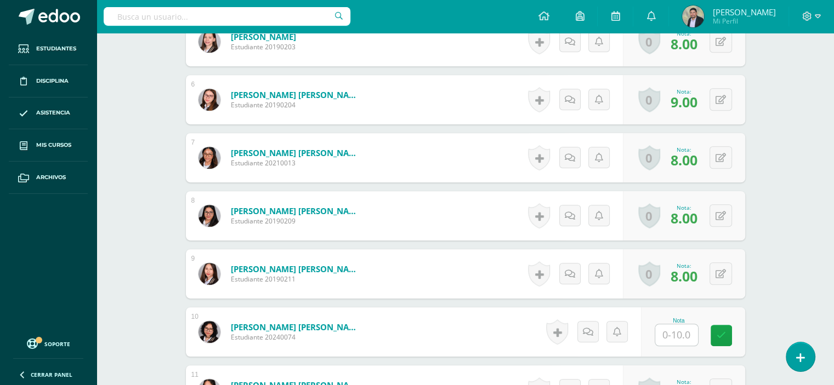
scroll to position [603, 0]
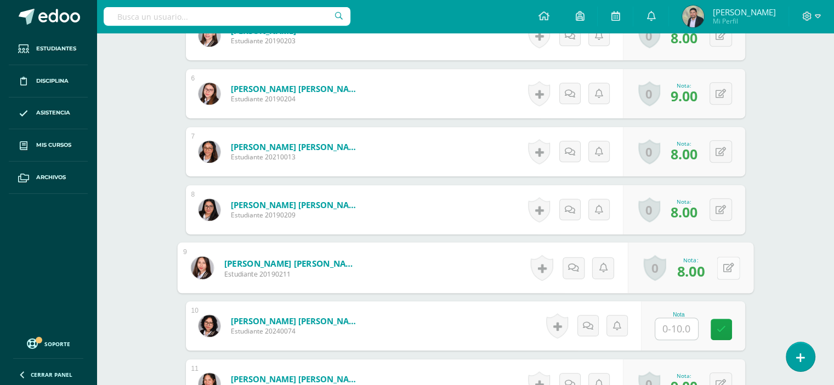
click at [721, 268] on button at bounding box center [728, 268] width 23 height 23
type input "10"
click at [694, 274] on icon at bounding box center [699, 271] width 10 height 9
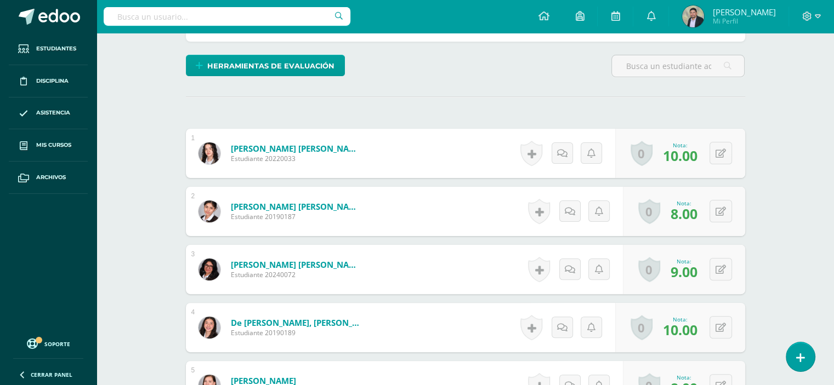
scroll to position [254, 0]
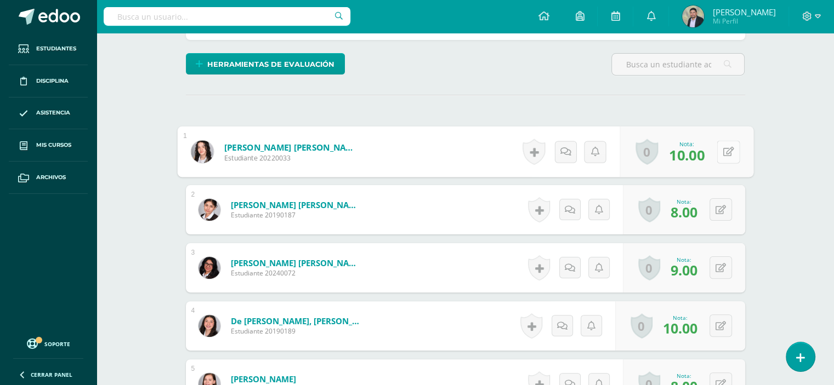
click at [723, 149] on icon at bounding box center [728, 151] width 11 height 9
type input "8"
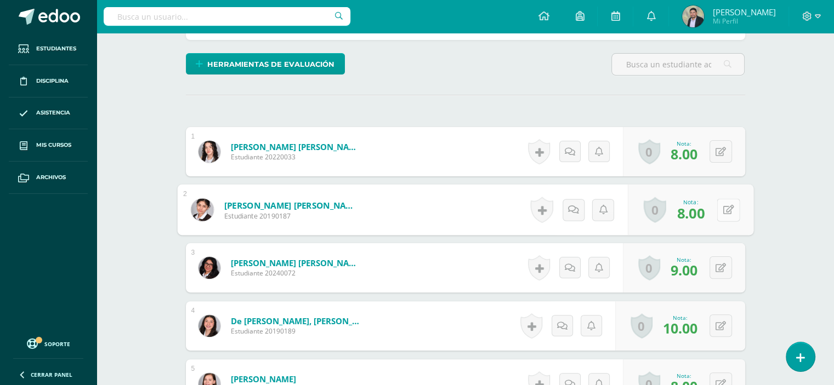
click at [719, 213] on button at bounding box center [728, 209] width 23 height 23
type input "9"
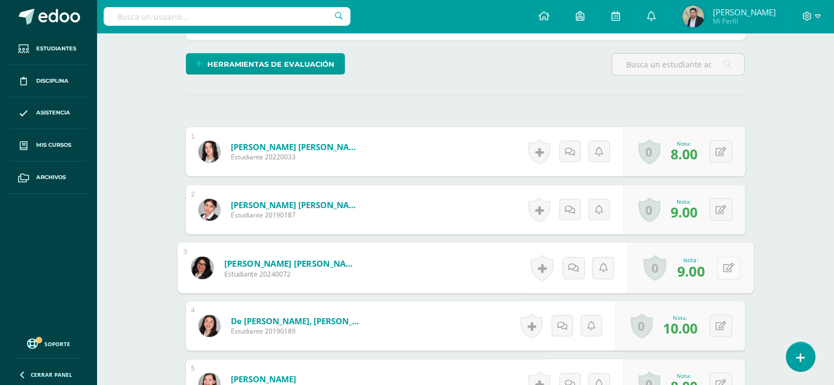
click at [726, 266] on button at bounding box center [728, 268] width 23 height 23
type input "10"
click at [697, 272] on icon at bounding box center [699, 271] width 10 height 9
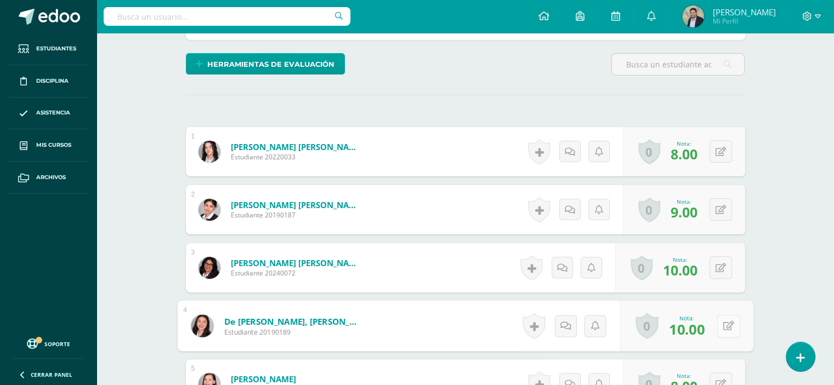
click at [719, 324] on button at bounding box center [728, 326] width 23 height 23
type input "10"
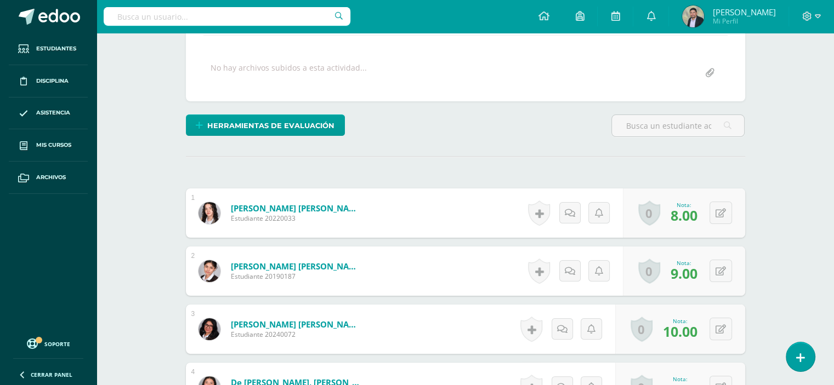
scroll to position [0, 0]
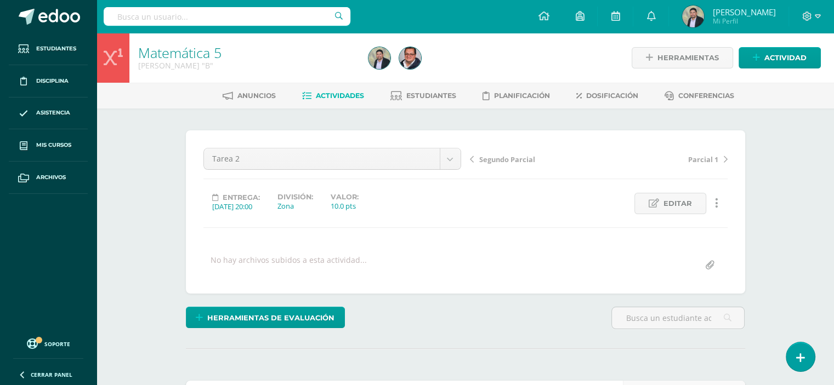
click at [504, 155] on span "Segundo Parcial" at bounding box center [507, 160] width 56 height 10
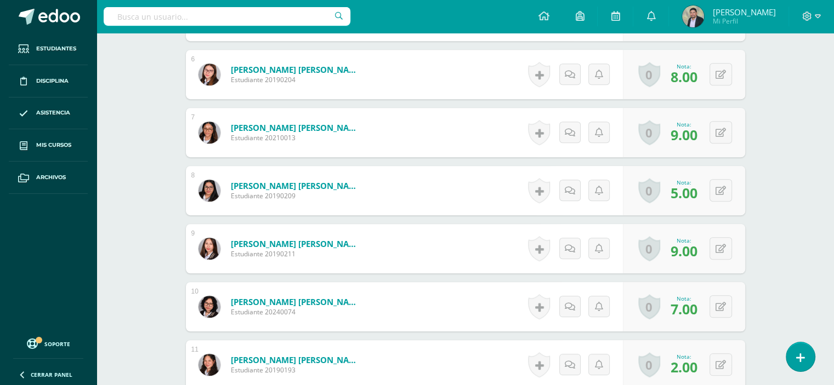
scroll to position [686, 0]
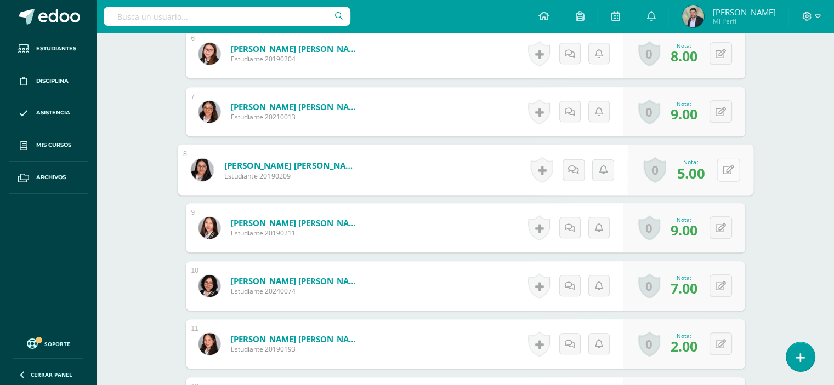
click at [718, 173] on button at bounding box center [728, 169] width 23 height 23
type input "9"
click at [698, 174] on icon at bounding box center [699, 173] width 10 height 9
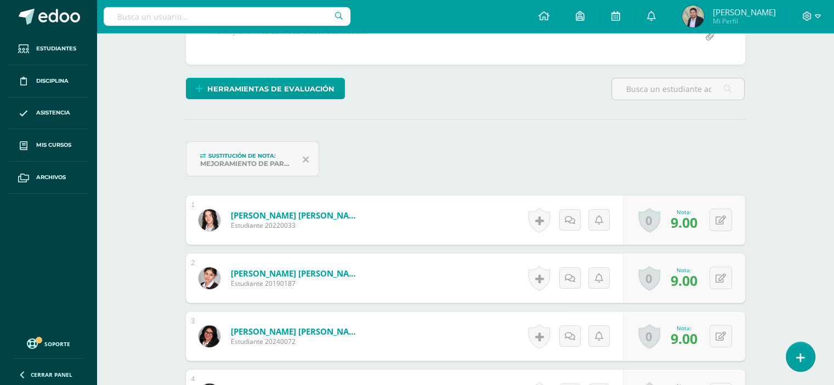
scroll to position [0, 0]
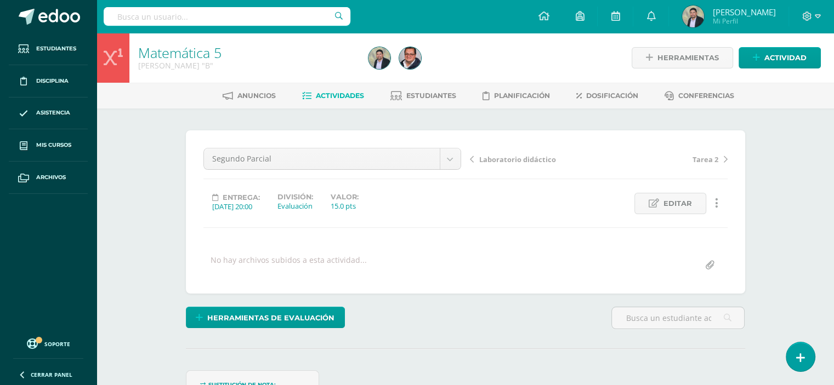
click at [167, 54] on link "Matemática 5" at bounding box center [179, 52] width 83 height 19
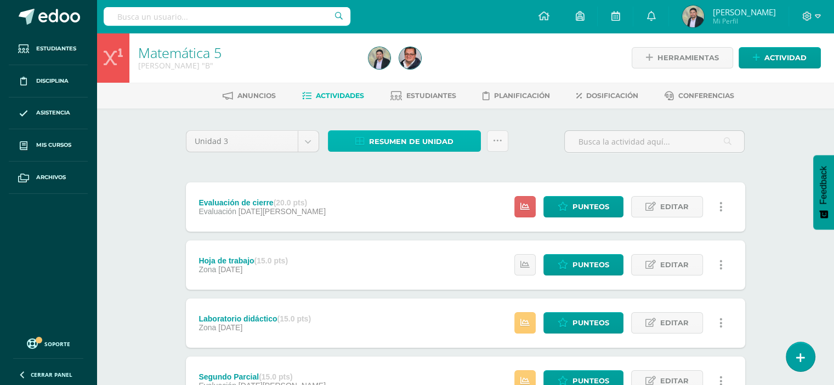
click at [353, 143] on link "Resumen de unidad" at bounding box center [404, 140] width 153 height 21
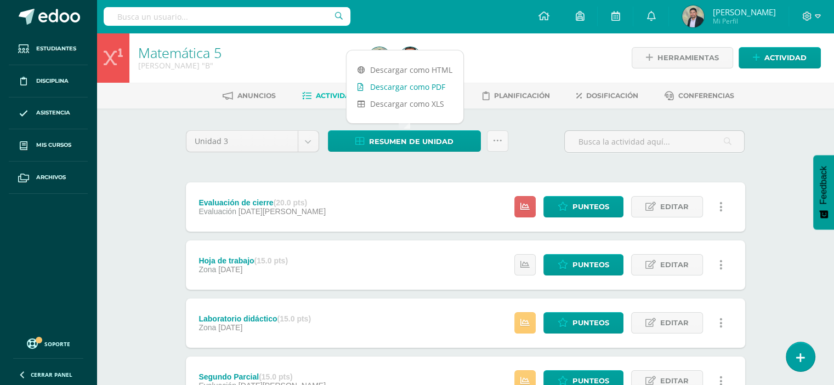
click at [396, 91] on link "Descargar como PDF" at bounding box center [405, 86] width 117 height 17
